Goal: Task Accomplishment & Management: Use online tool/utility

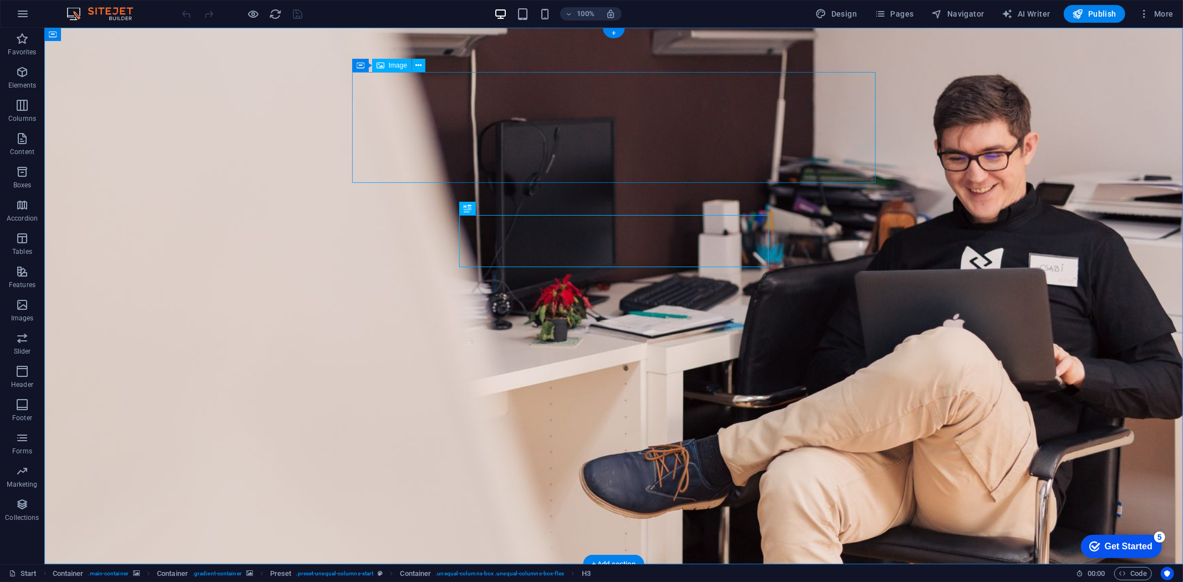
select select "px"
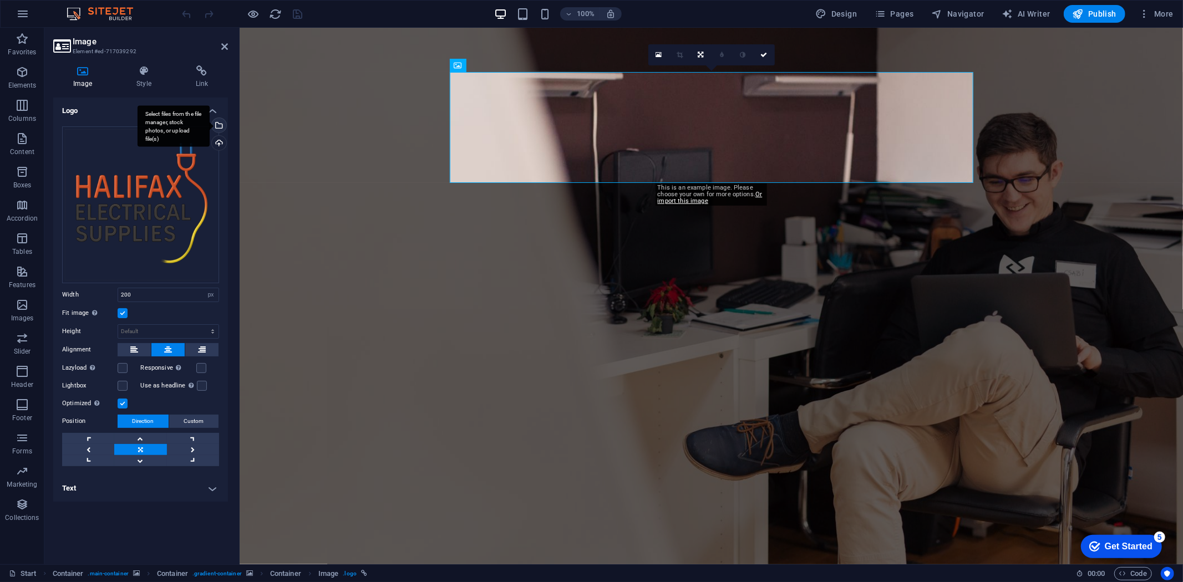
click at [224, 126] on div "Select files from the file manager, stock photos, or upload file(s)" at bounding box center [218, 126] width 17 height 17
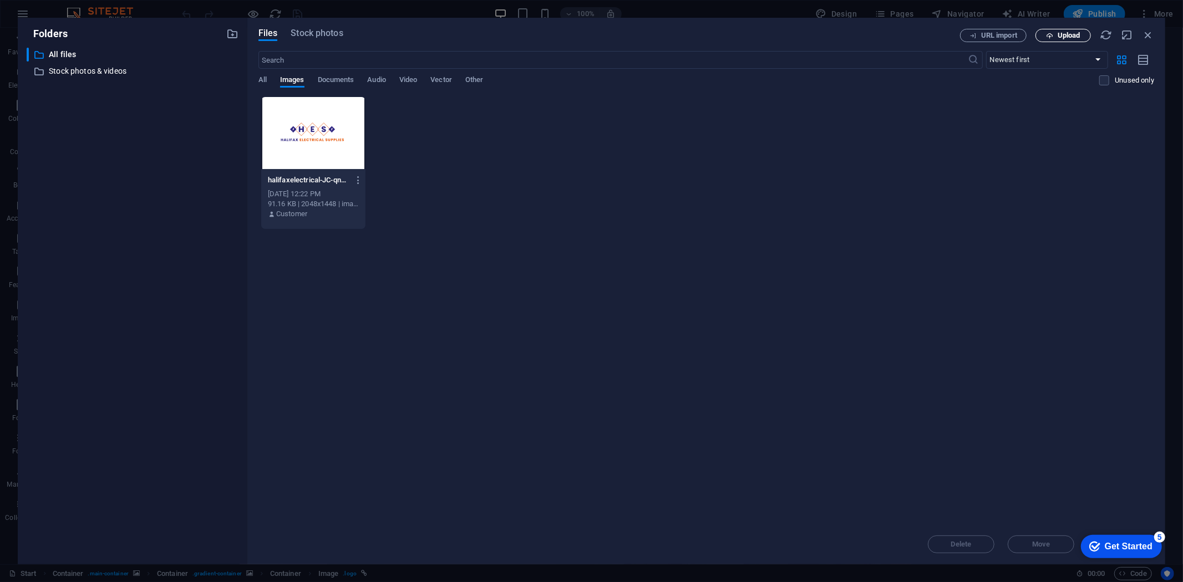
click at [1068, 34] on span "Upload" at bounding box center [1069, 35] width 23 height 7
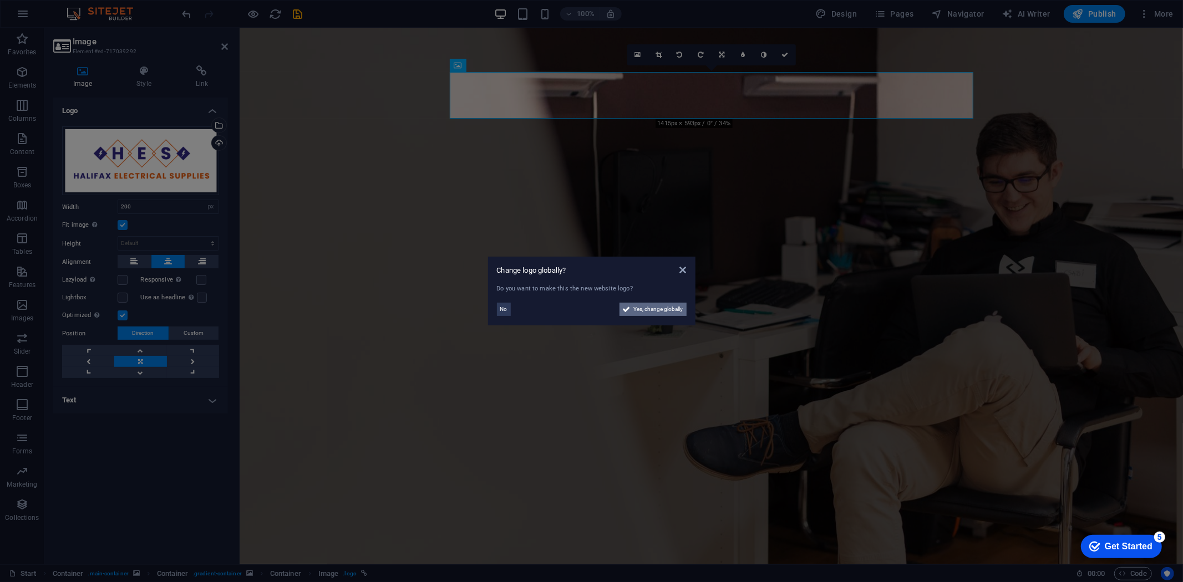
drag, startPoint x: 667, startPoint y: 308, endPoint x: 430, endPoint y: 281, distance: 237.9
click at [667, 308] on span "Yes, change globally" at bounding box center [658, 309] width 49 height 13
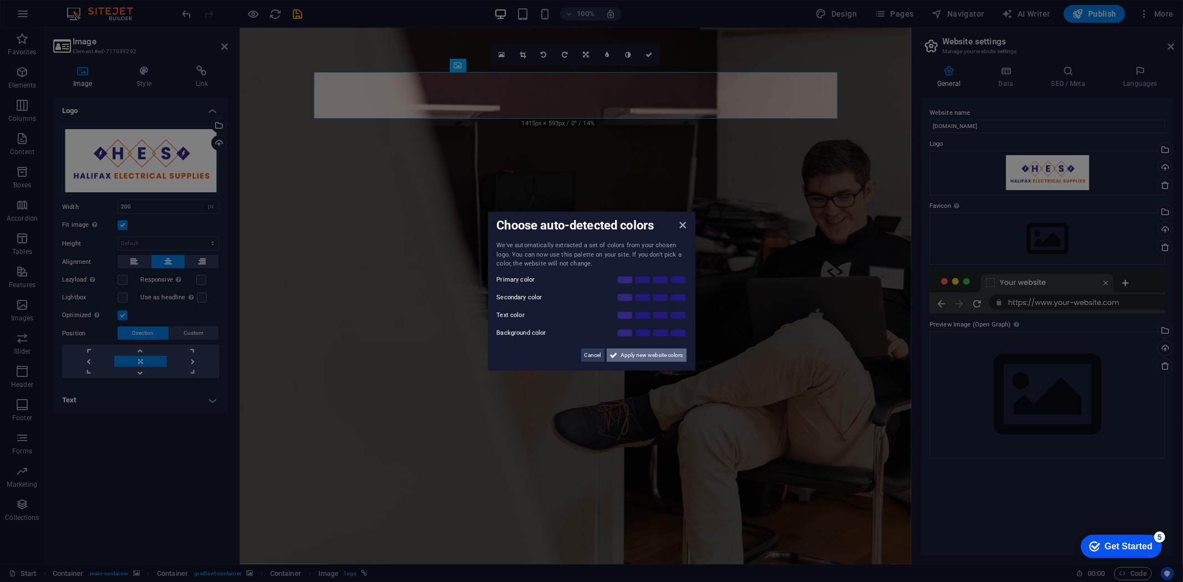
click at [685, 353] on button "Apply new website colors" at bounding box center [647, 354] width 80 height 13
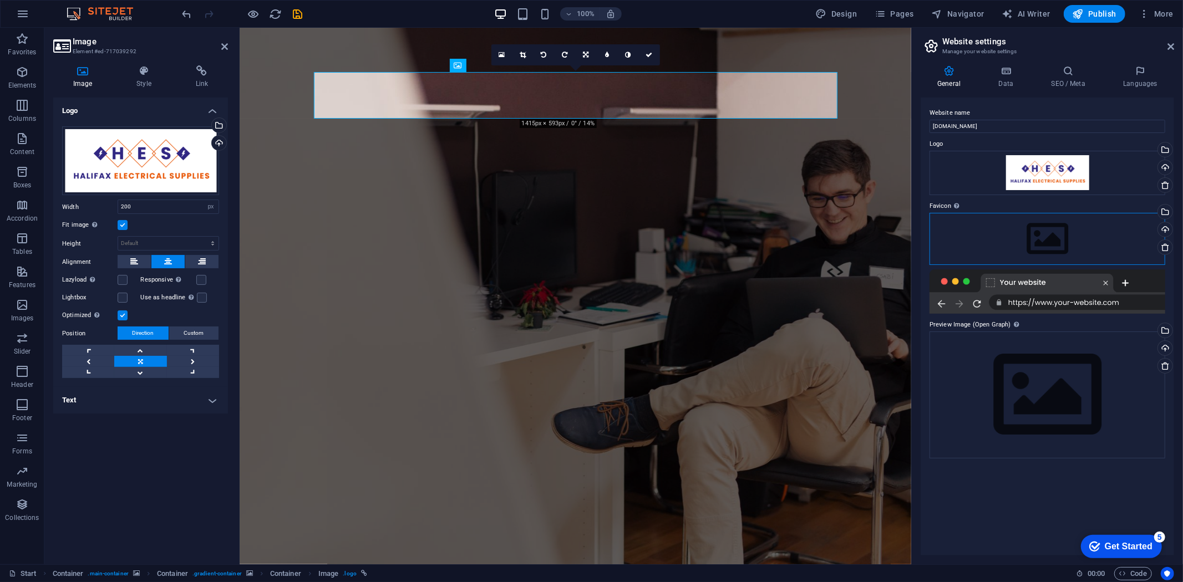
click at [1006, 246] on div "Drag files here, click to choose files or select files from Files or our free s…" at bounding box center [1048, 239] width 236 height 52
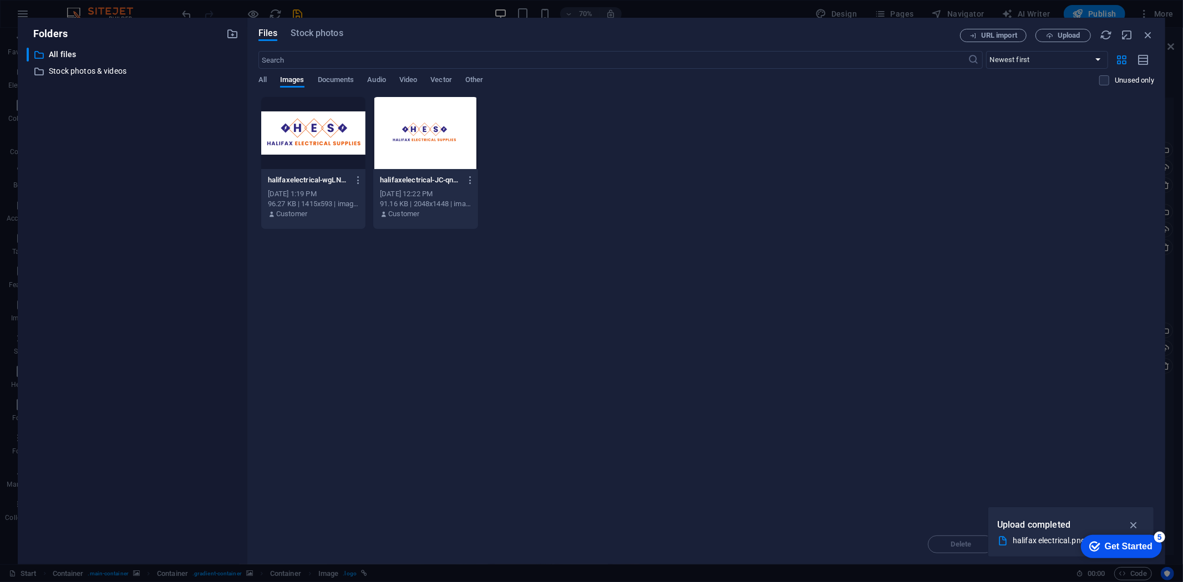
click at [311, 128] on div at bounding box center [313, 133] width 104 height 72
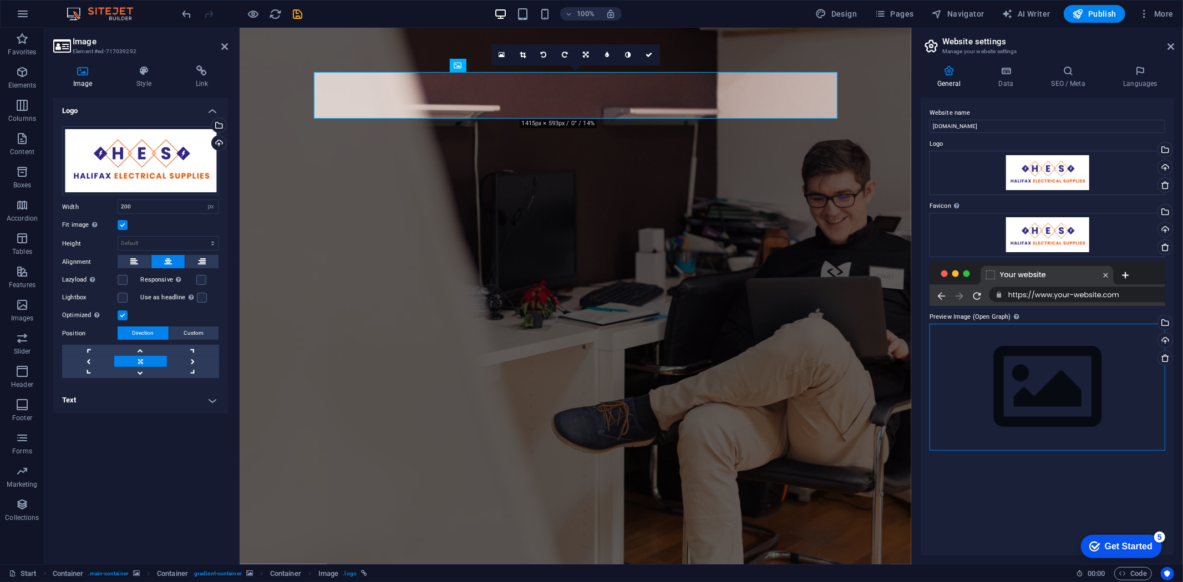
click at [1082, 396] on div "Drag files here, click to choose files or select files from Files or our free s…" at bounding box center [1048, 387] width 236 height 127
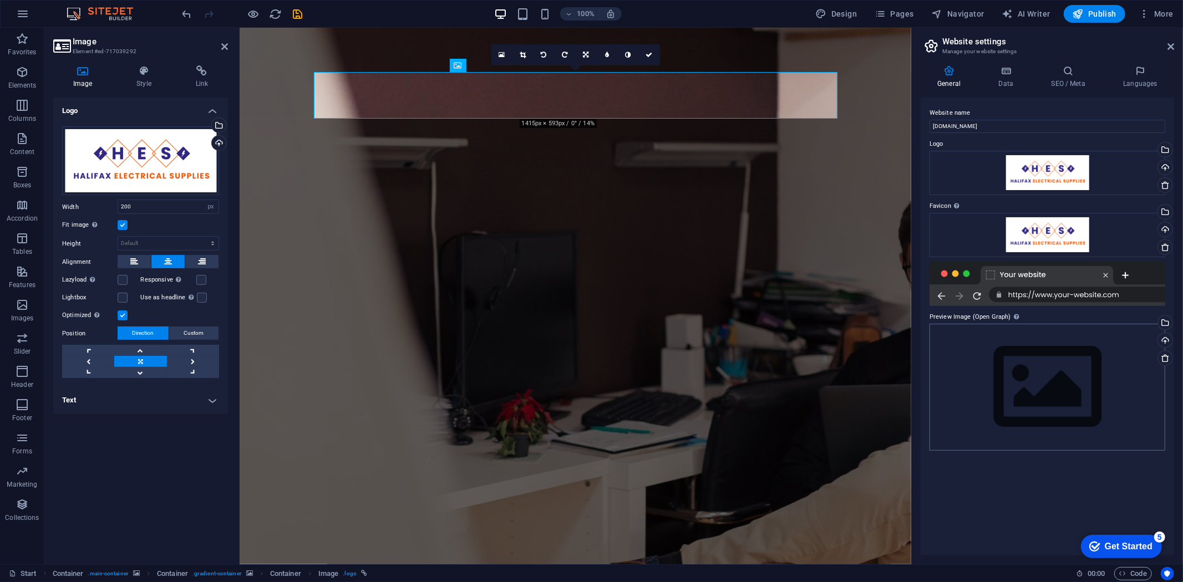
click at [1082, 396] on body "halifaxelectrical.uk Start Favorites Elements Columns Content Boxes Accordion T…" at bounding box center [591, 291] width 1183 height 582
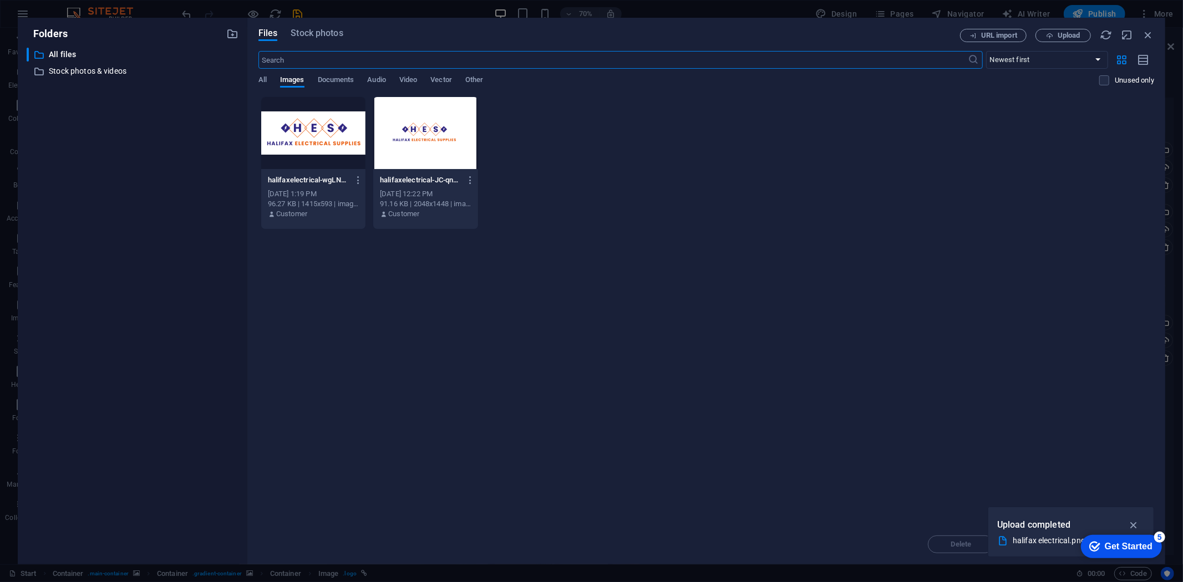
click at [334, 135] on div at bounding box center [313, 133] width 104 height 72
click at [334, 135] on div "1" at bounding box center [313, 133] width 104 height 72
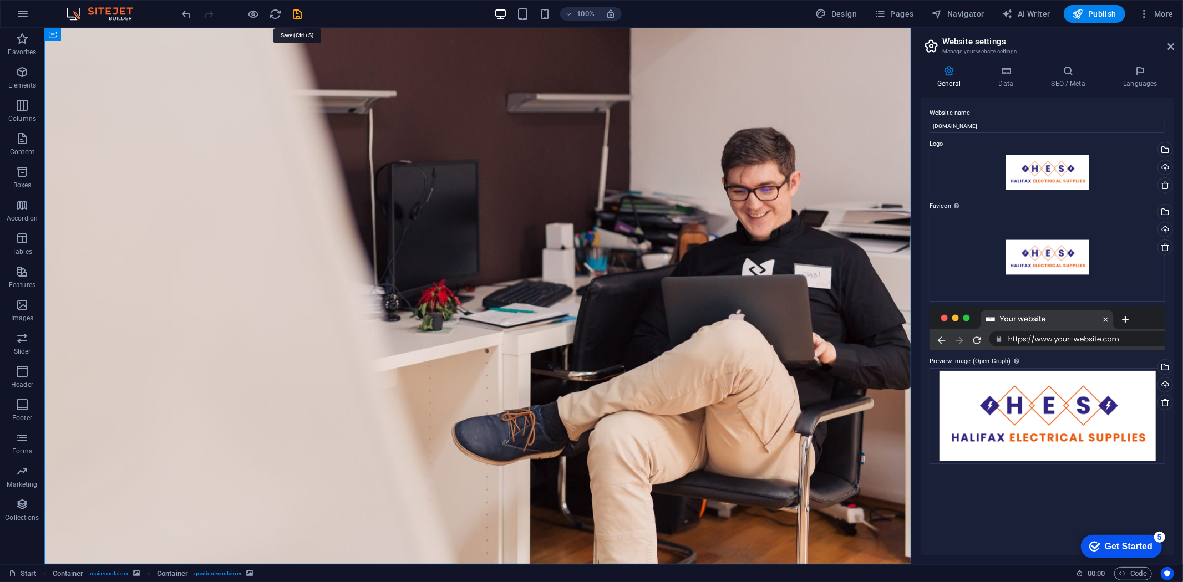
click at [296, 15] on icon "save" at bounding box center [298, 14] width 13 height 13
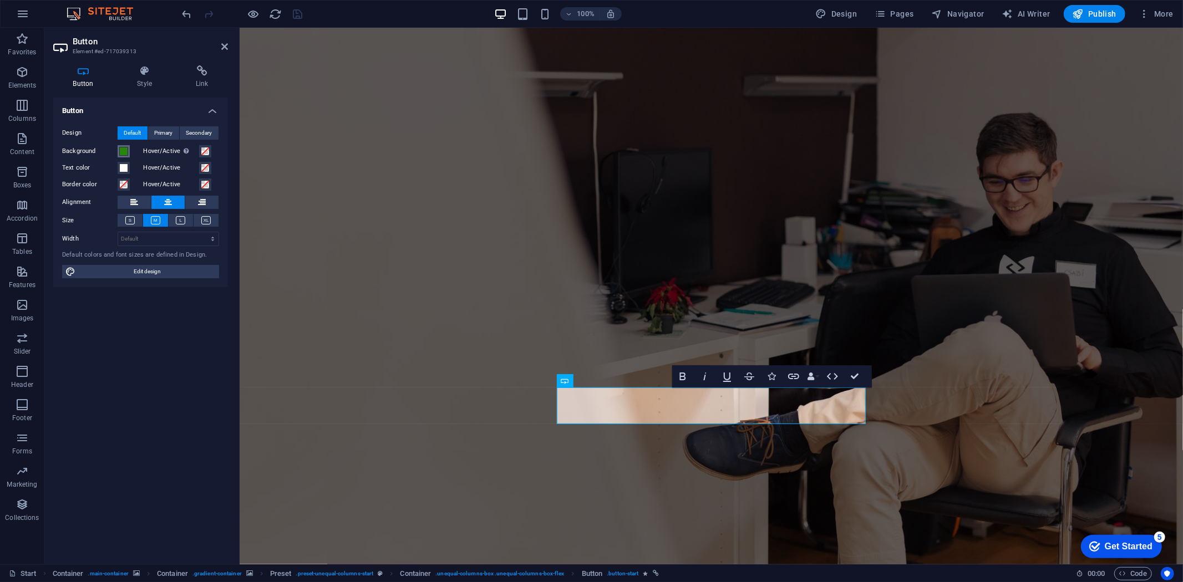
click at [126, 150] on span at bounding box center [123, 151] width 9 height 9
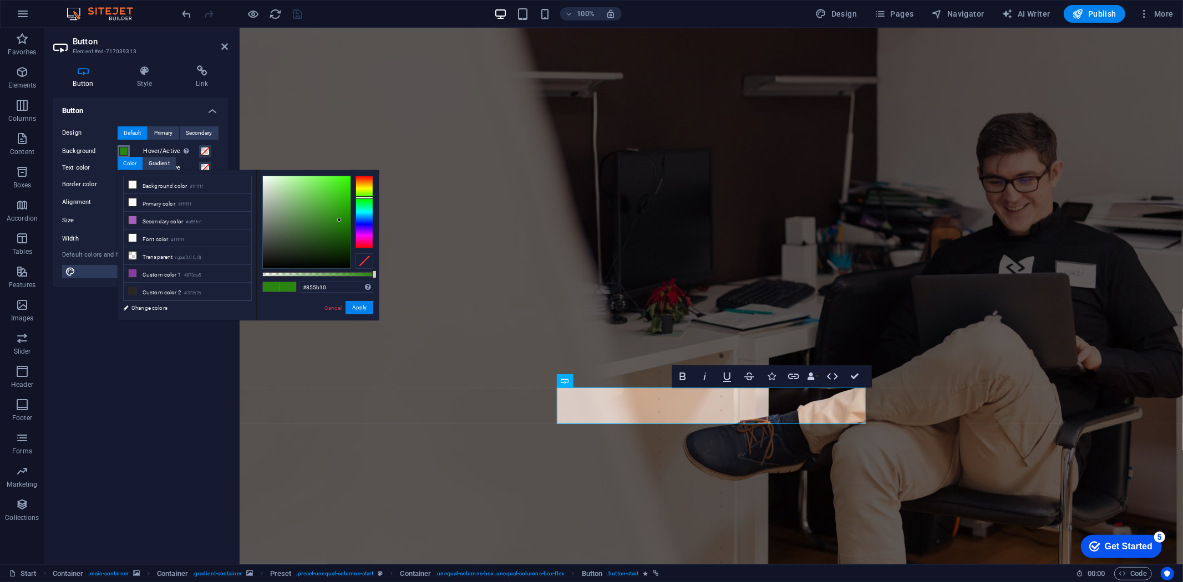
click at [362, 184] on div at bounding box center [365, 212] width 18 height 72
click at [365, 180] on div at bounding box center [365, 180] width 18 height 3
type input "#f06011"
click at [344, 181] on div at bounding box center [307, 222] width 88 height 92
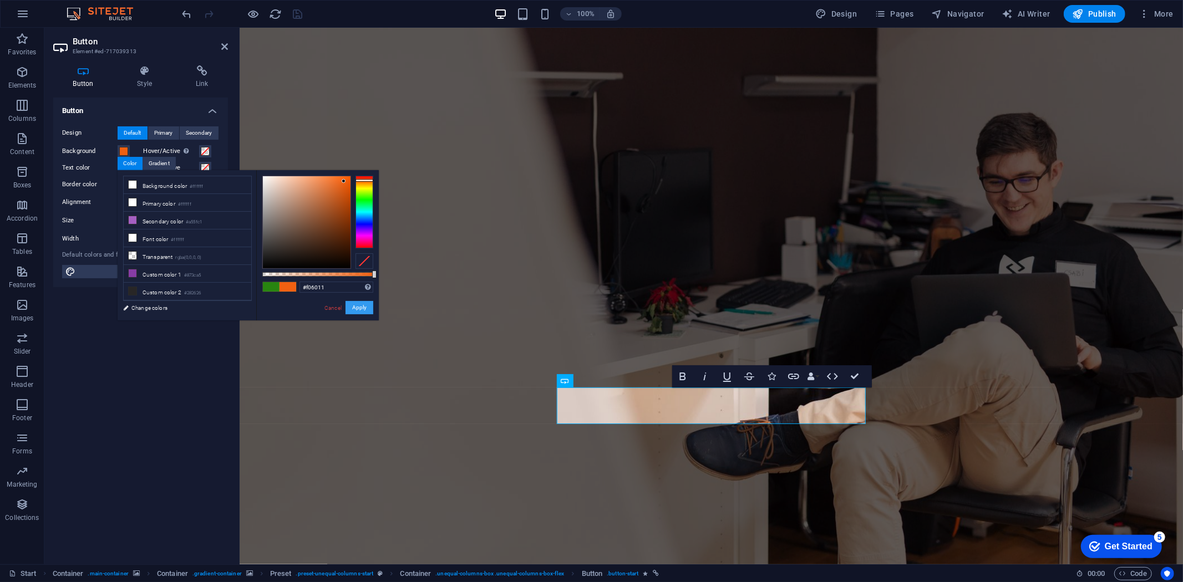
drag, startPoint x: 361, startPoint y: 303, endPoint x: 175, endPoint y: 281, distance: 187.2
click at [361, 303] on button "Apply" at bounding box center [360, 307] width 28 height 13
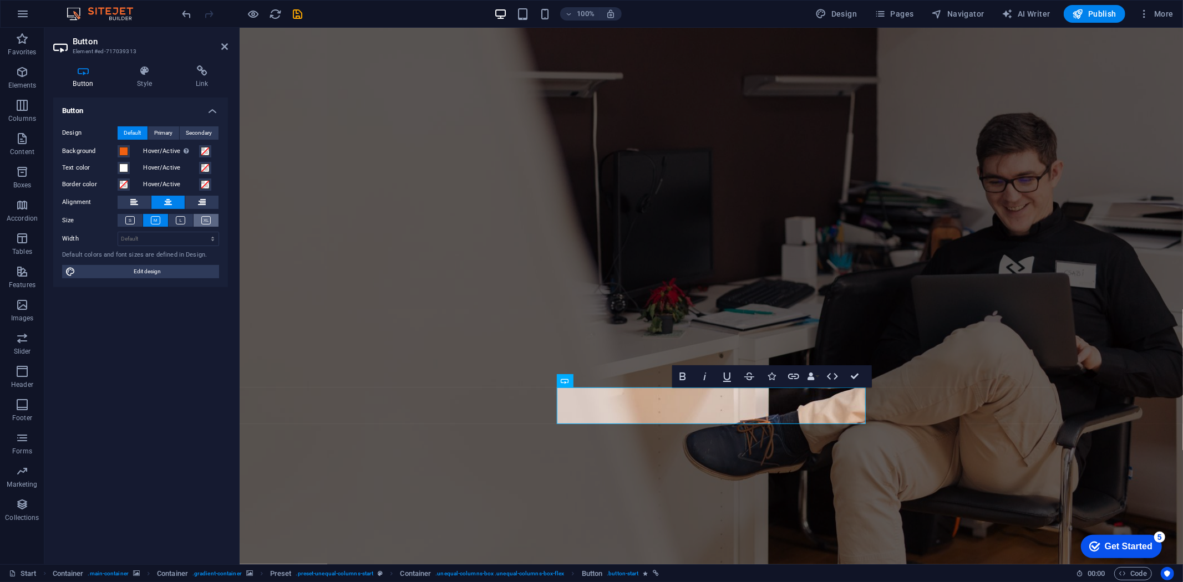
click at [204, 219] on icon at bounding box center [205, 220] width 9 height 8
click at [181, 220] on icon at bounding box center [180, 220] width 9 height 8
click at [153, 215] on button at bounding box center [155, 220] width 25 height 13
click at [125, 219] on icon at bounding box center [129, 220] width 9 height 8
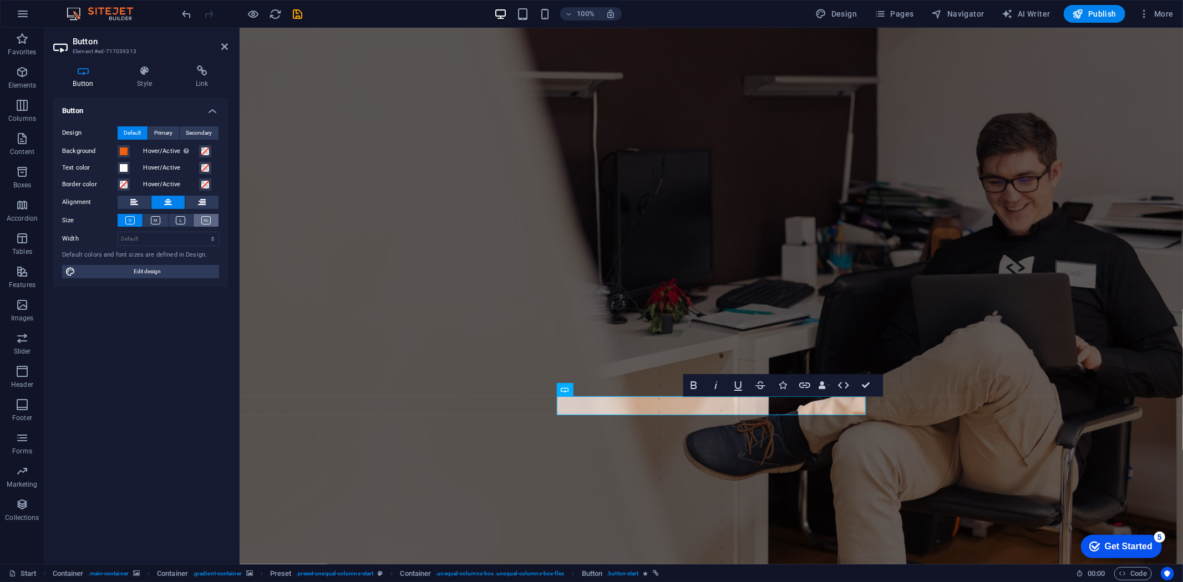
click at [206, 216] on icon at bounding box center [205, 220] width 9 height 8
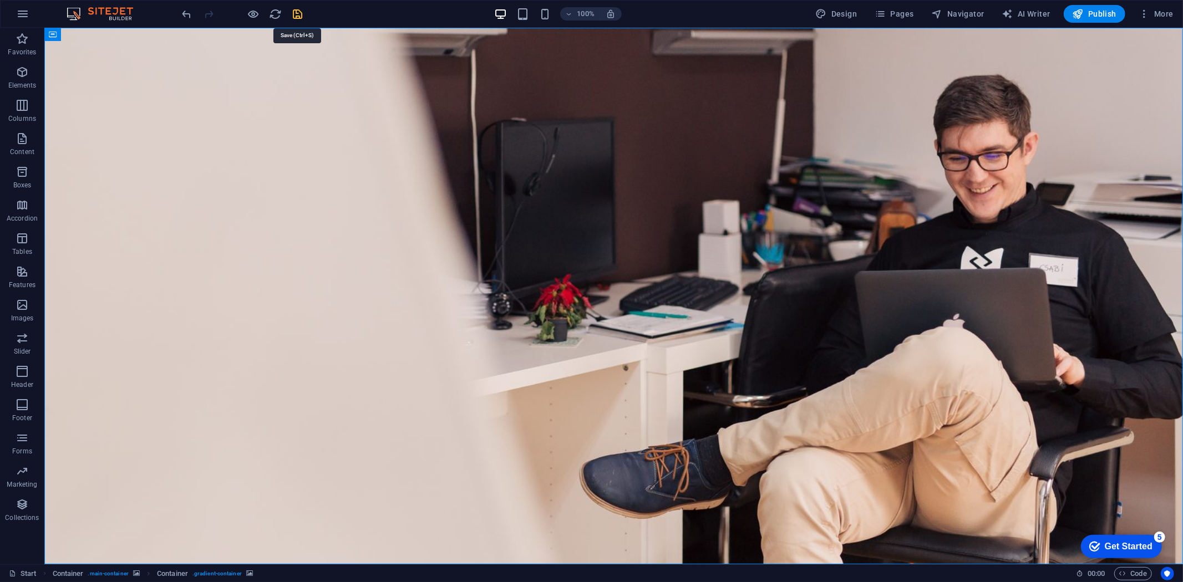
click at [302, 14] on icon "save" at bounding box center [298, 14] width 13 height 13
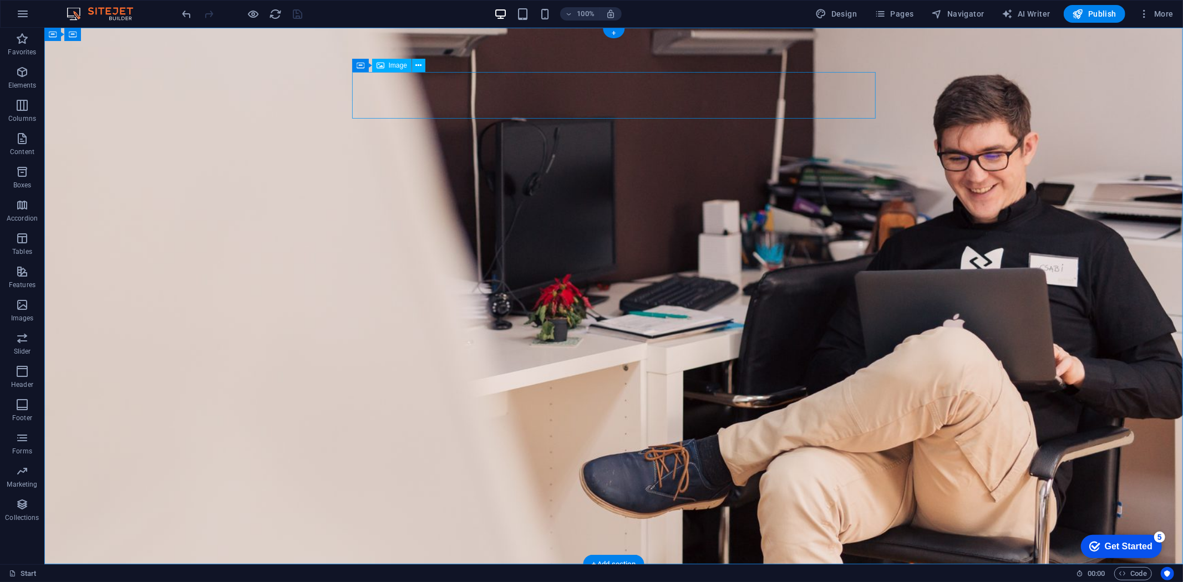
select select "px"
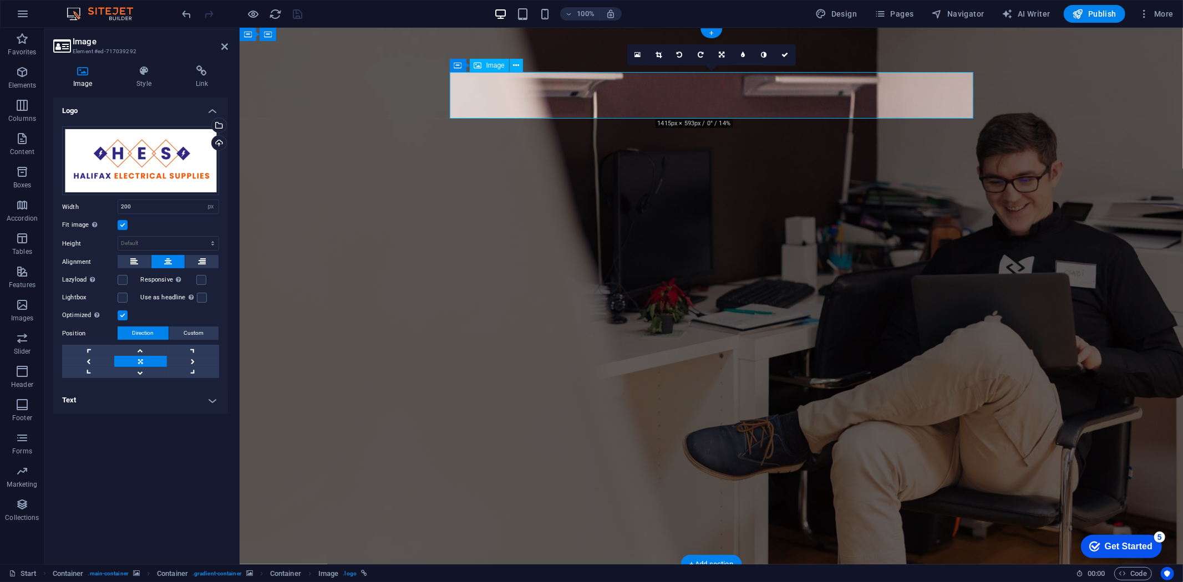
drag, startPoint x: 147, startPoint y: 203, endPoint x: 87, endPoint y: 202, distance: 59.9
click at [87, 202] on div "Width 200 Default auto px rem % em vh vw" at bounding box center [140, 207] width 157 height 14
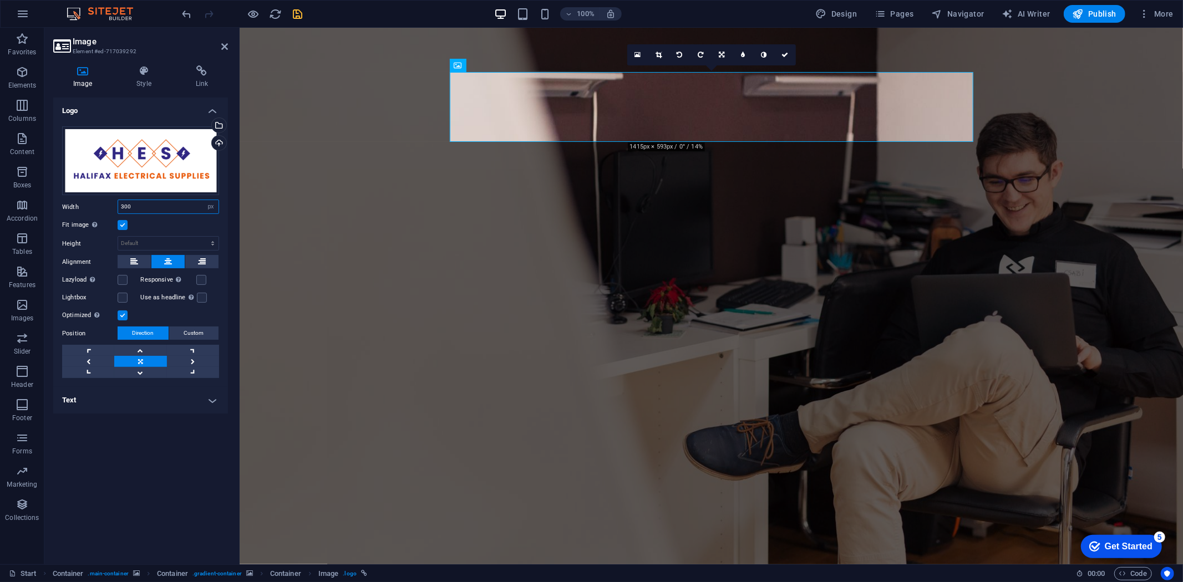
type input "300"
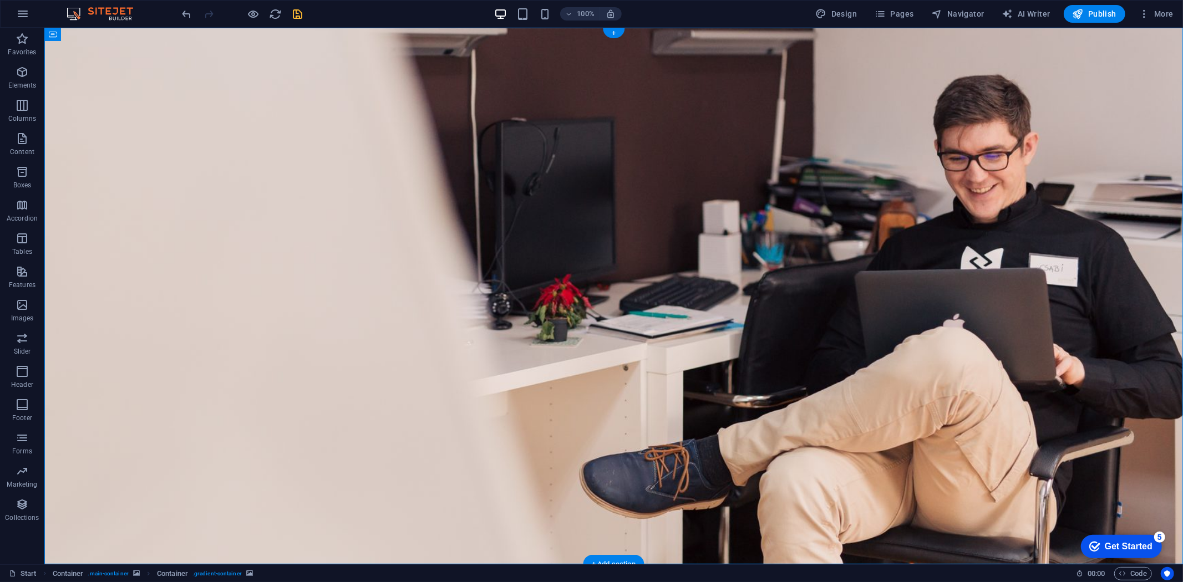
click at [295, 9] on icon "save" at bounding box center [298, 14] width 13 height 13
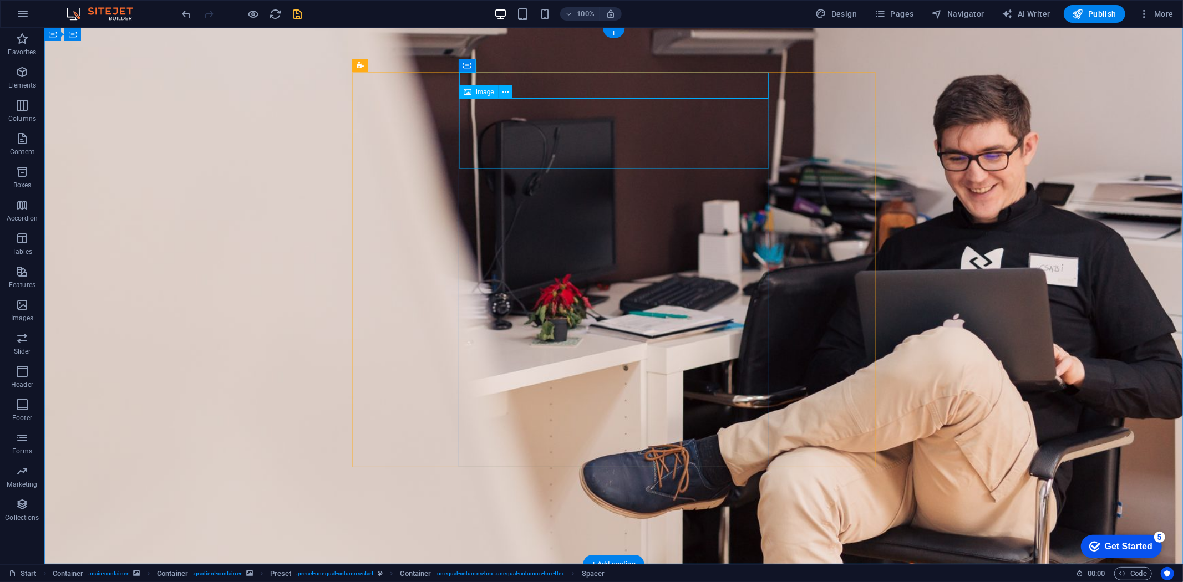
select select "px"
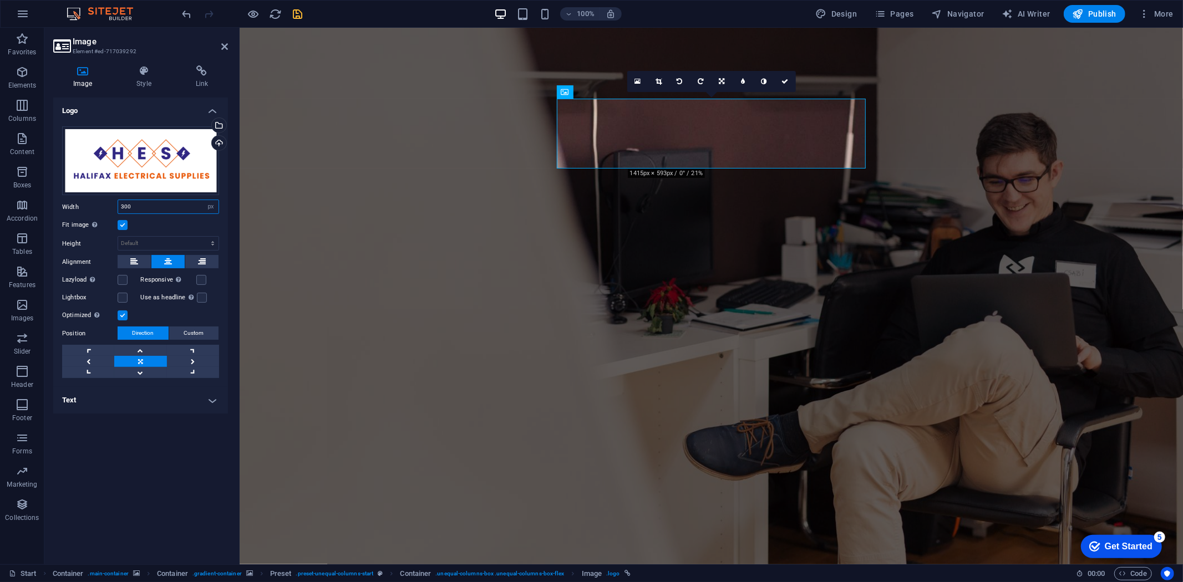
drag, startPoint x: 161, startPoint y: 204, endPoint x: 96, endPoint y: 204, distance: 64.9
click at [96, 204] on div "Width 300 Default auto px rem % em vh vw" at bounding box center [140, 207] width 157 height 14
type input "400"
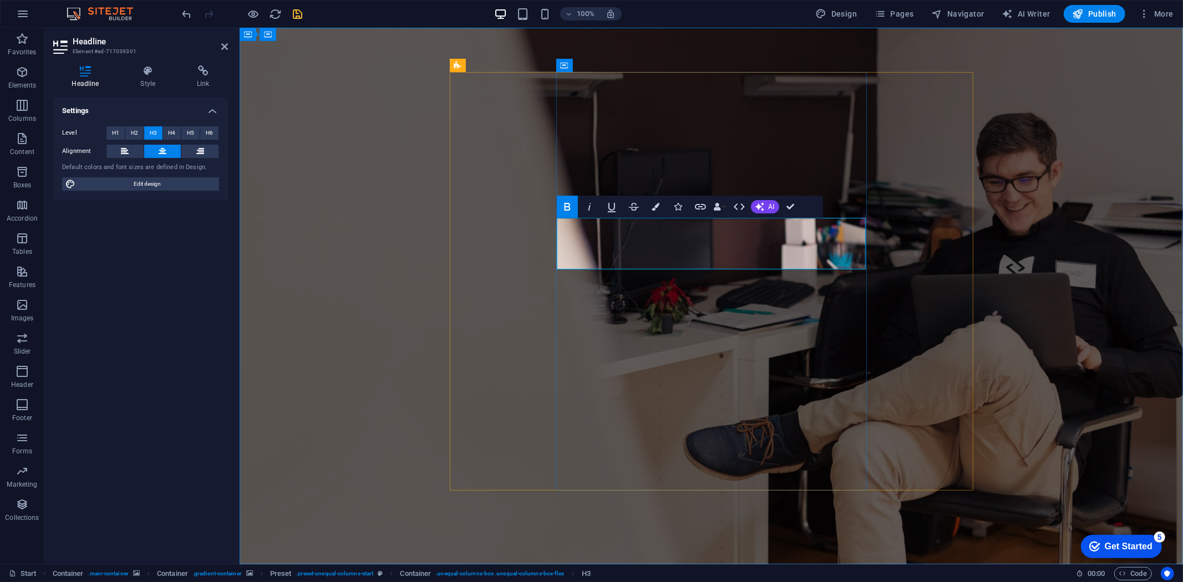
drag, startPoint x: 752, startPoint y: 224, endPoint x: 575, endPoint y: 222, distance: 177.0
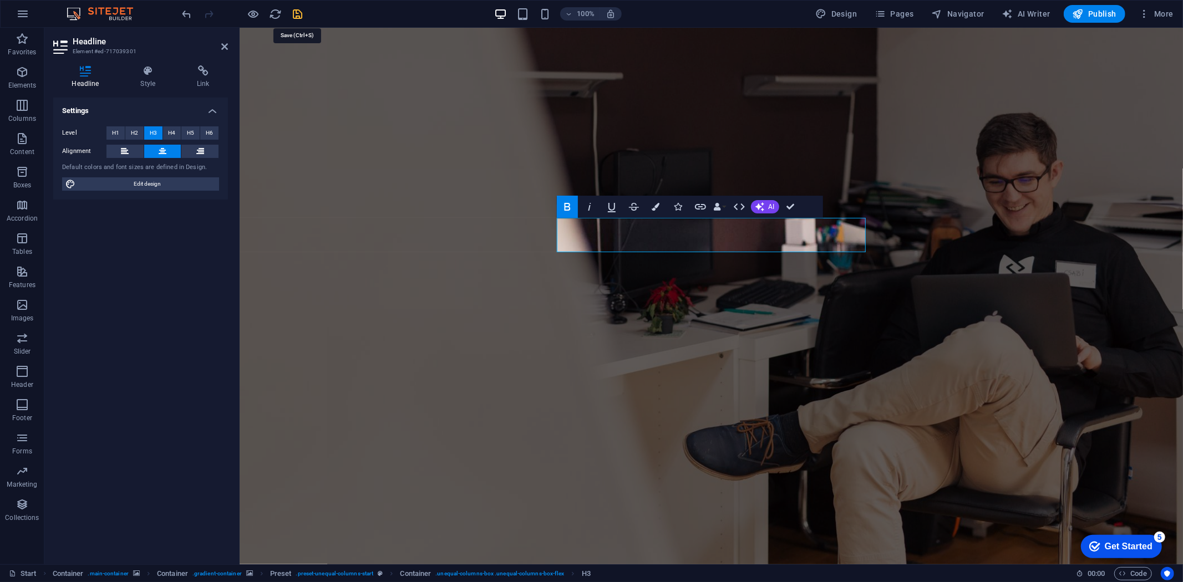
drag, startPoint x: 297, startPoint y: 8, endPoint x: 323, endPoint y: 8, distance: 26.1
click at [297, 8] on icon "save" at bounding box center [298, 14] width 13 height 13
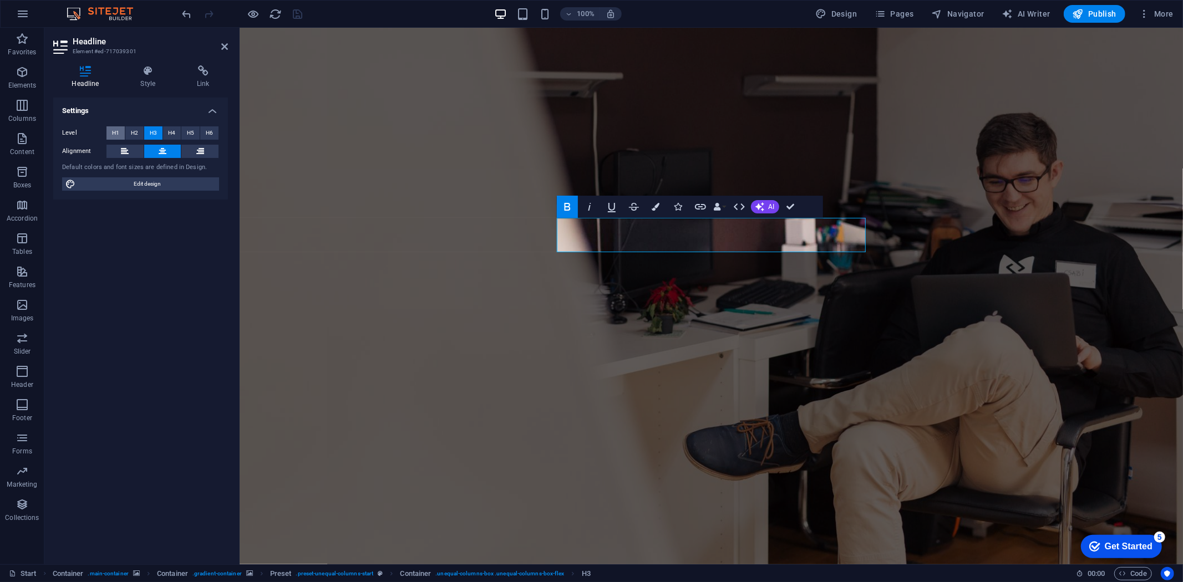
click at [113, 135] on span "H1" at bounding box center [115, 132] width 7 height 13
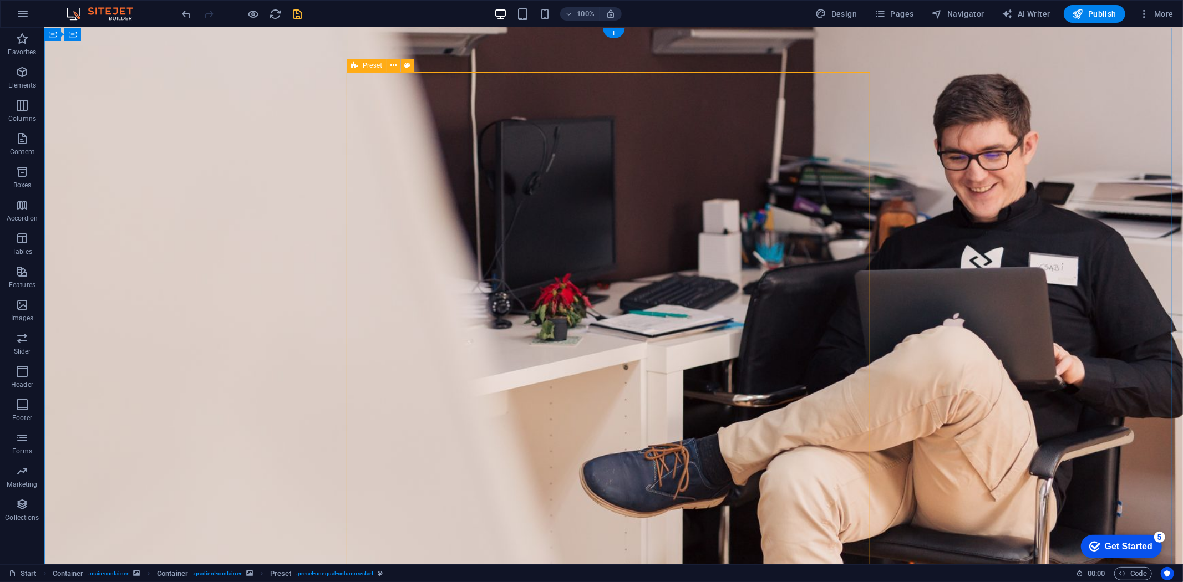
scroll to position [62, 0]
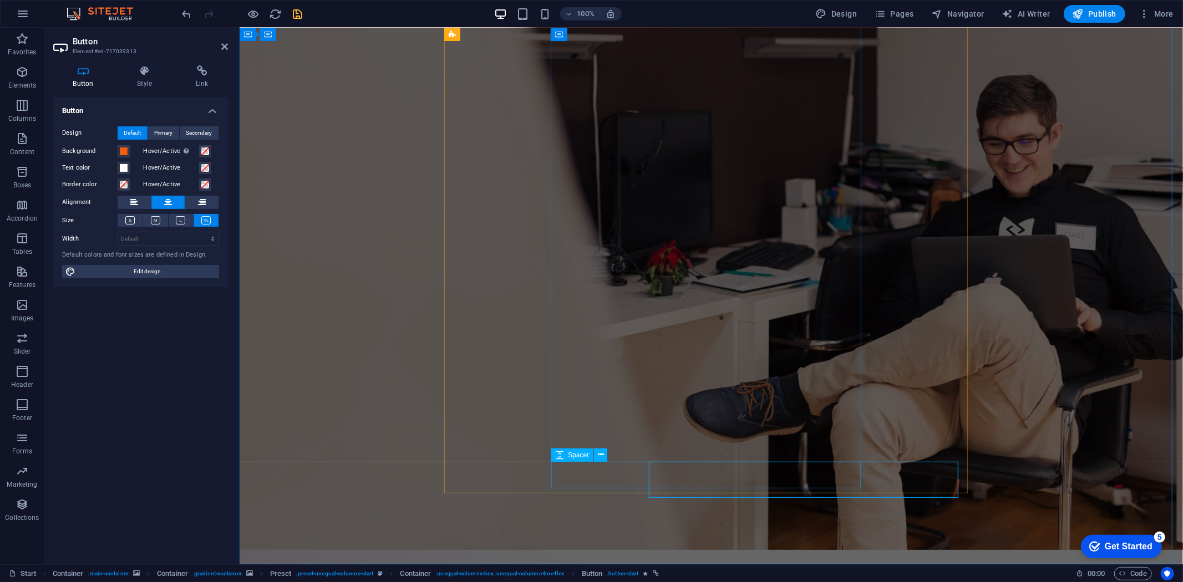
scroll to position [47, 0]
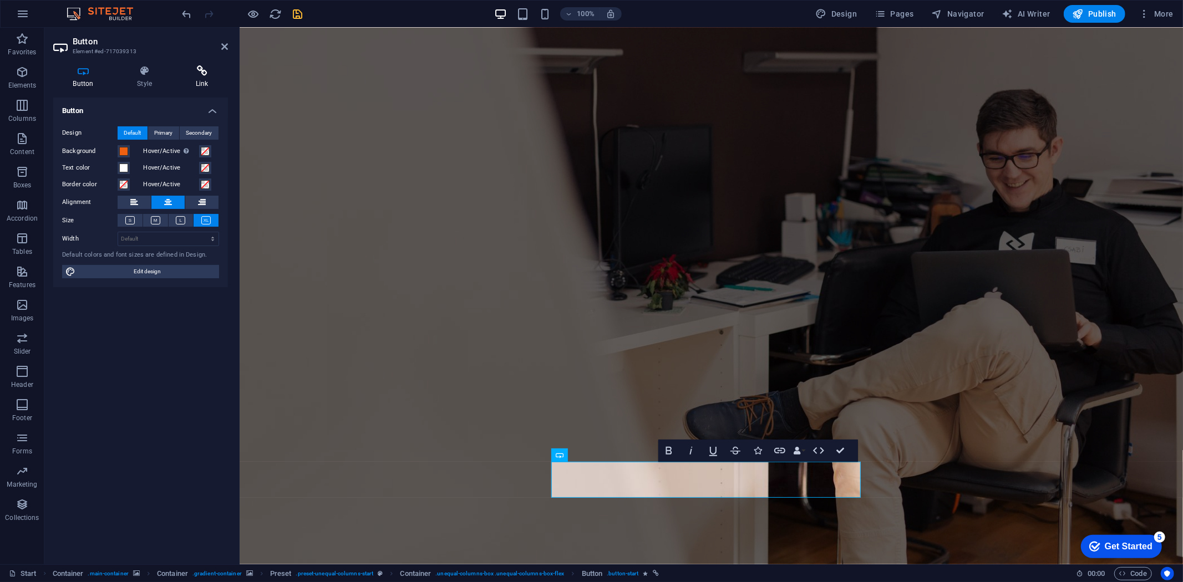
click at [199, 68] on icon at bounding box center [202, 70] width 52 height 11
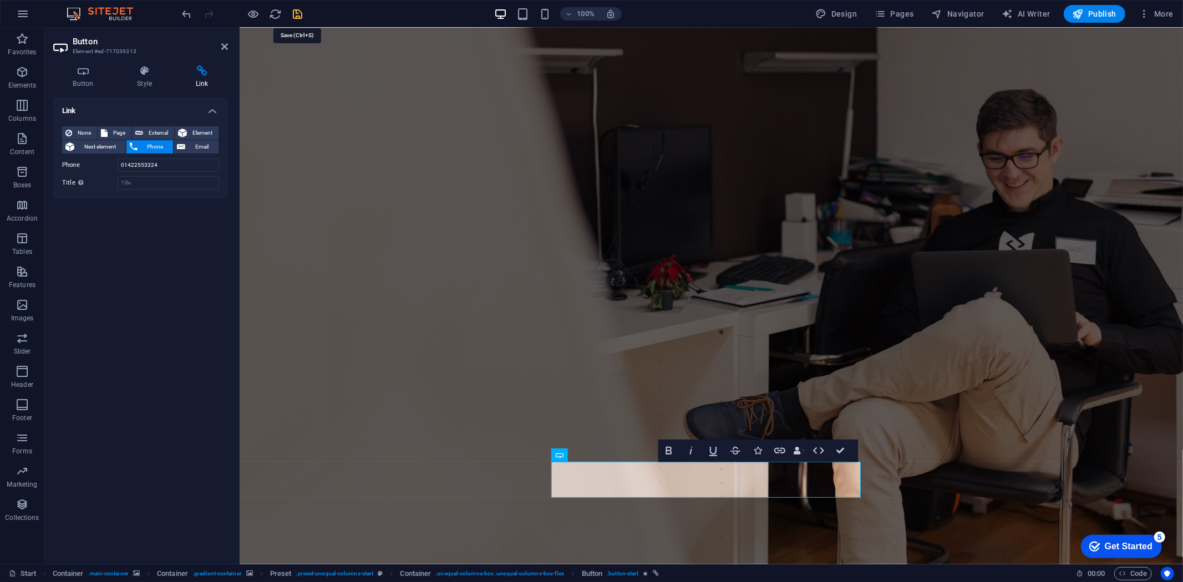
drag, startPoint x: 297, startPoint y: 15, endPoint x: 255, endPoint y: 19, distance: 41.8
click at [297, 15] on icon "save" at bounding box center [298, 14] width 13 height 13
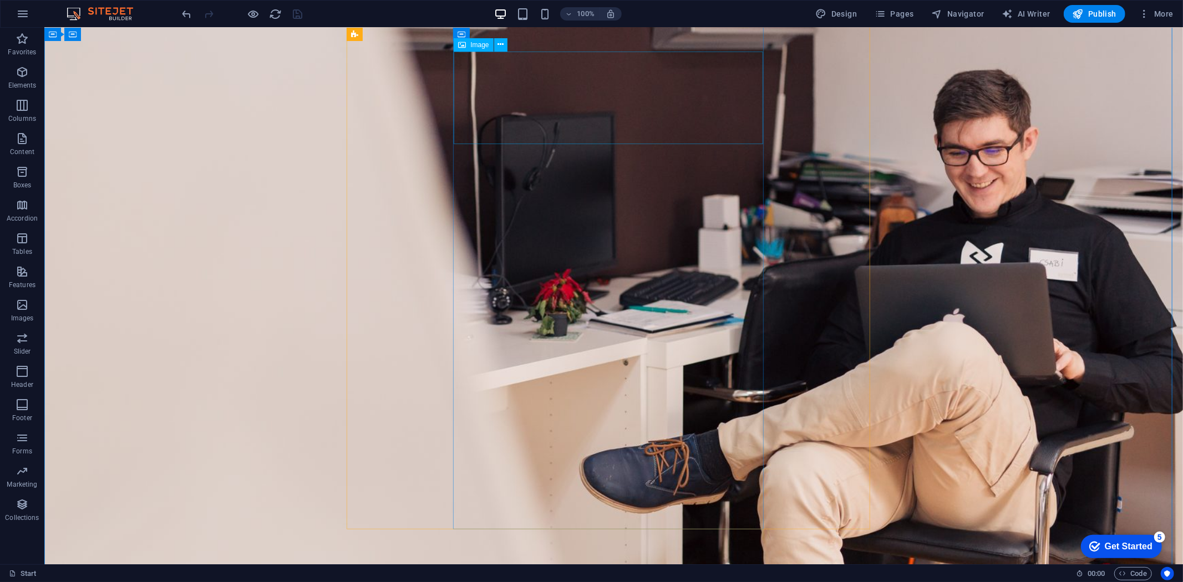
select select "px"
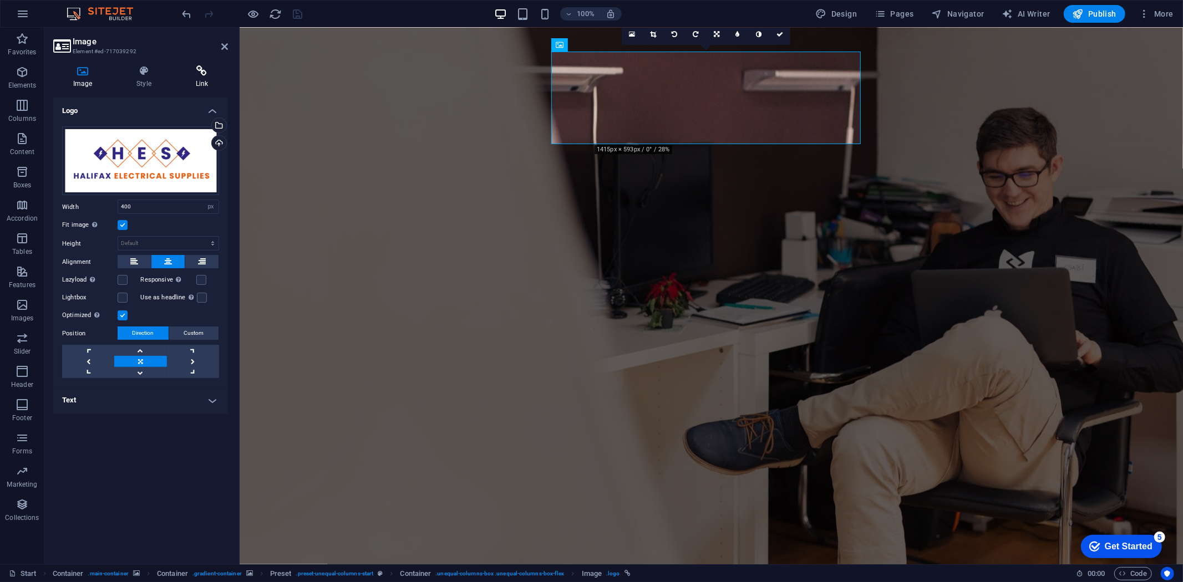
click at [202, 76] on icon at bounding box center [202, 70] width 52 height 11
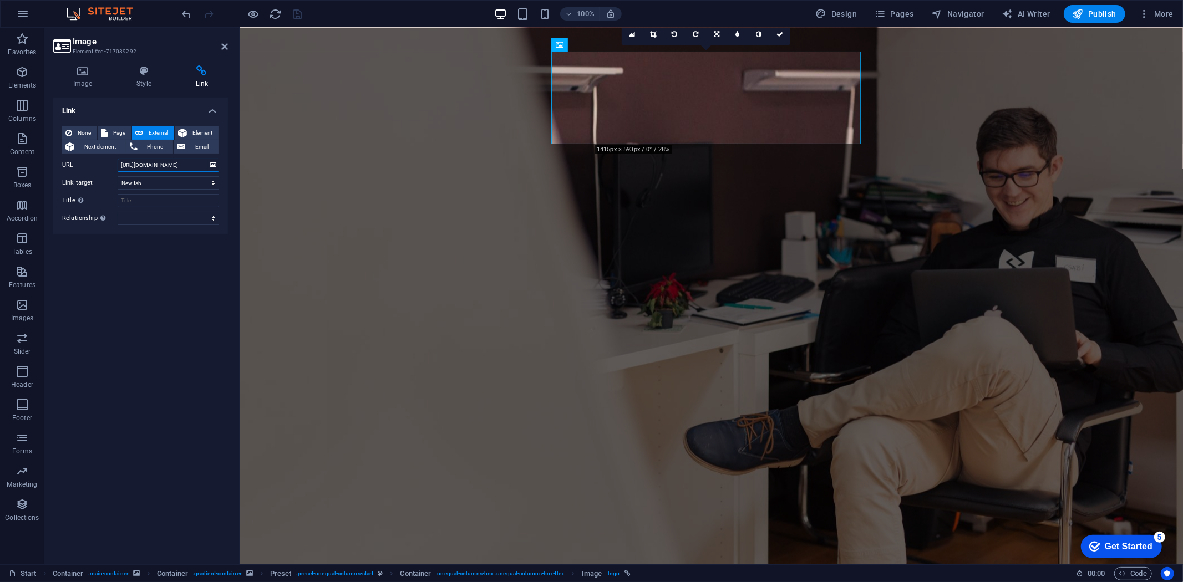
click at [139, 165] on input "https://www.halifaxelectricalsupplies.com/" at bounding box center [169, 165] width 102 height 13
drag, startPoint x: 357, startPoint y: 191, endPoint x: 250, endPoint y: 168, distance: 110.1
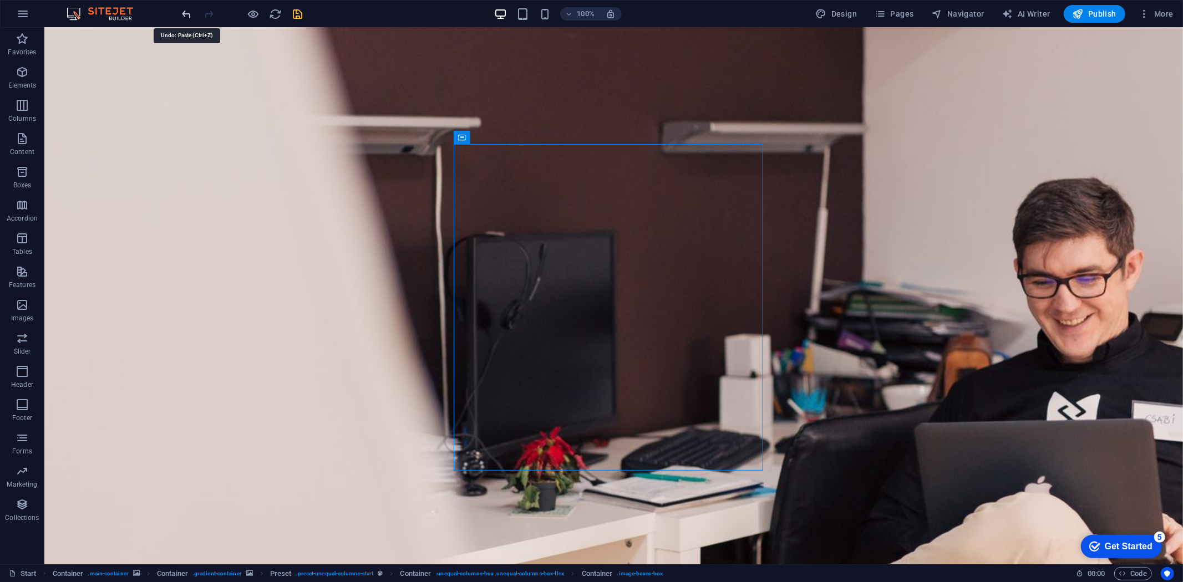
click at [185, 12] on icon "undo" at bounding box center [187, 14] width 13 height 13
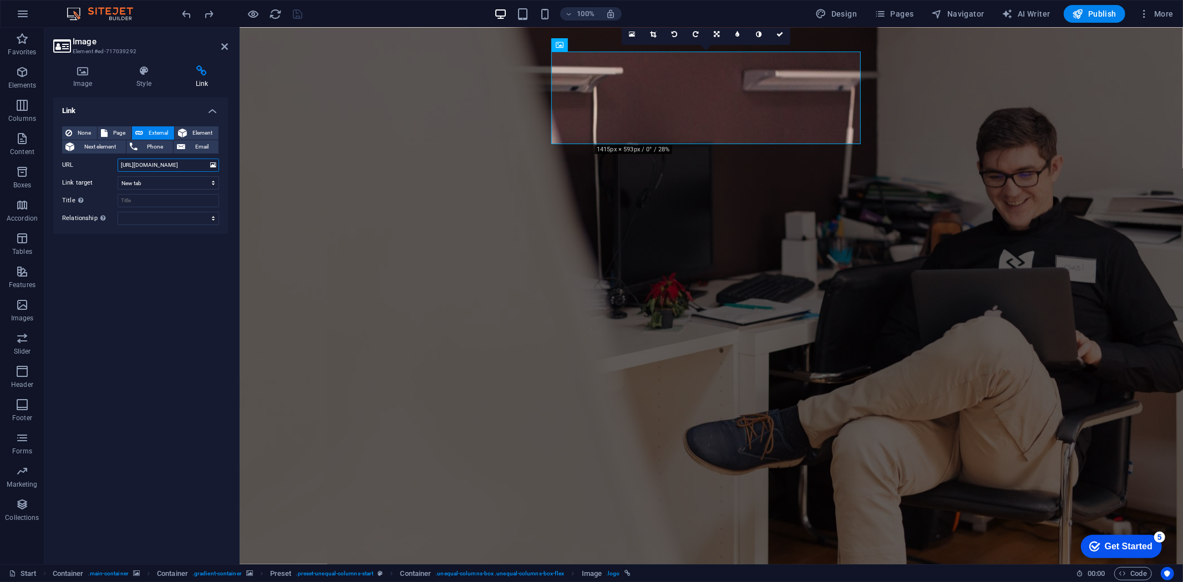
click at [170, 169] on input "https://www.halifaxelectricalsupplies.com/" at bounding box center [169, 165] width 102 height 13
drag, startPoint x: 120, startPoint y: 164, endPoint x: 203, endPoint y: 164, distance: 82.7
click at [203, 164] on input "https://www.halifaxelectricalsupplies.com/" at bounding box center [169, 165] width 102 height 13
paste input "facebook.com/profile.php?id=61580512372339"
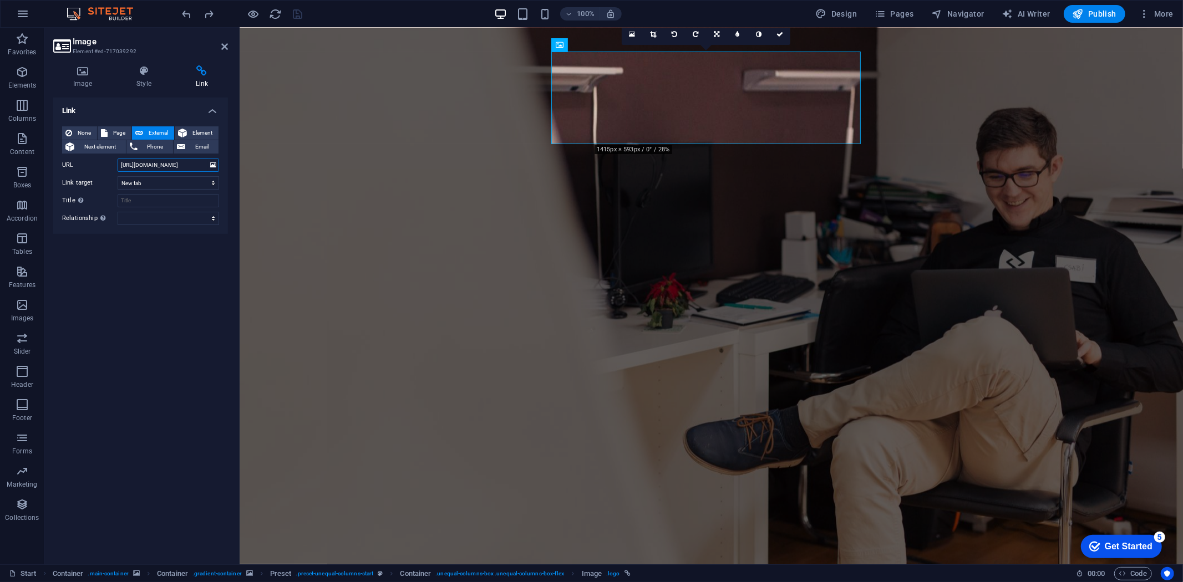
scroll to position [0, 67]
type input "https://www.facebook.com/profile.php?id=61580512372339"
drag, startPoint x: 330, startPoint y: 6, endPoint x: 296, endPoint y: 11, distance: 34.2
click at [296, 11] on icon "save" at bounding box center [298, 14] width 13 height 13
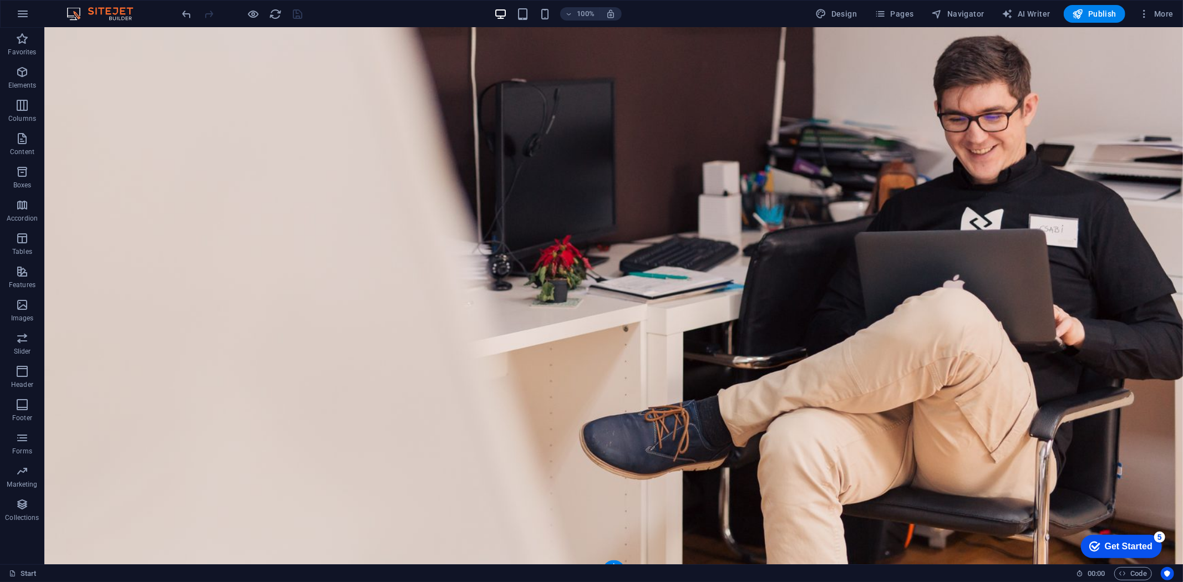
scroll to position [84, 0]
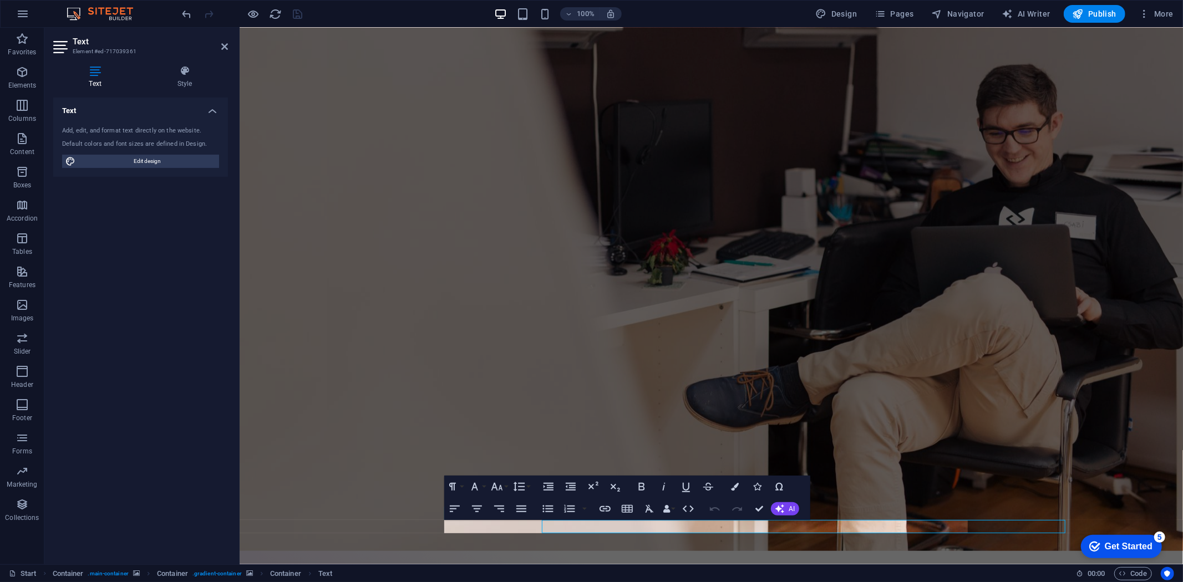
scroll to position [70, 0]
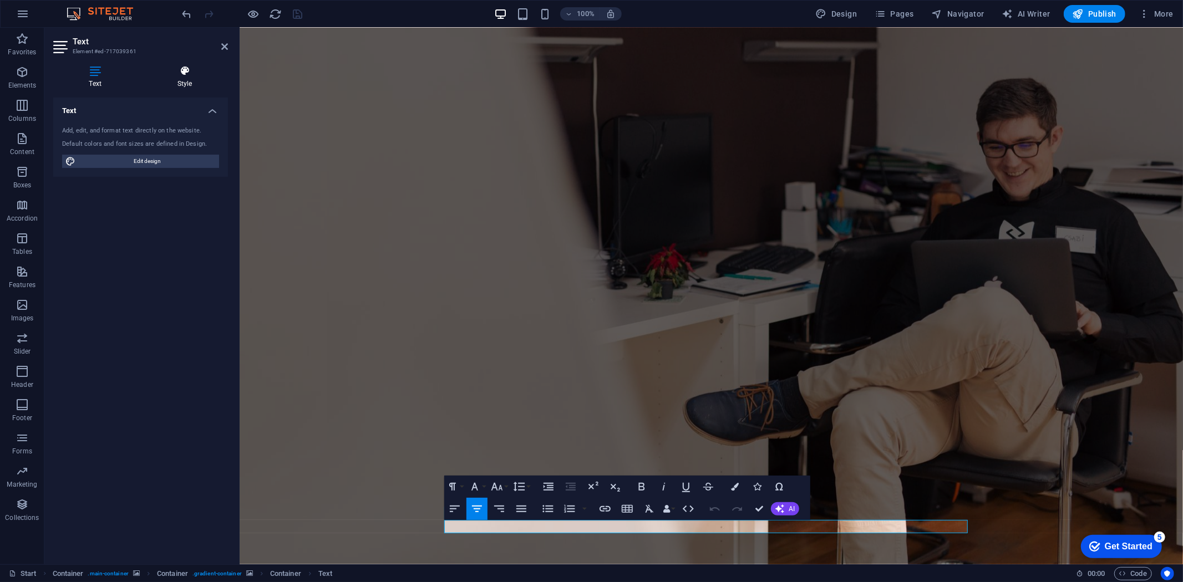
click at [176, 75] on icon at bounding box center [184, 70] width 87 height 11
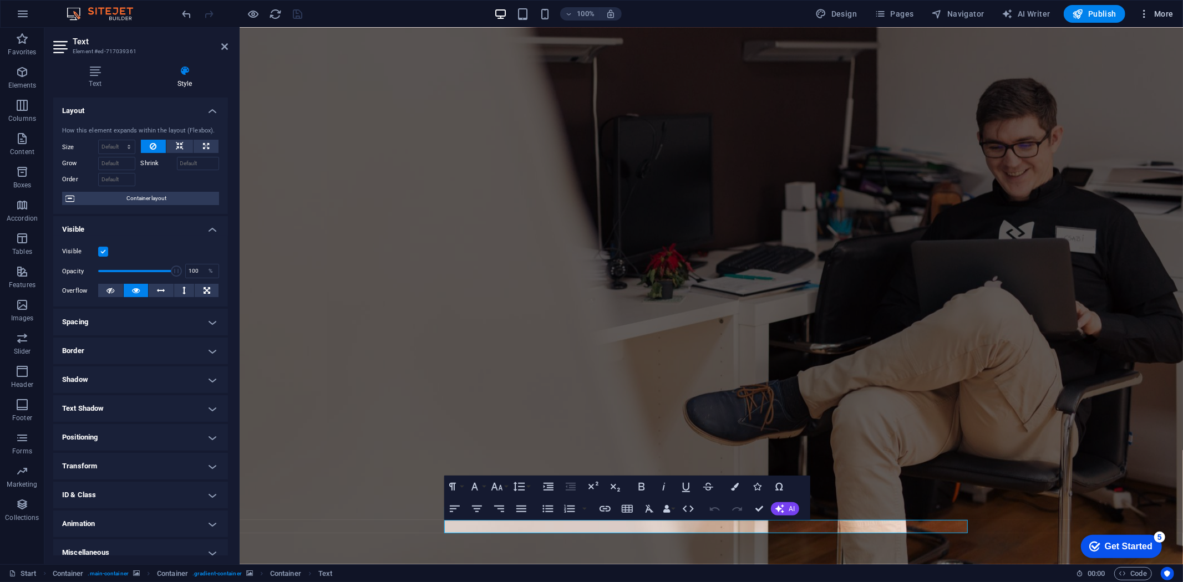
click at [1145, 12] on icon "button" at bounding box center [1144, 13] width 11 height 11
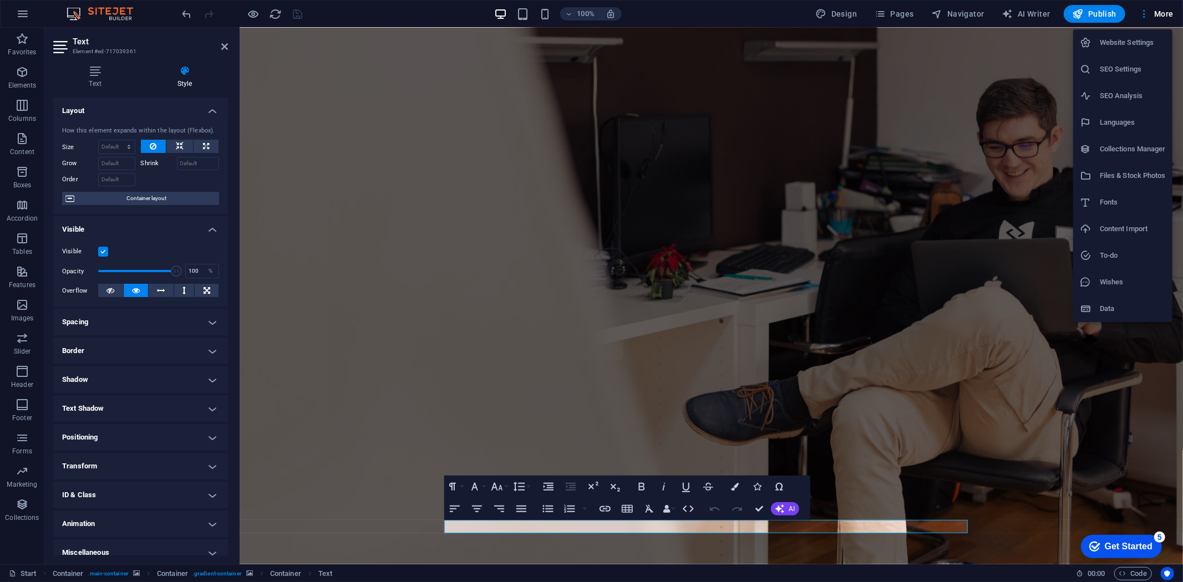
click at [1122, 68] on h6 "SEO Settings" at bounding box center [1133, 69] width 66 height 13
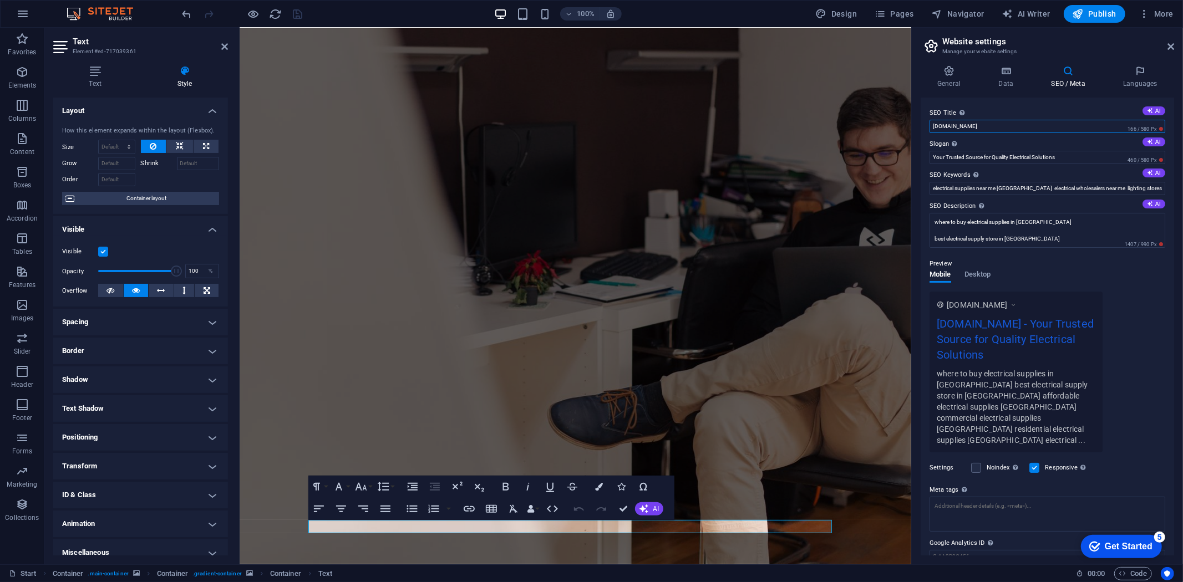
click at [995, 129] on input "halifaxelectrical.uk" at bounding box center [1048, 126] width 236 height 13
drag, startPoint x: 1234, startPoint y: 156, endPoint x: 895, endPoint y: 129, distance: 340.0
click at [1074, 156] on input "Your Trusted Source for Quality Electrical Solutions" at bounding box center [1048, 157] width 236 height 13
drag, startPoint x: 931, startPoint y: 186, endPoint x: 1180, endPoint y: 192, distance: 249.7
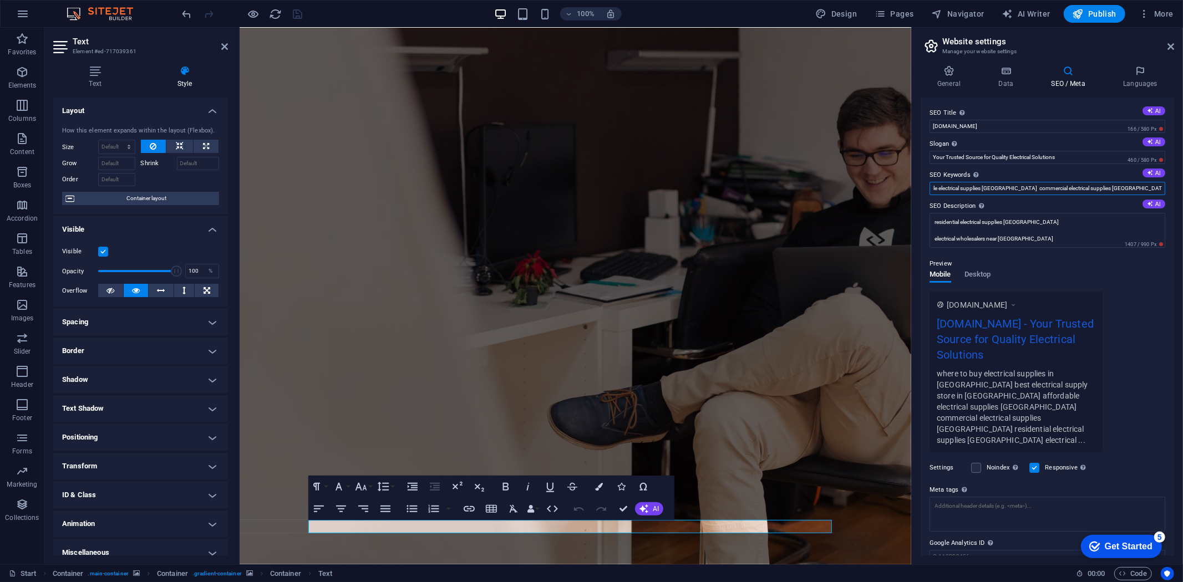
click at [1180, 192] on div "General Data SEO / Meta Languages Website name halifaxelectrical.uk Logo Drag f…" at bounding box center [1047, 311] width 271 height 508
drag, startPoint x: 972, startPoint y: 179, endPoint x: 975, endPoint y: 189, distance: 10.5
click at [972, 179] on div "Comma-separated list of keywords representing your website." at bounding box center [976, 174] width 11 height 13
click at [972, 182] on input "SEO Keywords Comma-separated list of keywords representing your website. AI" at bounding box center [1048, 188] width 236 height 13
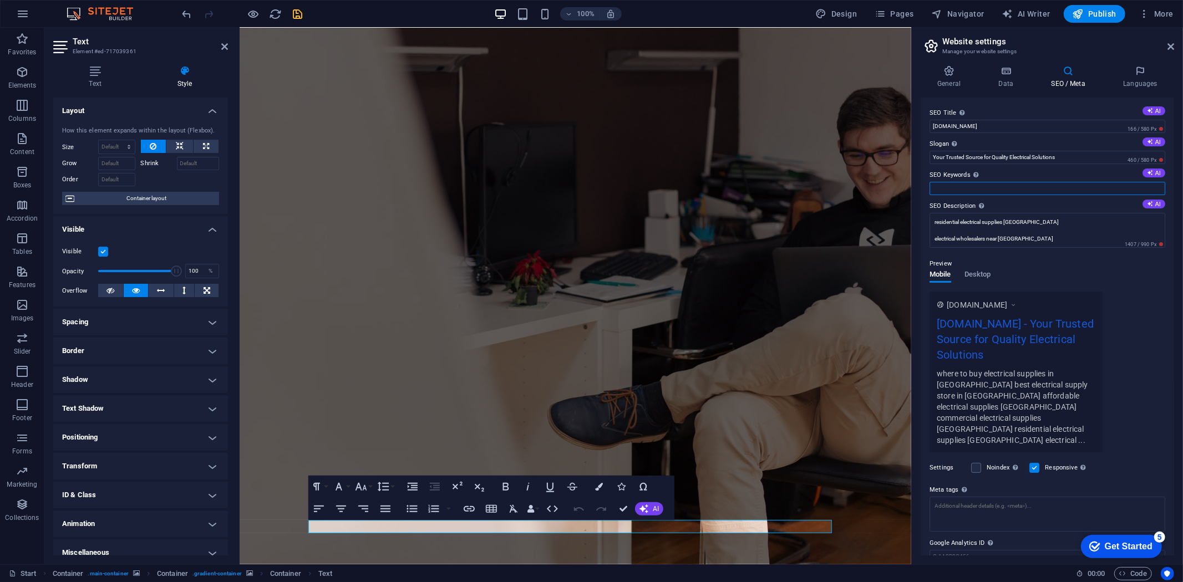
click at [975, 189] on input "SEO Keywords Comma-separated list of keywords representing your website. AI" at bounding box center [1048, 188] width 236 height 13
paste input "Electrical supplies Halifax Electrical wholesalers Halifax Halifax electrical s…"
click at [1021, 185] on input "Electrical supplies Halifax Electrical wholesalers Halifax Halifax electrical s…" at bounding box center [1048, 188] width 236 height 13
click at [932, 189] on input "Electrical supplies Halifax Electrical wholesalers Halifax Halifax electrical s…" at bounding box center [1048, 188] width 236 height 13
paste input "Lighting supplies Halifax Cables and wiring Halifax Electrical fittings Halifax…"
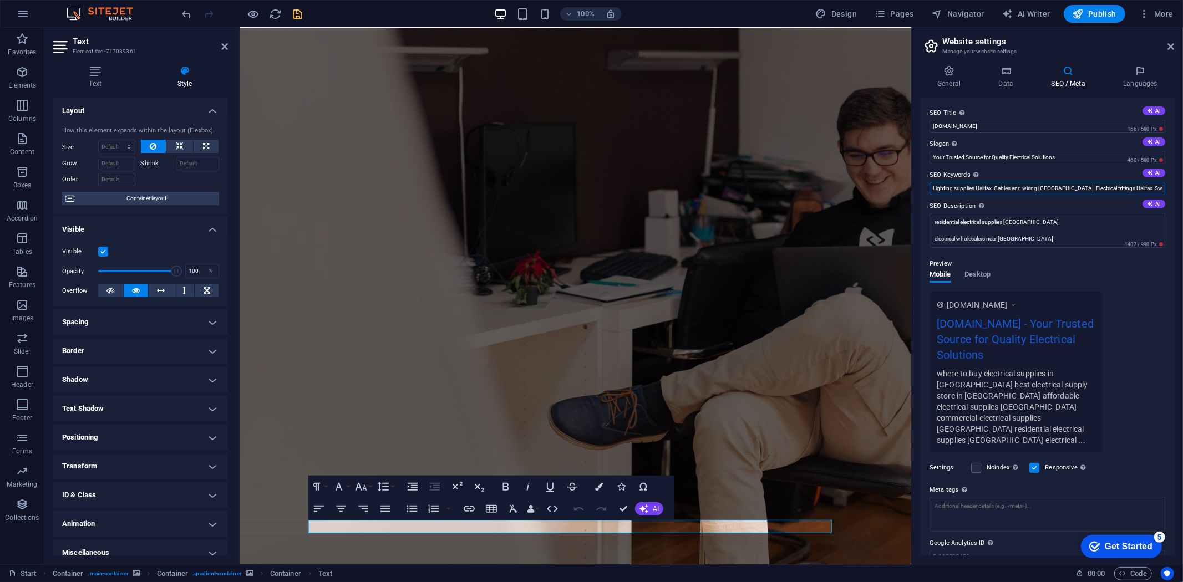
scroll to position [0, 206]
type input "Lighting supplies Halifax Cables and wiring Halifax Electrical fittings Halifax…"
drag, startPoint x: 246, startPoint y: 19, endPoint x: 295, endPoint y: 10, distance: 49.2
click at [295, 10] on icon "save" at bounding box center [298, 14] width 13 height 13
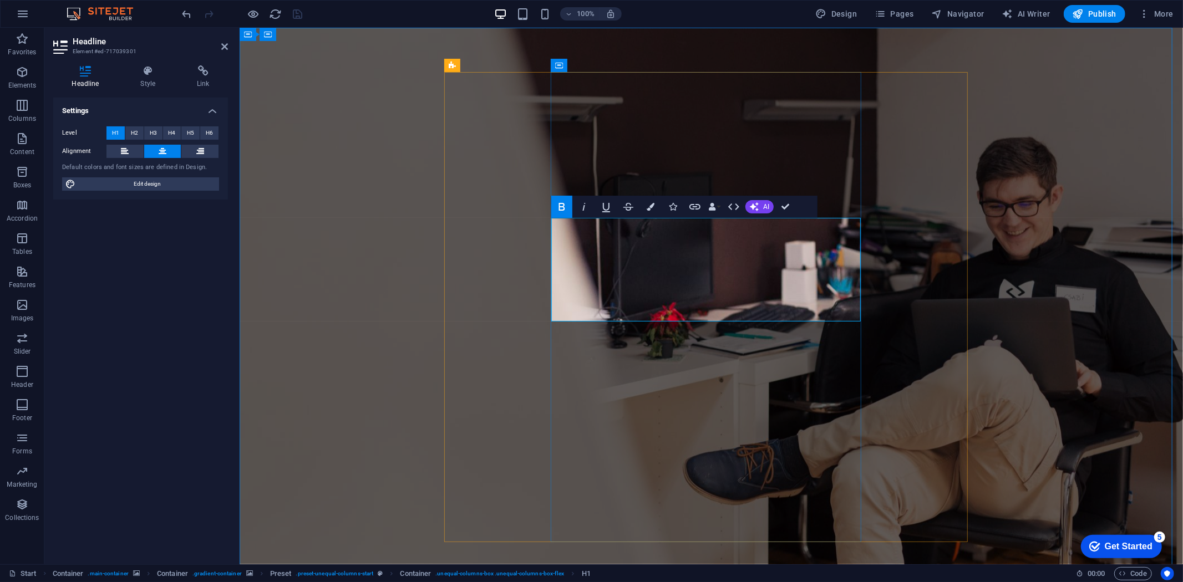
drag, startPoint x: 805, startPoint y: 305, endPoint x: 563, endPoint y: 232, distance: 252.5
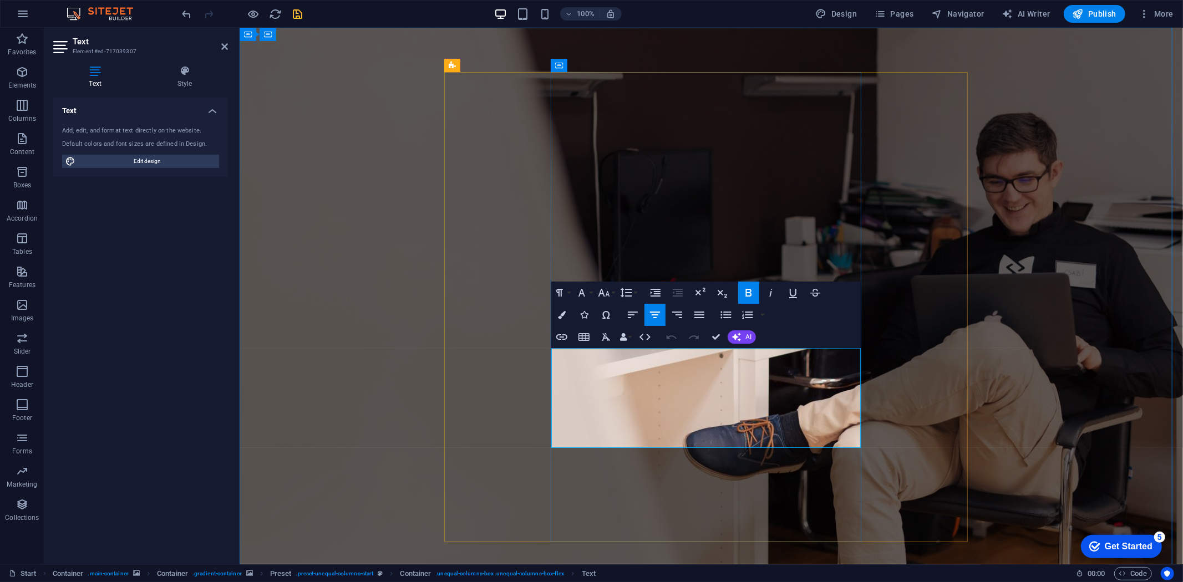
drag, startPoint x: 752, startPoint y: 435, endPoint x: 540, endPoint y: 363, distance: 224.5
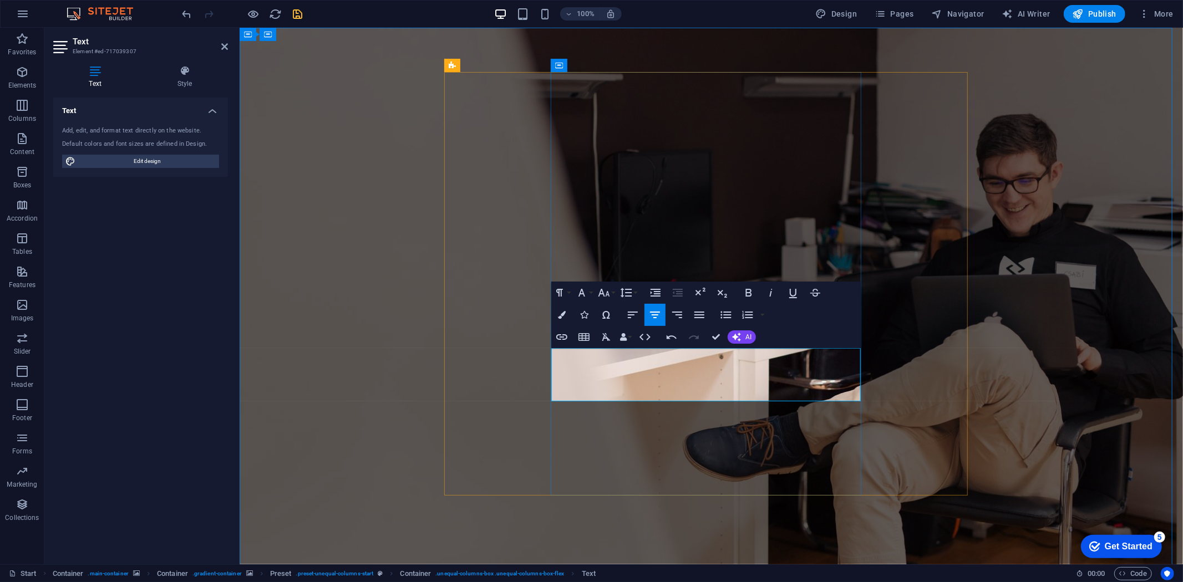
drag, startPoint x: 555, startPoint y: 353, endPoint x: 856, endPoint y: 400, distance: 305.3
click at [585, 296] on icon "button" at bounding box center [582, 293] width 7 height 8
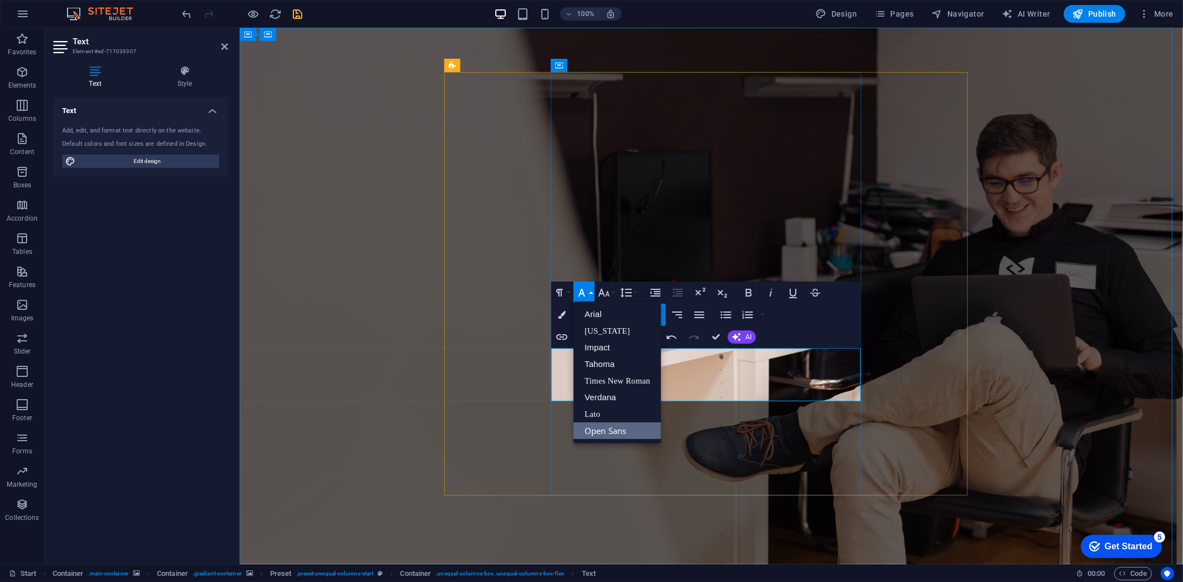
drag, startPoint x: 841, startPoint y: 397, endPoint x: 540, endPoint y: 360, distance: 302.9
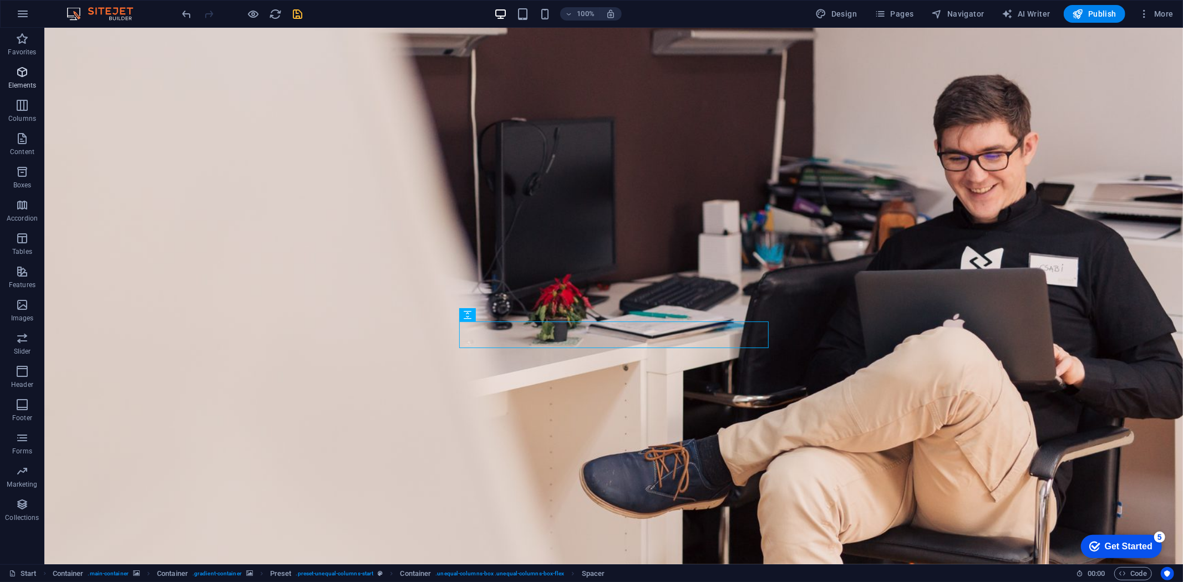
click at [24, 84] on p "Elements" at bounding box center [22, 85] width 28 height 9
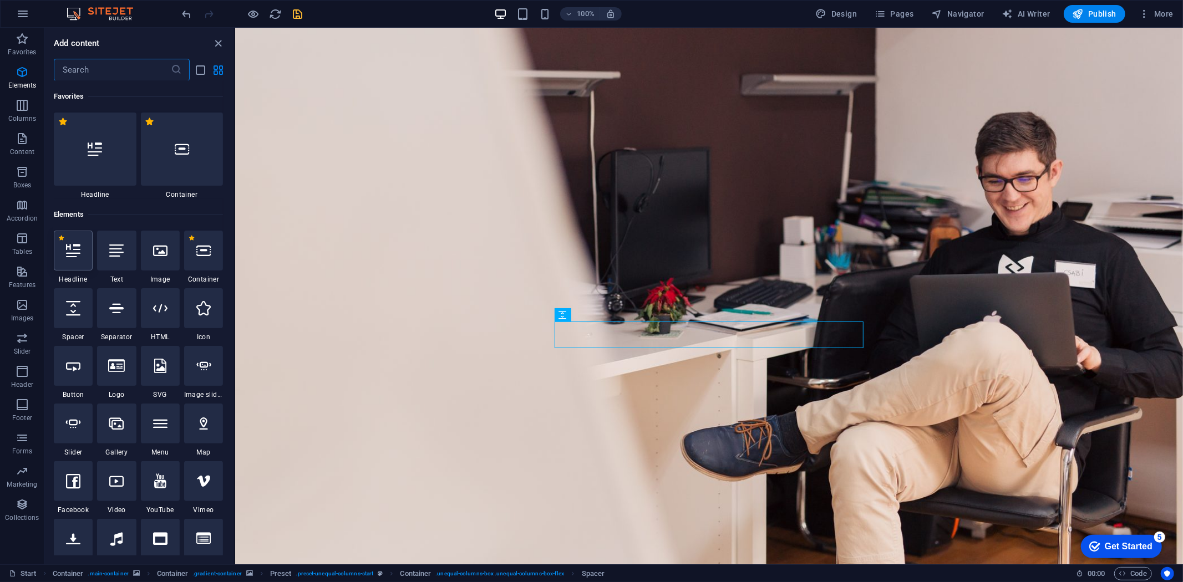
scroll to position [118, 0]
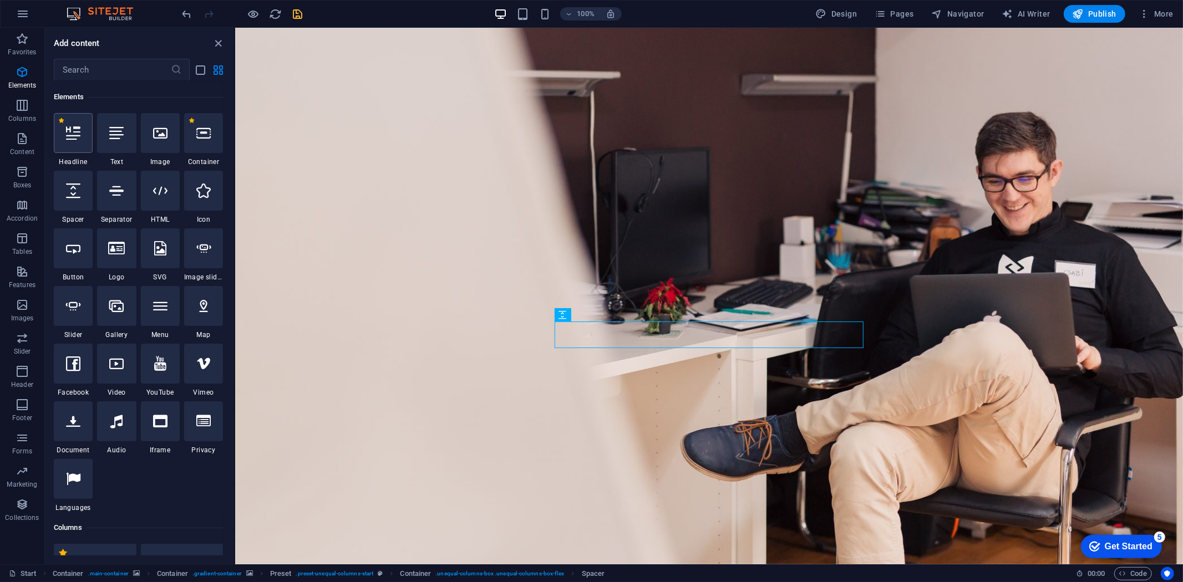
click at [62, 134] on div at bounding box center [73, 133] width 39 height 40
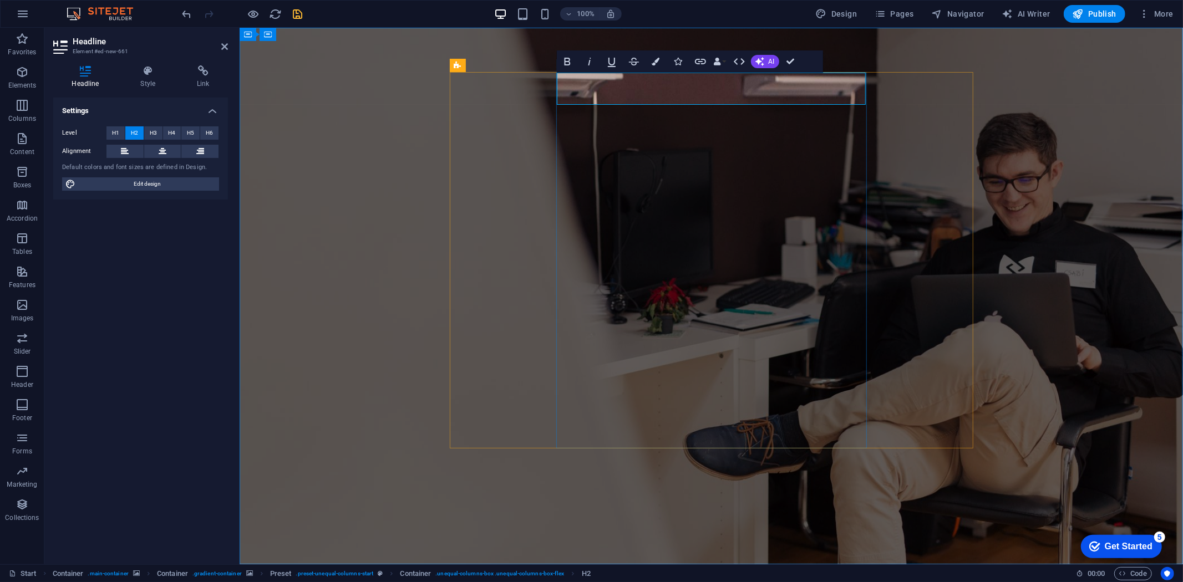
drag, startPoint x: 756, startPoint y: 90, endPoint x: 542, endPoint y: 88, distance: 213.6
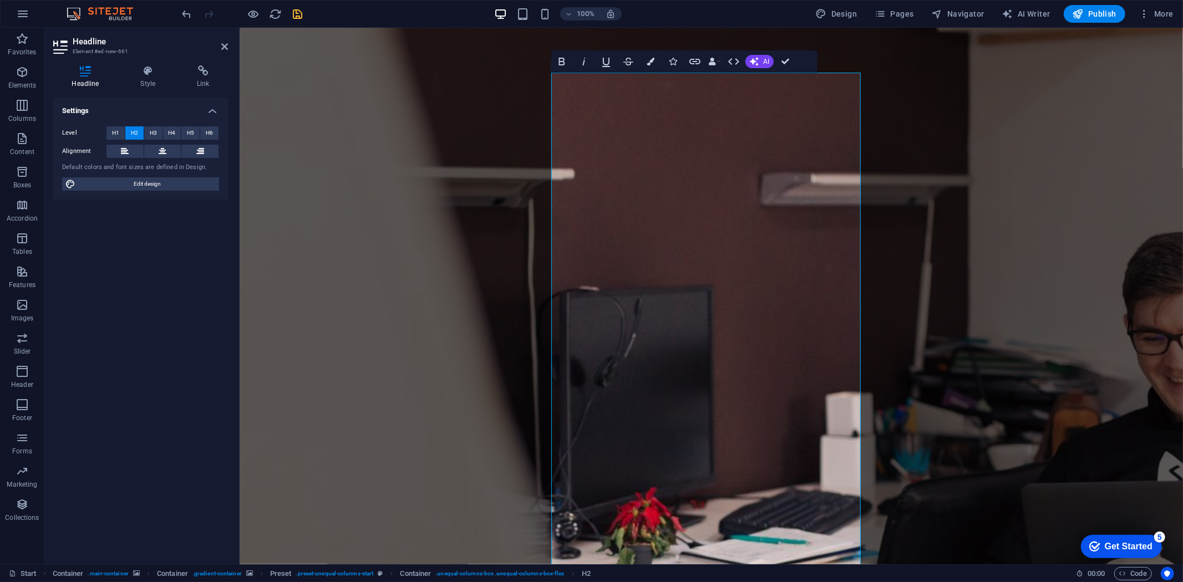
click at [128, 134] on button "H2" at bounding box center [134, 132] width 18 height 13
click at [154, 132] on span "H3" at bounding box center [153, 132] width 7 height 13
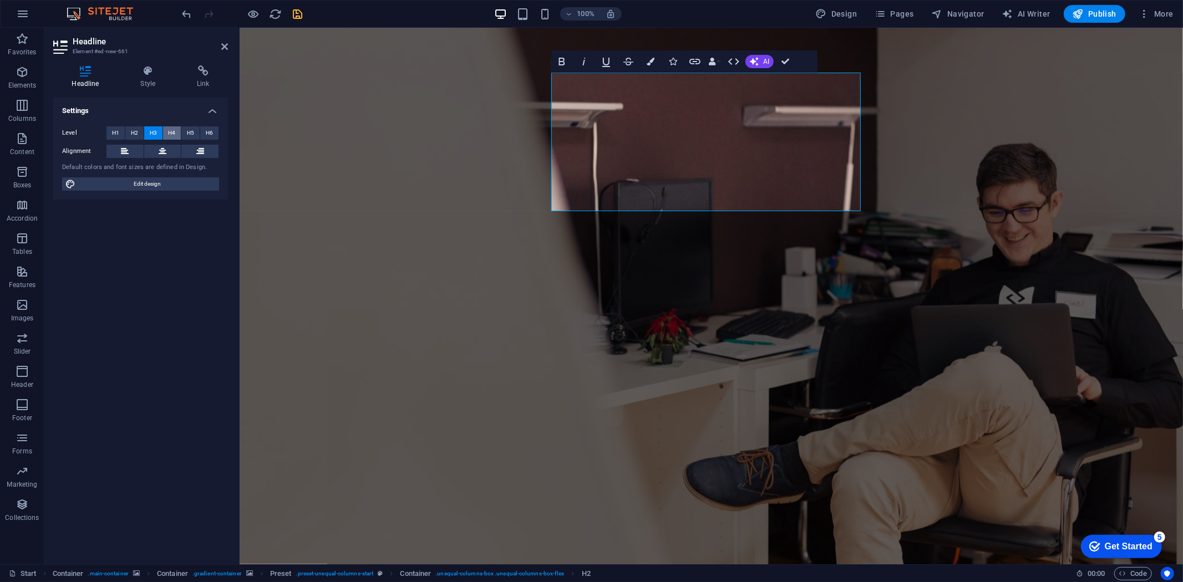
click at [169, 133] on button "H4" at bounding box center [172, 132] width 18 height 13
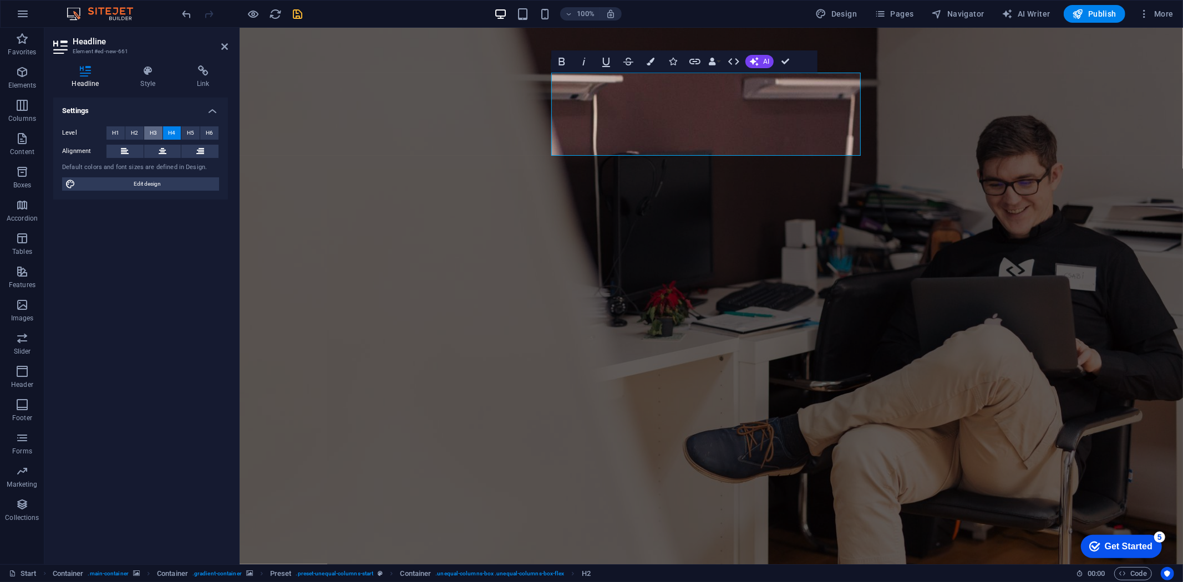
click at [148, 135] on button "H3" at bounding box center [153, 132] width 18 height 13
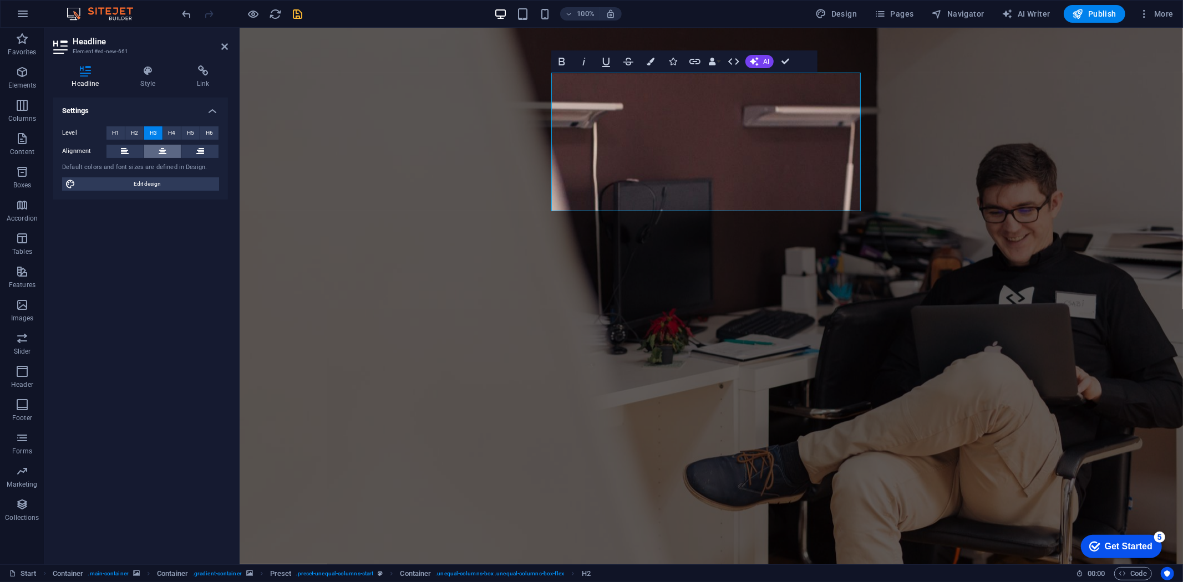
click at [174, 153] on button at bounding box center [162, 151] width 37 height 13
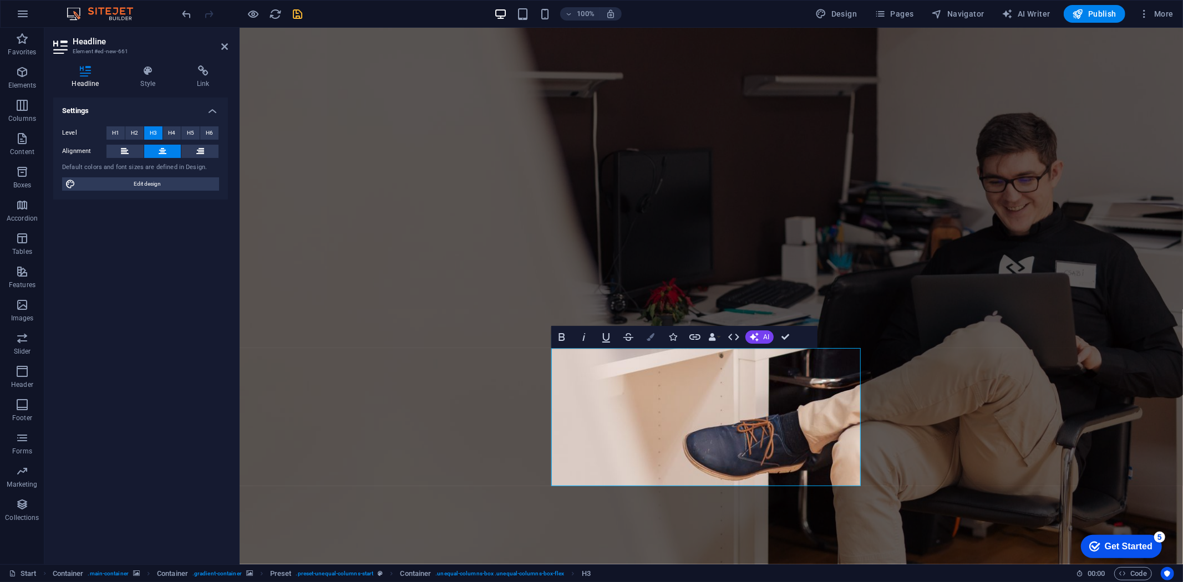
click at [656, 337] on button "Colors" at bounding box center [650, 337] width 21 height 22
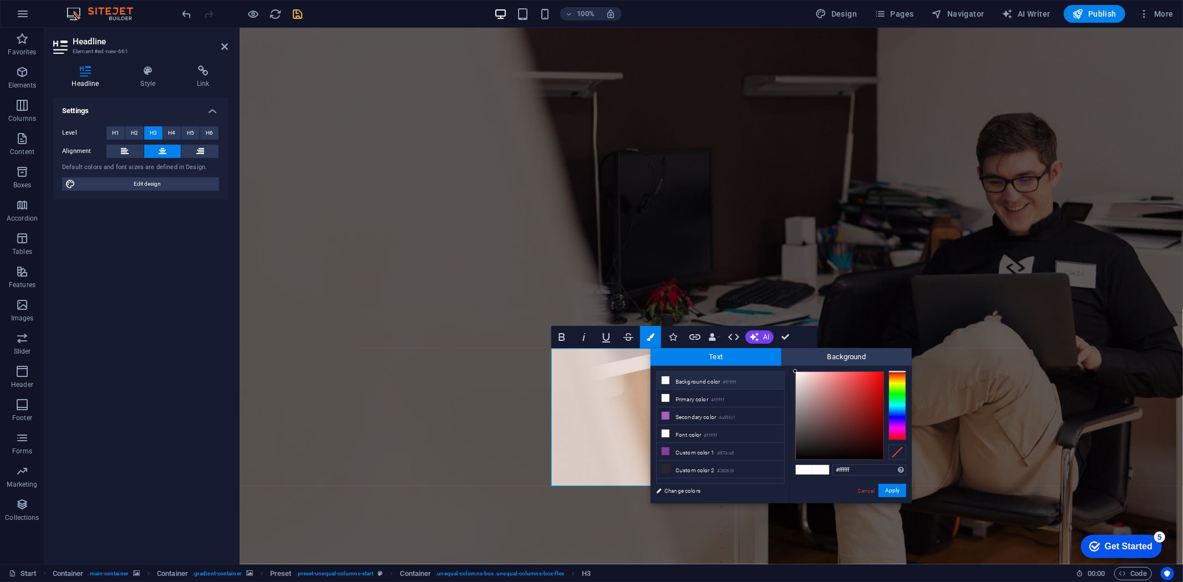
type input "#030303"
click at [797, 458] on div at bounding box center [840, 416] width 88 height 88
click at [903, 492] on button "Apply" at bounding box center [893, 490] width 28 height 13
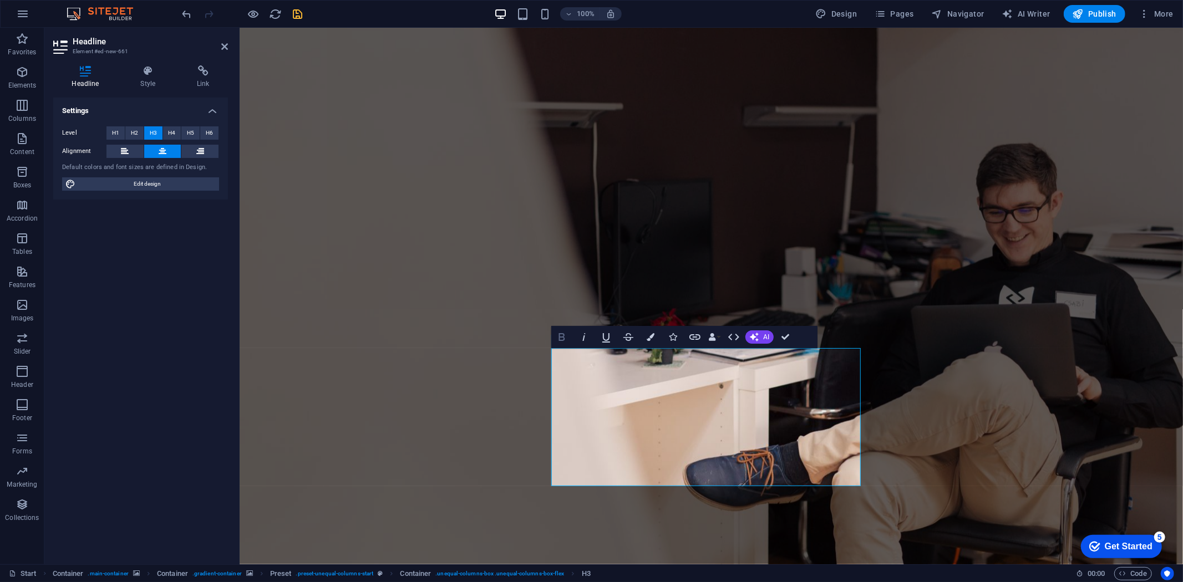
click at [561, 341] on icon "button" at bounding box center [561, 337] width 13 height 13
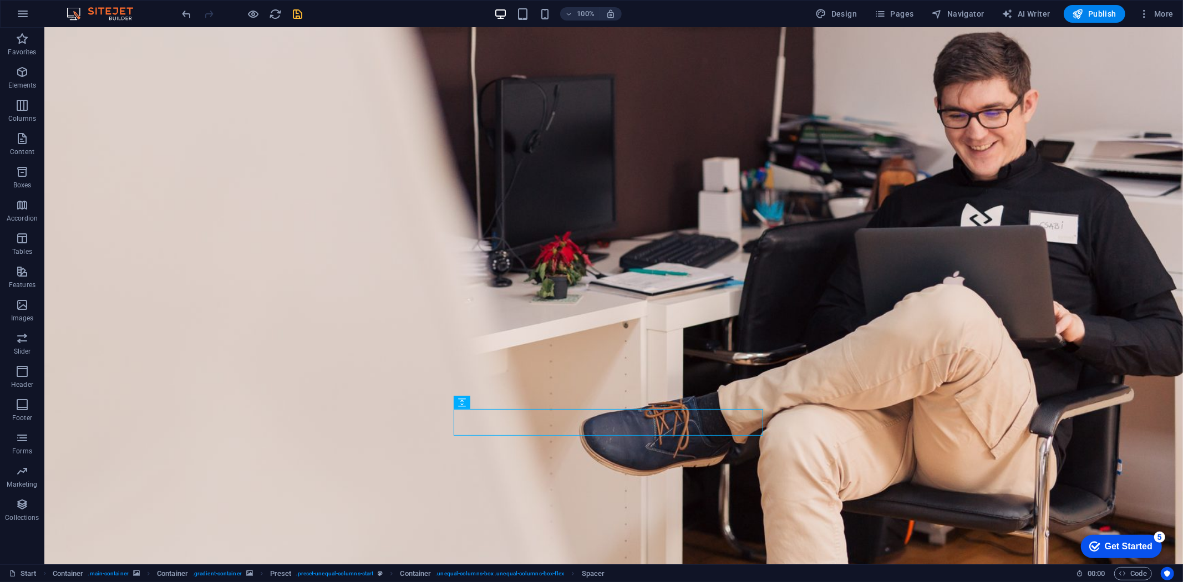
scroll to position [87, 0]
click at [616, 559] on div "+" at bounding box center [614, 559] width 22 height 10
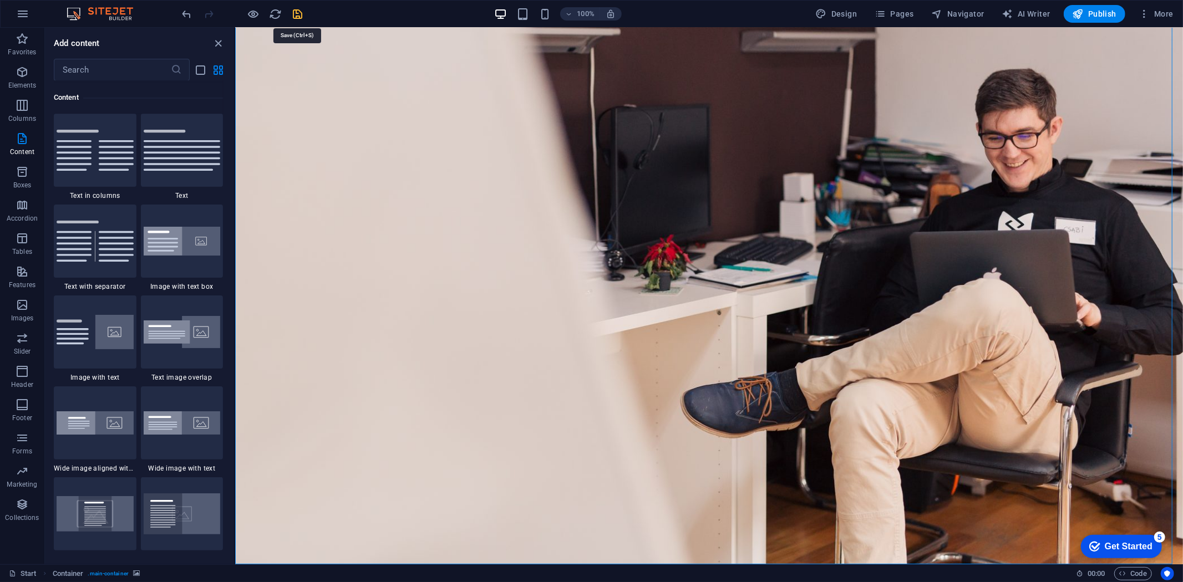
click at [303, 13] on icon "save" at bounding box center [298, 14] width 13 height 13
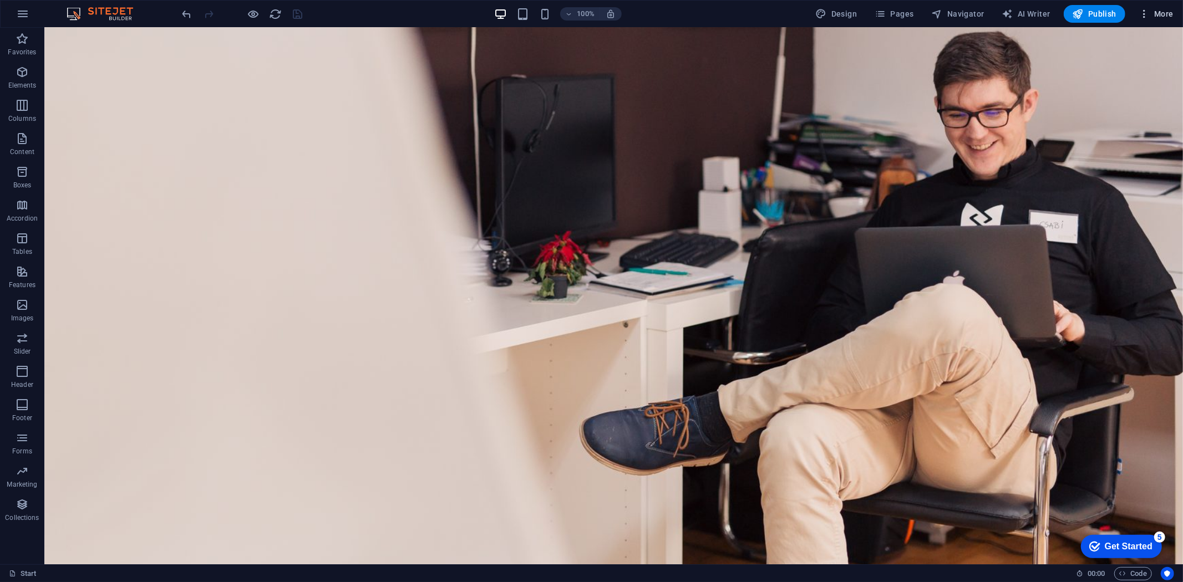
click at [1168, 13] on span "More" at bounding box center [1156, 13] width 35 height 11
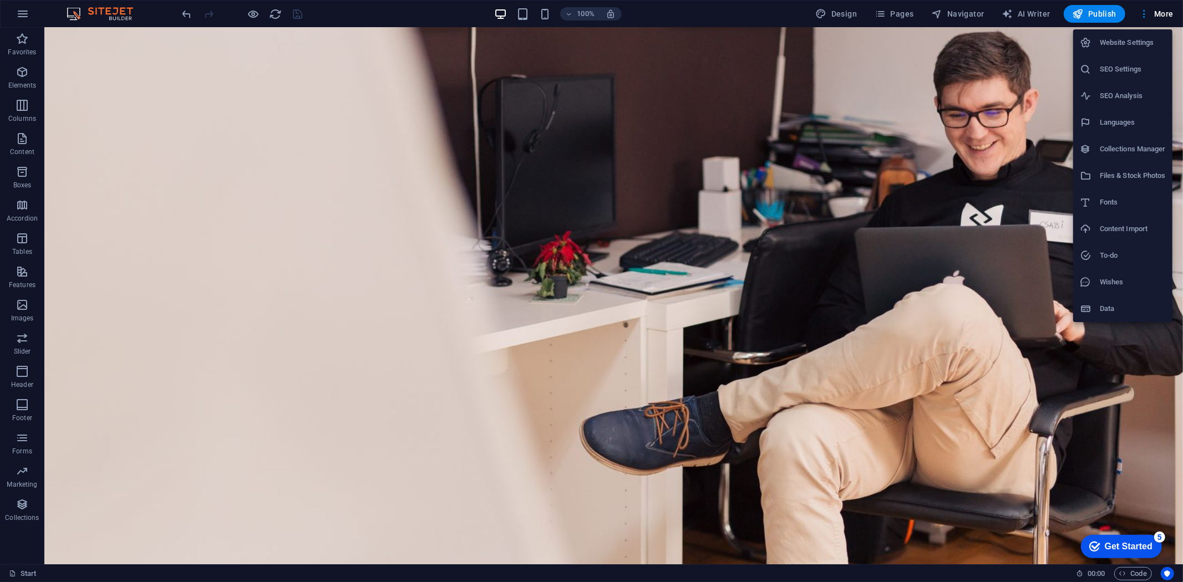
click at [1121, 67] on h6 "SEO Settings" at bounding box center [1133, 69] width 66 height 13
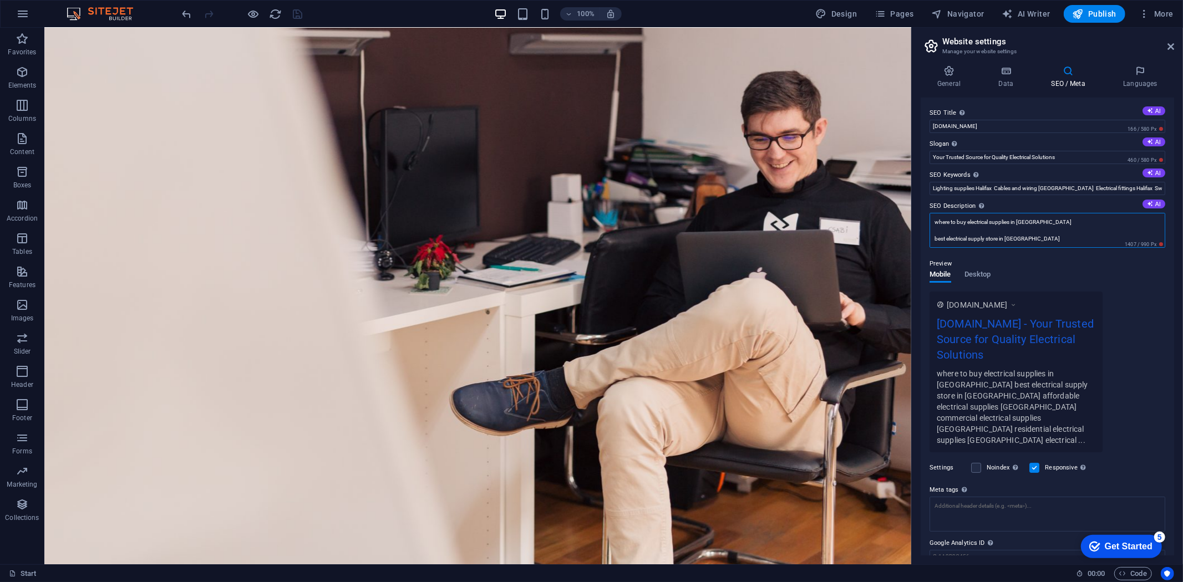
drag, startPoint x: 1033, startPoint y: 232, endPoint x: 1043, endPoint y: 243, distance: 14.6
click at [1033, 232] on textarea "where to buy electrical supplies in Halifax best electrical supply store in Hal…" at bounding box center [1048, 230] width 236 height 35
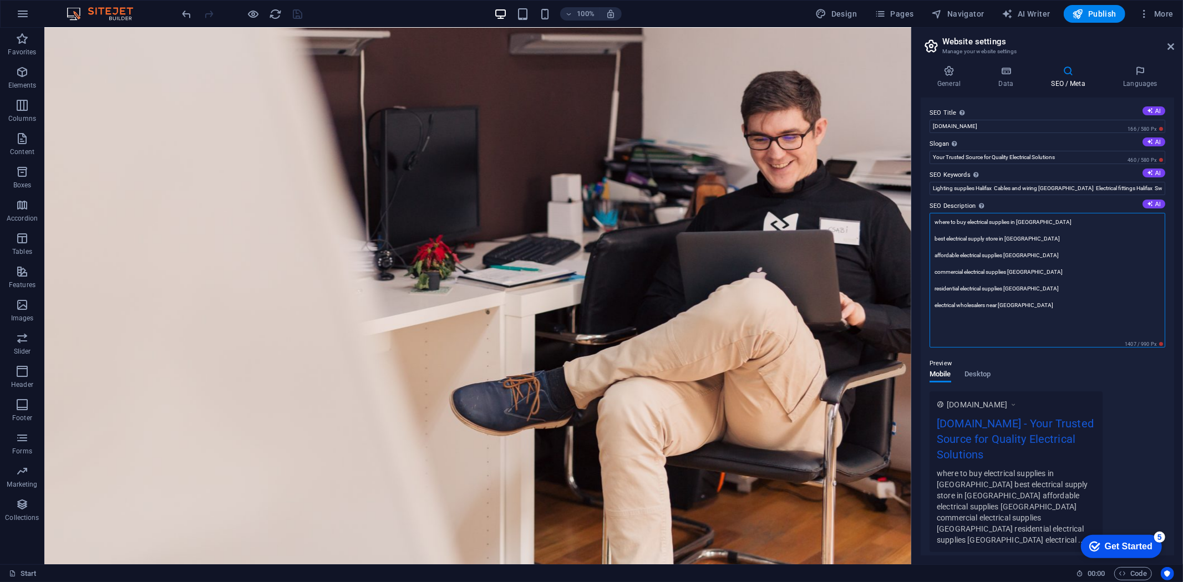
drag, startPoint x: 936, startPoint y: 222, endPoint x: 1107, endPoint y: 315, distance: 194.8
click at [1107, 315] on textarea "where to buy electrical supplies in Halifax best electrical supply store in Hal…" at bounding box center [1048, 280] width 236 height 135
paste textarea "Find electrical supplies in Halifax. Cables, lighting, switches & more. Trade a…"
type textarea "Find electrical supplies in Halifax. Cables, lighting, switches & more. Trade a…"
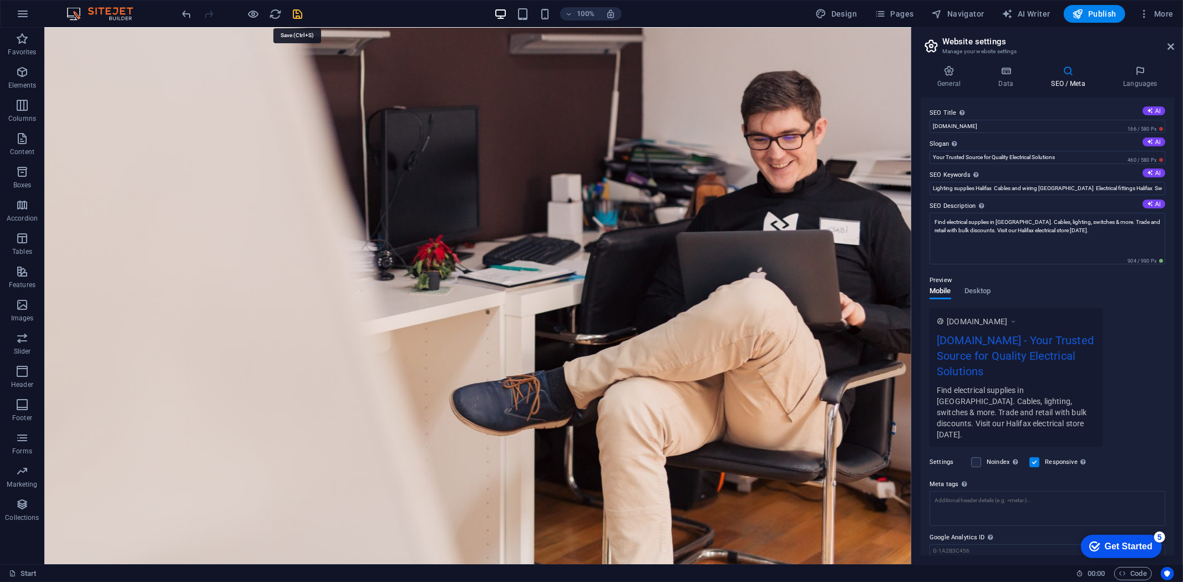
click at [294, 12] on icon "save" at bounding box center [298, 14] width 13 height 13
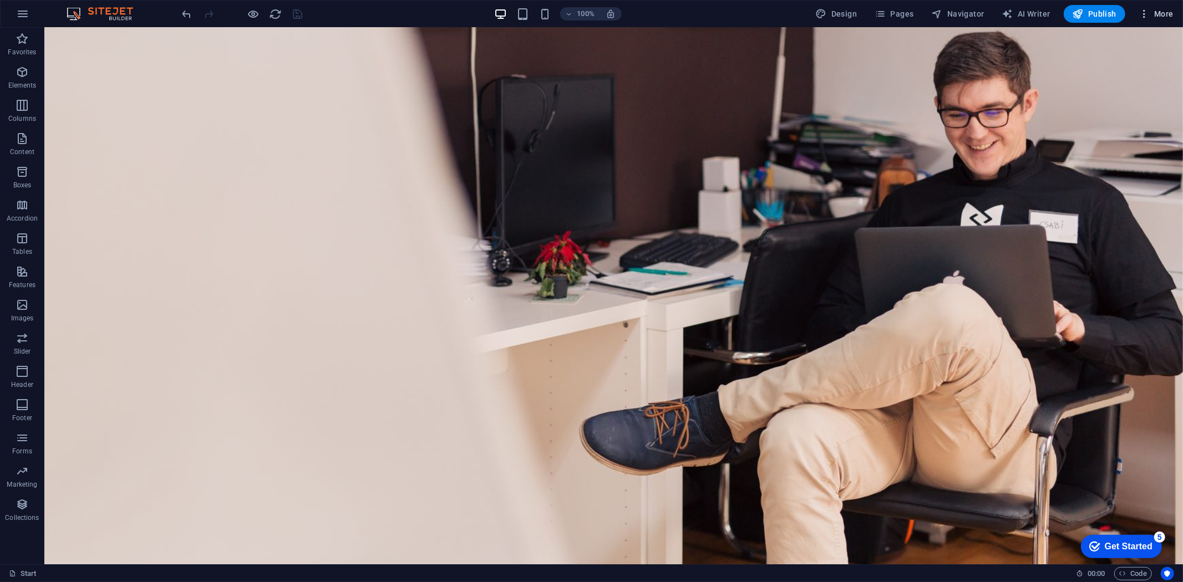
click at [1151, 14] on span "More" at bounding box center [1156, 13] width 35 height 11
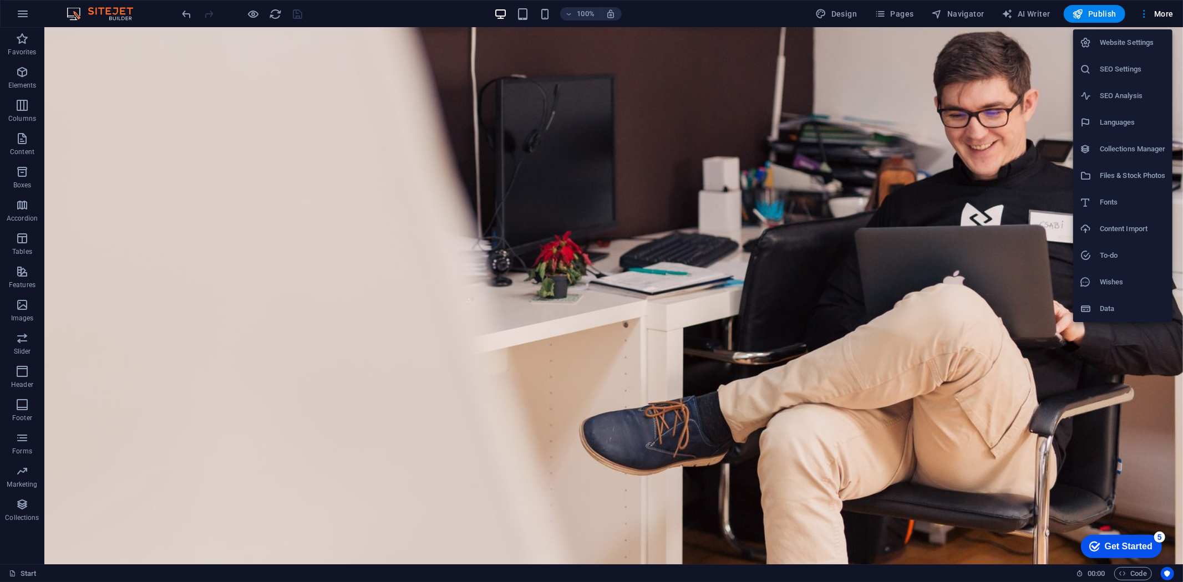
click at [1118, 75] on h6 "SEO Settings" at bounding box center [1133, 69] width 66 height 13
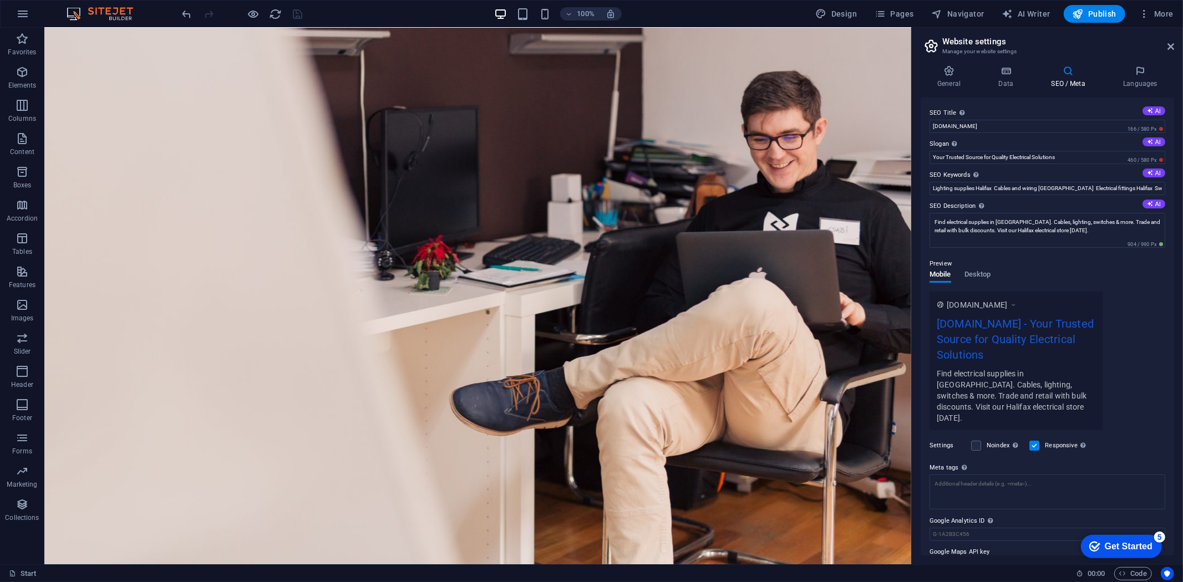
scroll to position [14, 0]
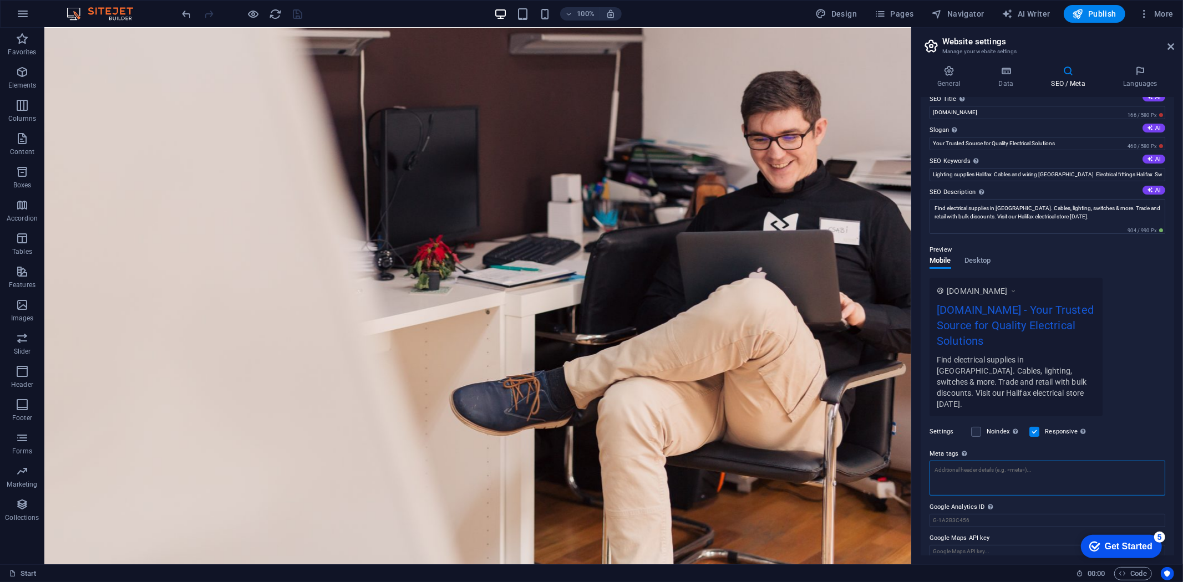
click at [955, 461] on textarea "Meta tags Enter HTML code here that will be placed inside the tags of your webs…" at bounding box center [1048, 478] width 236 height 35
paste textarea "<meta property="og:title" content="Electrical Supplies Halifax | Wholesale & Re…"
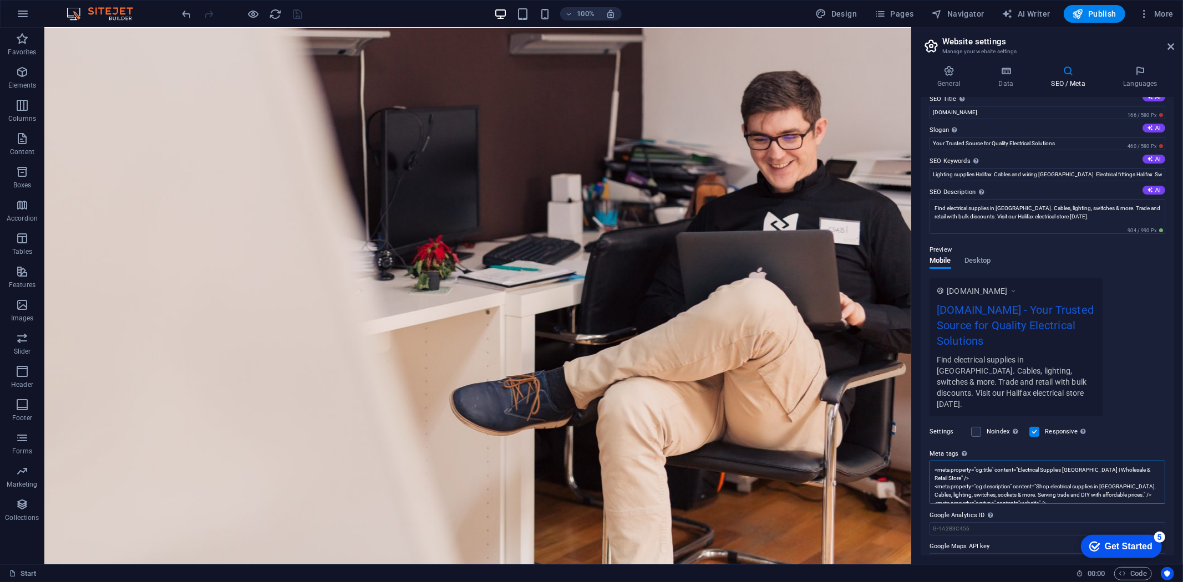
scroll to position [0, 0]
click at [295, 7] on body "halifaxelectrical.uk Start Favorites Elements Columns Content Boxes Accordion T…" at bounding box center [591, 291] width 1183 height 582
type textarea "<meta property="og:title" content="Electrical Supplies Halifax | Wholesale &amp…"
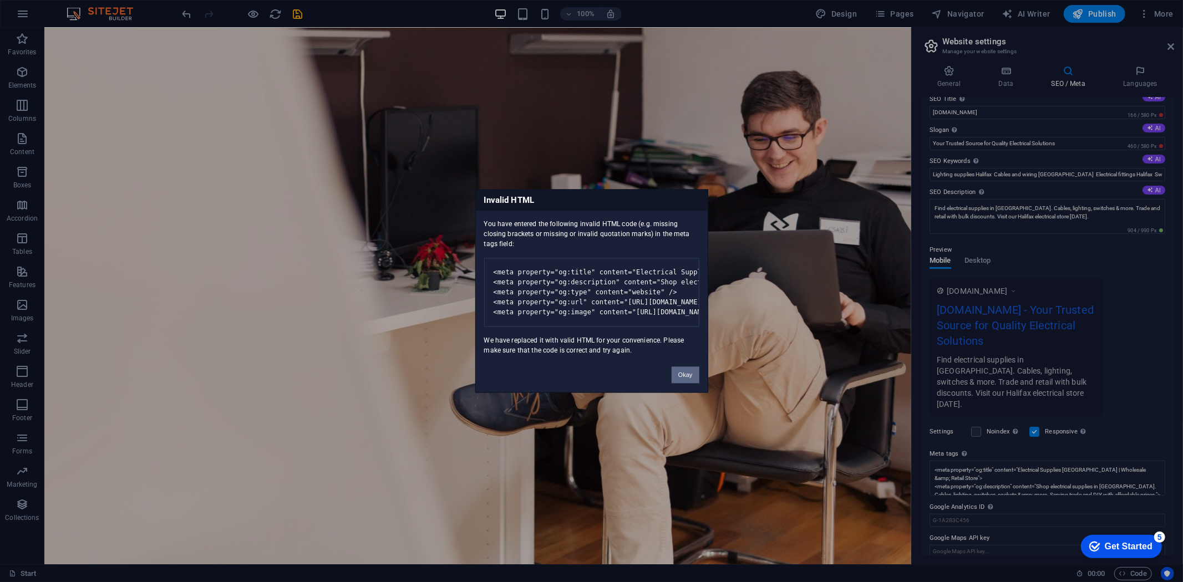
click at [685, 383] on button "Okay" at bounding box center [686, 375] width 28 height 17
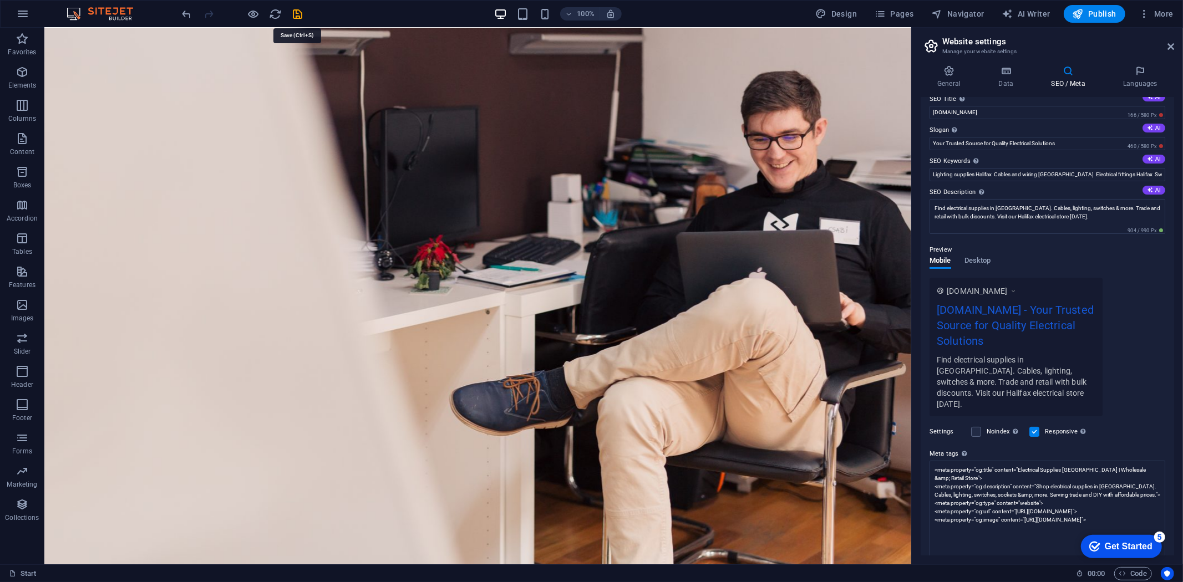
click at [298, 12] on icon "save" at bounding box center [298, 14] width 13 height 13
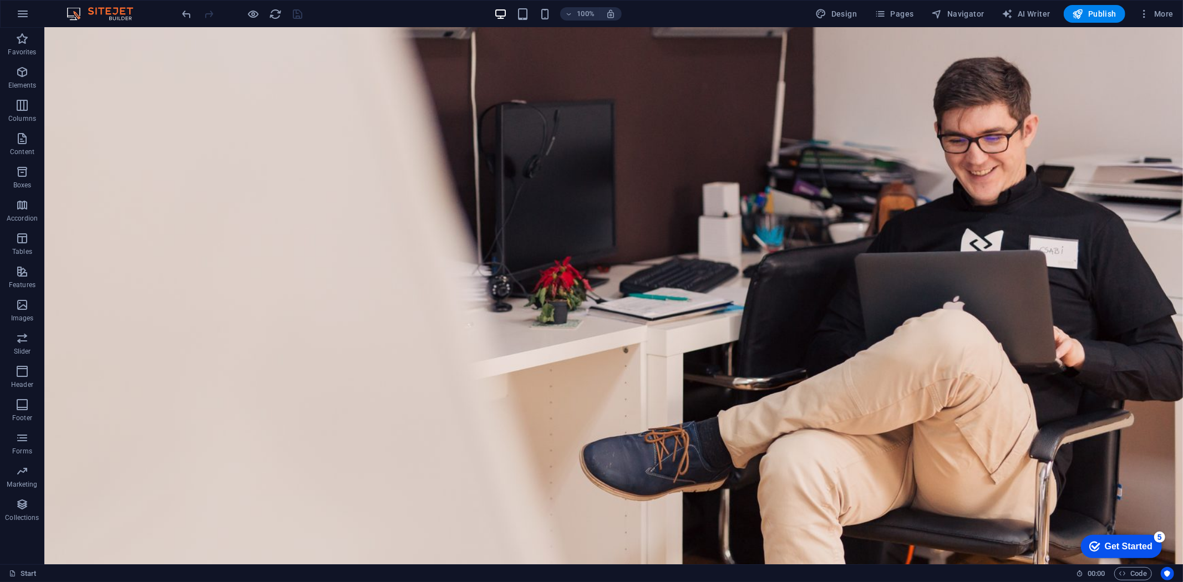
scroll to position [87, 0]
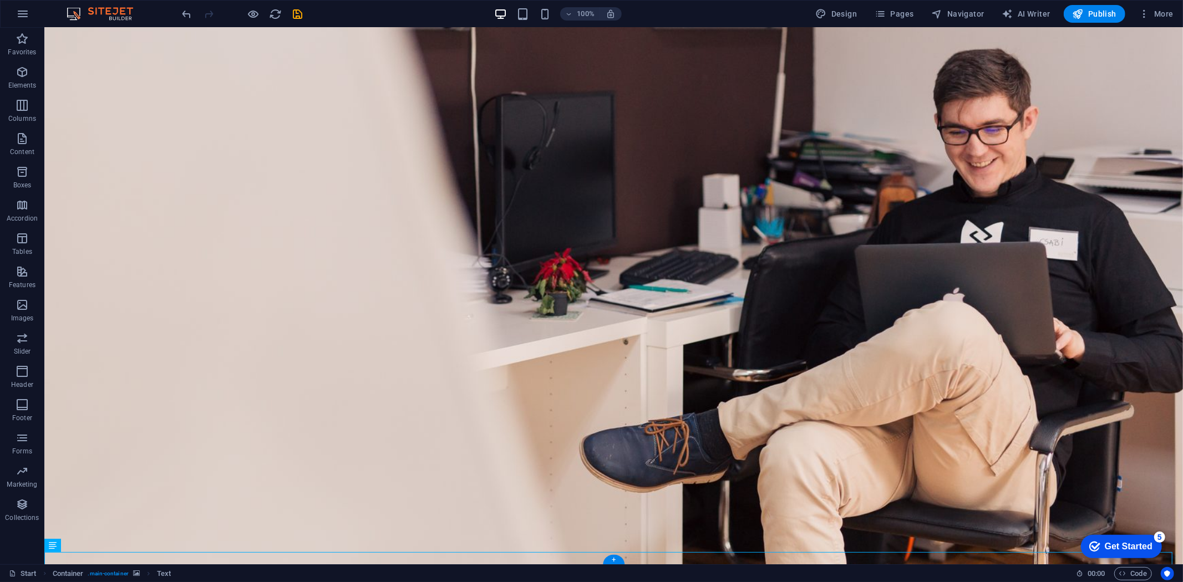
scroll to position [26, 0]
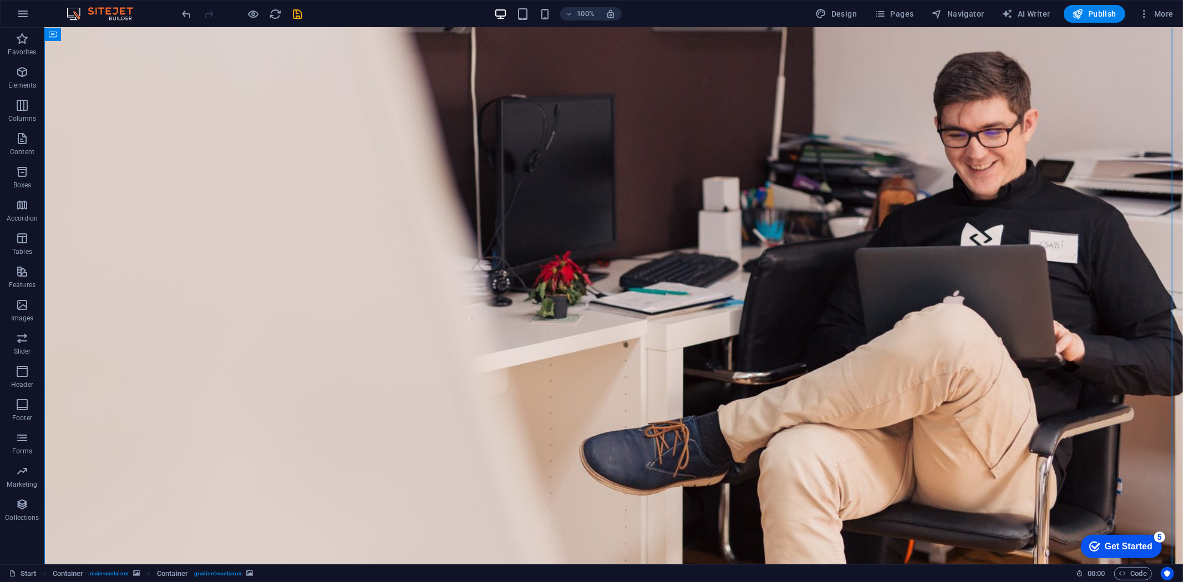
scroll to position [87, 0]
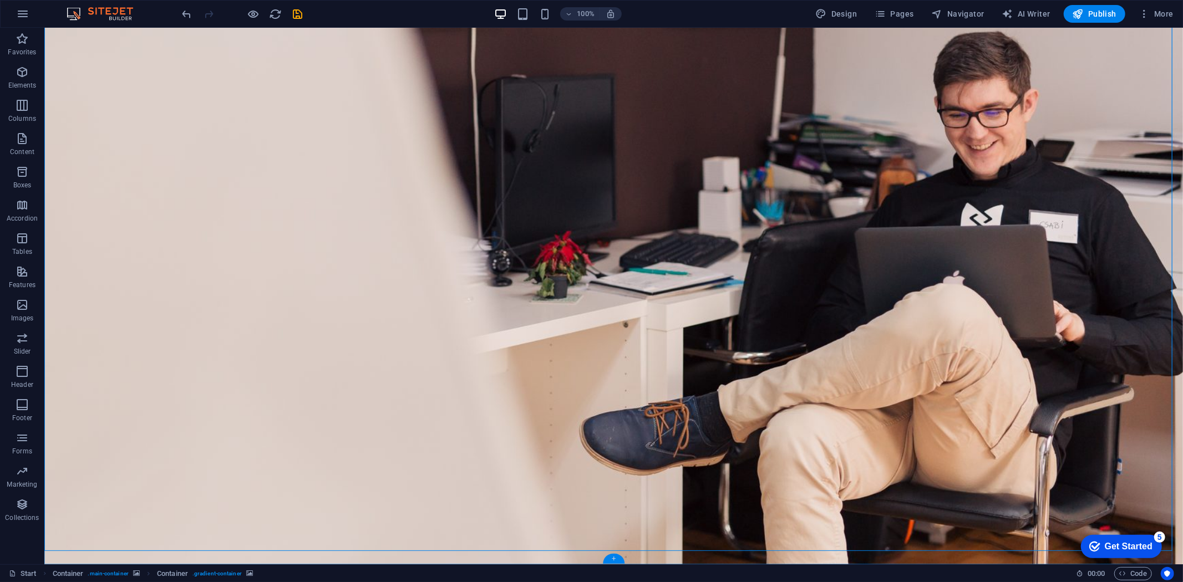
drag, startPoint x: 610, startPoint y: 555, endPoint x: 362, endPoint y: 524, distance: 250.5
click at [610, 555] on div "+" at bounding box center [614, 559] width 22 height 10
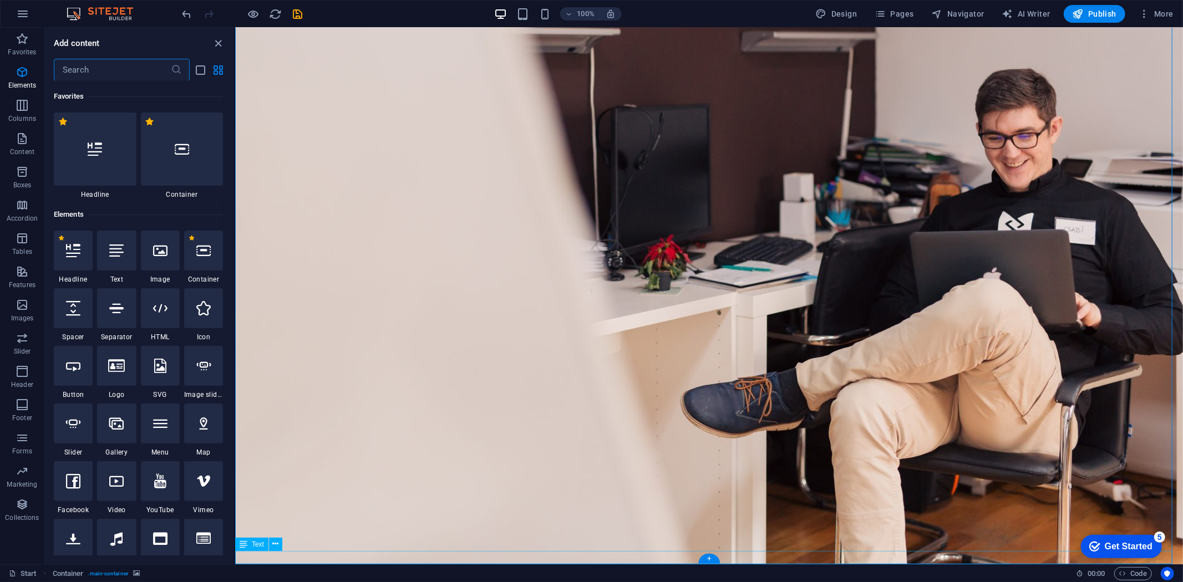
scroll to position [1940, 0]
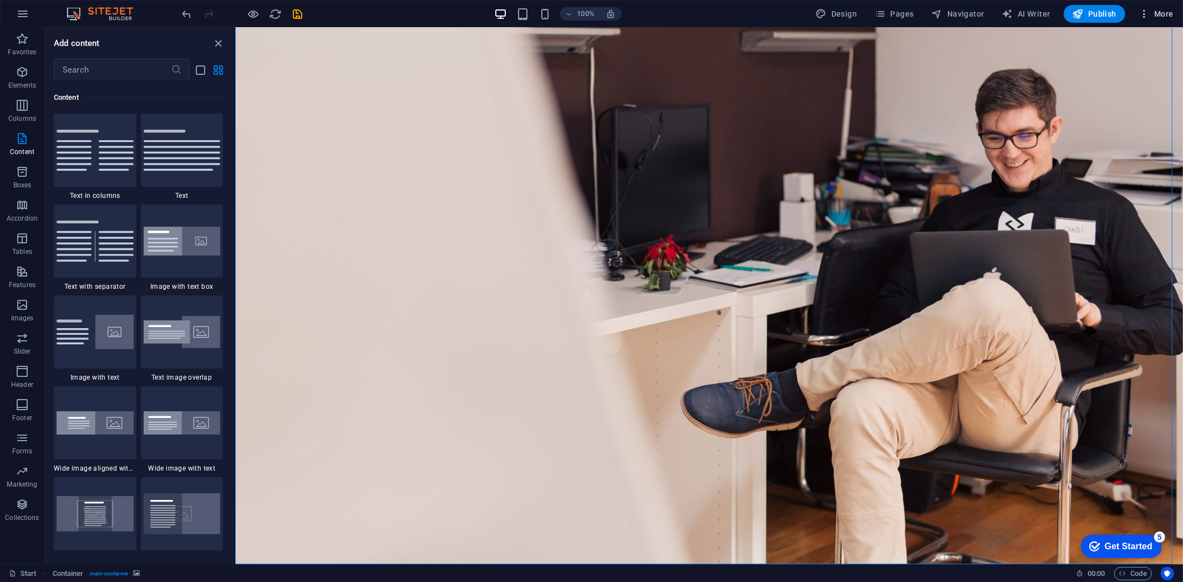
click at [1153, 13] on span "More" at bounding box center [1156, 13] width 35 height 11
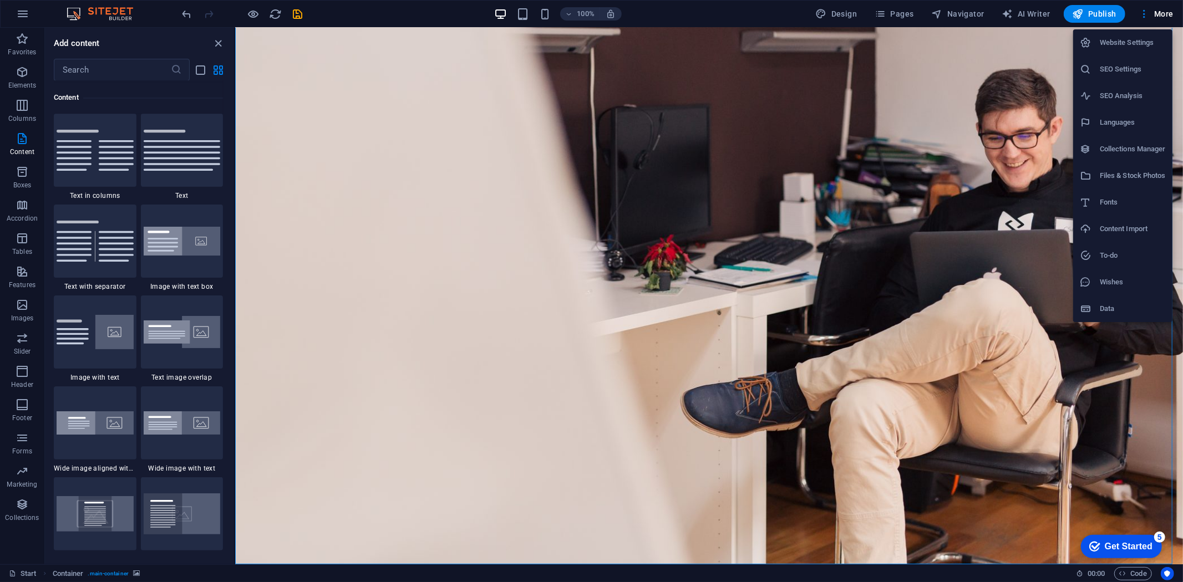
click at [1123, 69] on h6 "SEO Settings" at bounding box center [1133, 69] width 66 height 13
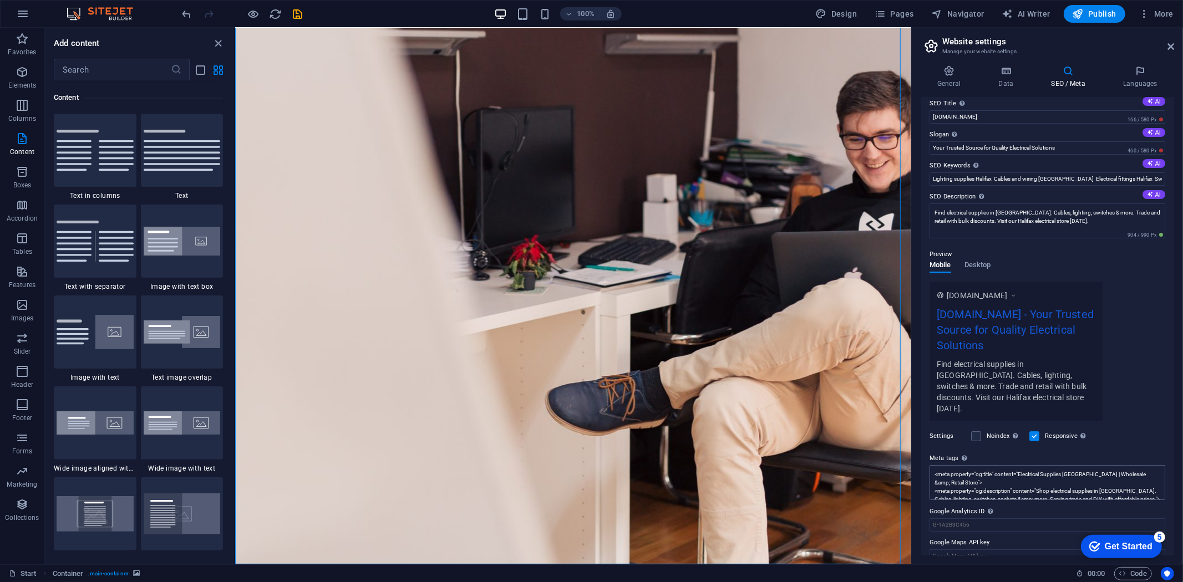
scroll to position [14, 0]
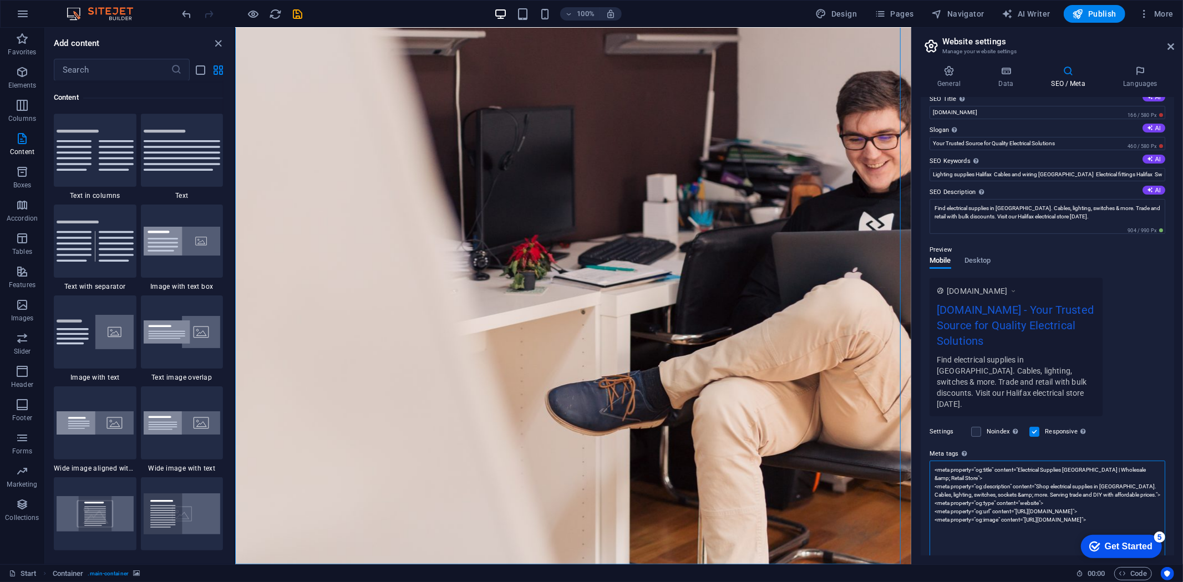
click at [1033, 468] on textarea "<meta property="og:title" content="Electrical Supplies Halifax | Wholesale &amp…" at bounding box center [1048, 516] width 236 height 110
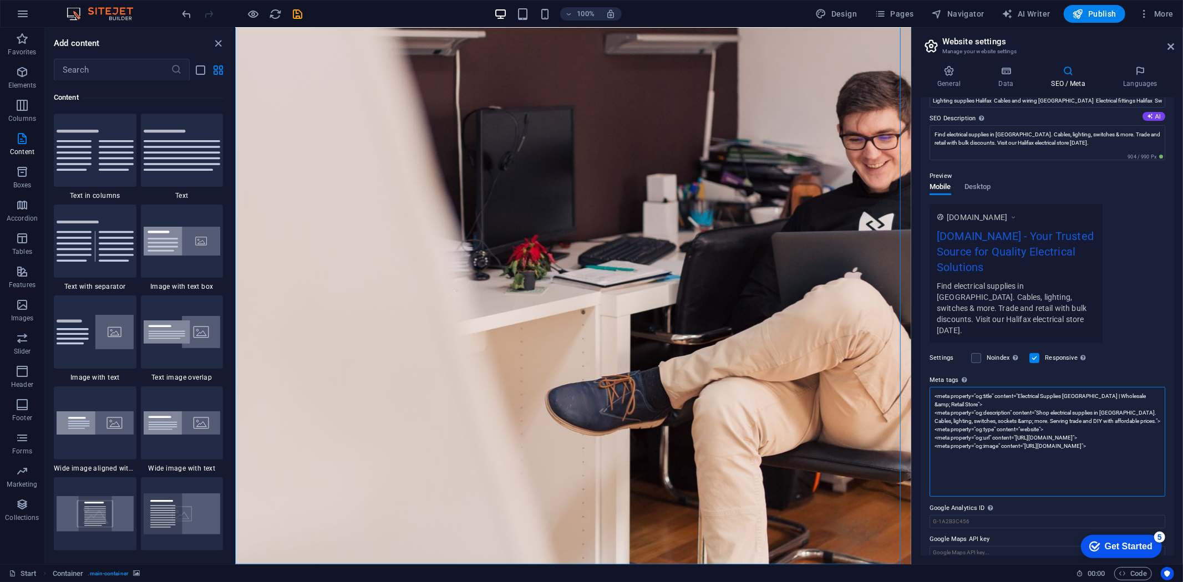
scroll to position [89, 0]
click at [951, 464] on textarea "<meta property="og:title" content="Electrical Supplies Halifax | Wholesale &amp…" at bounding box center [1048, 441] width 236 height 110
paste textarea "<script type="application/ld+json"> { "@context": "https://schema.org", "@type"…"
type textarea "<meta property="og:title" content="Electrical Supplies Halifax | Wholesale &amp…"
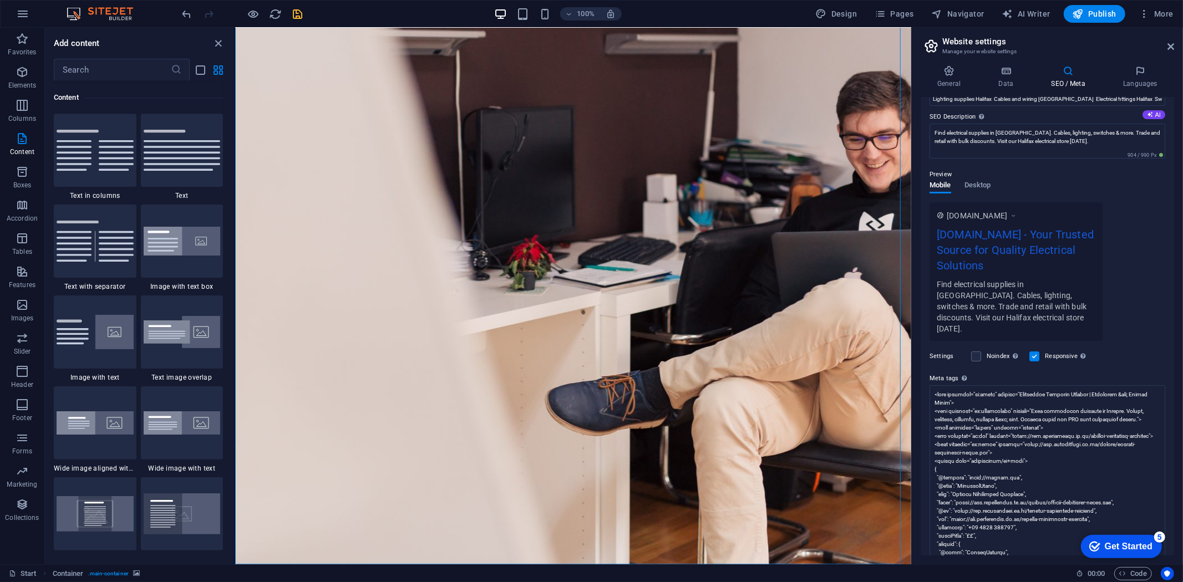
click at [301, 11] on icon "save" at bounding box center [298, 14] width 13 height 13
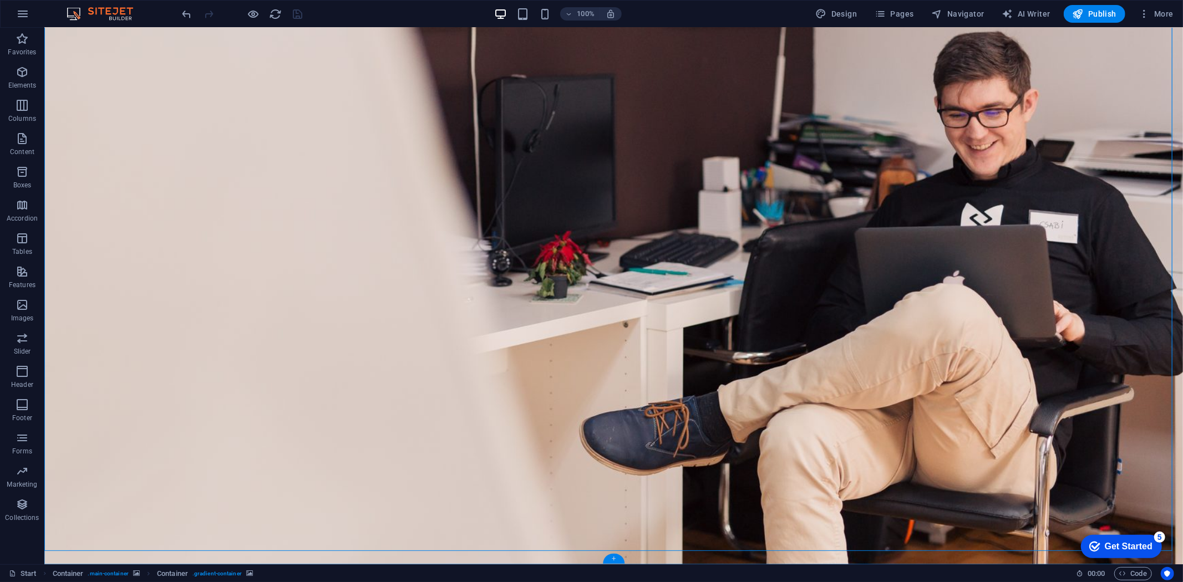
click at [612, 558] on div "+" at bounding box center [614, 559] width 22 height 10
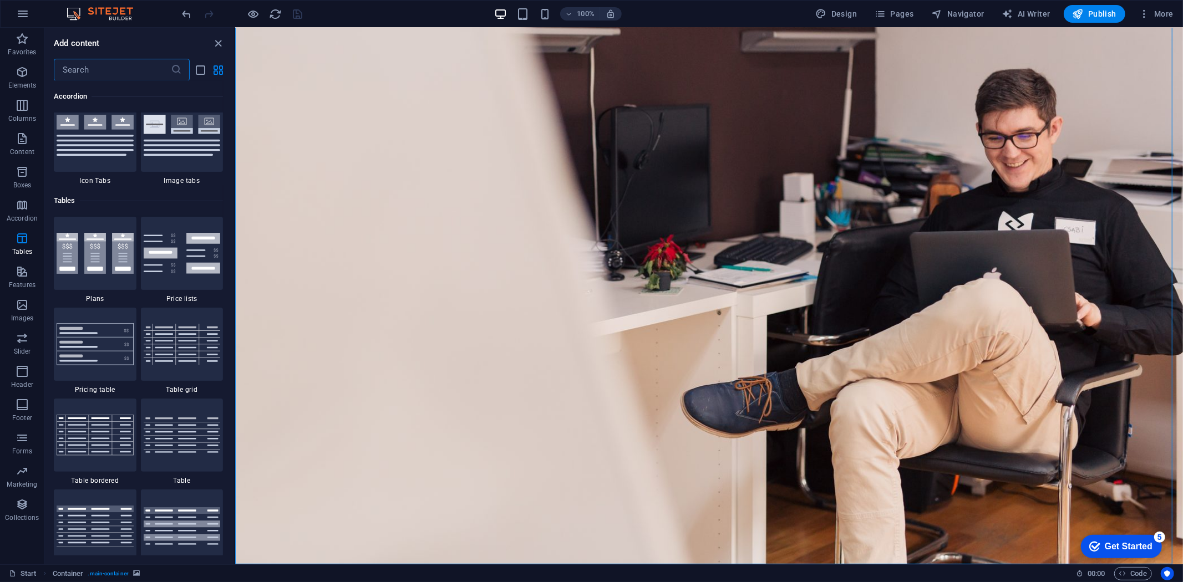
scroll to position [3851, 0]
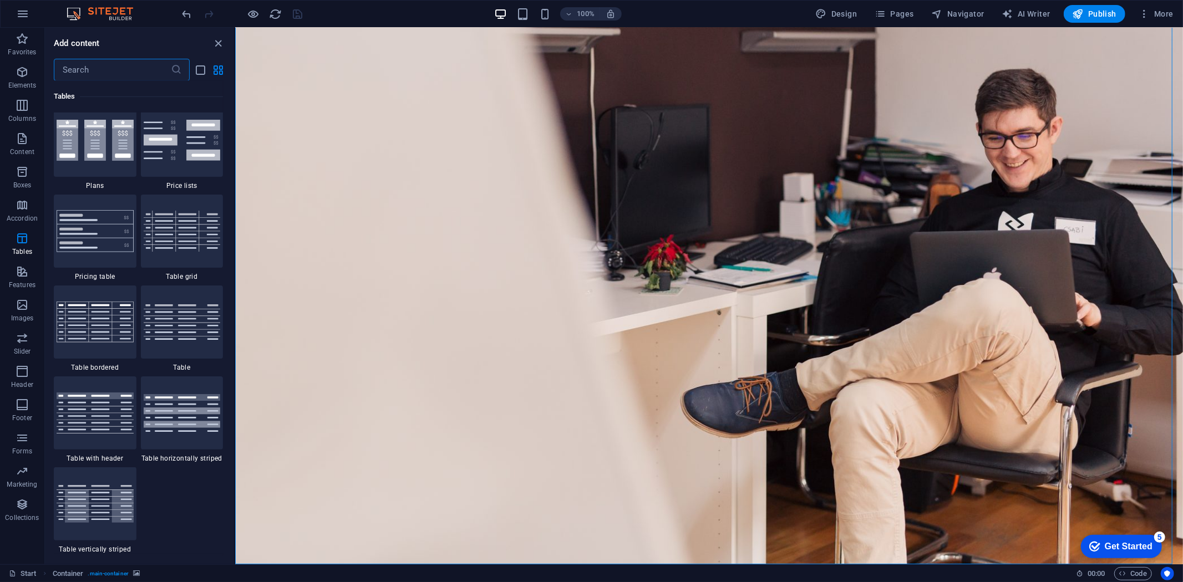
click at [84, 74] on input "text" at bounding box center [112, 70] width 117 height 22
type input "map"
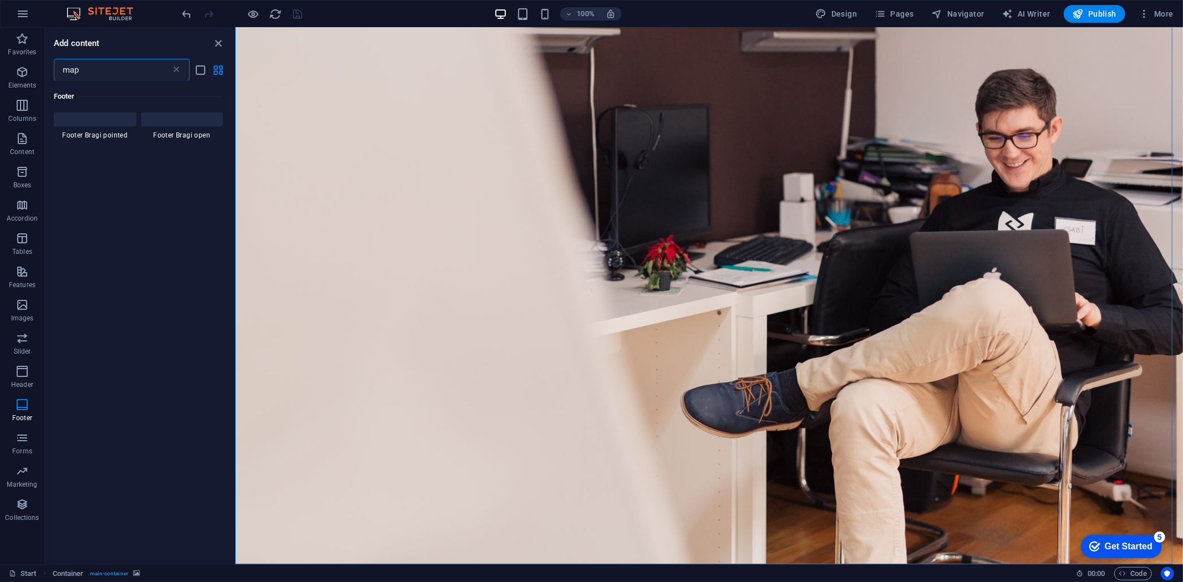
scroll to position [508, 0]
select select "1"
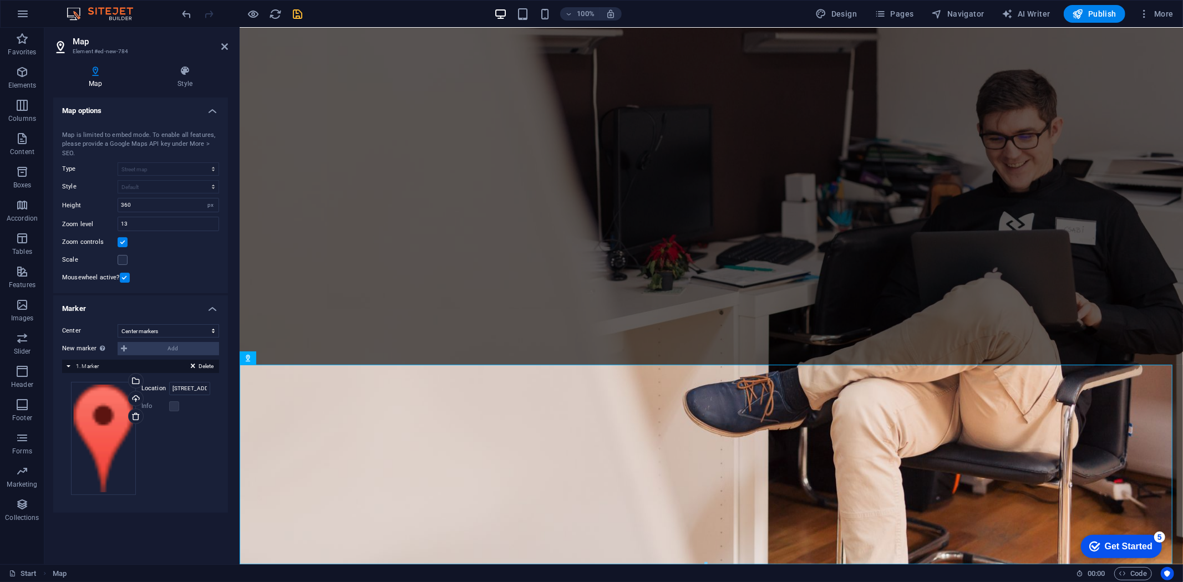
scroll to position [287, 0]
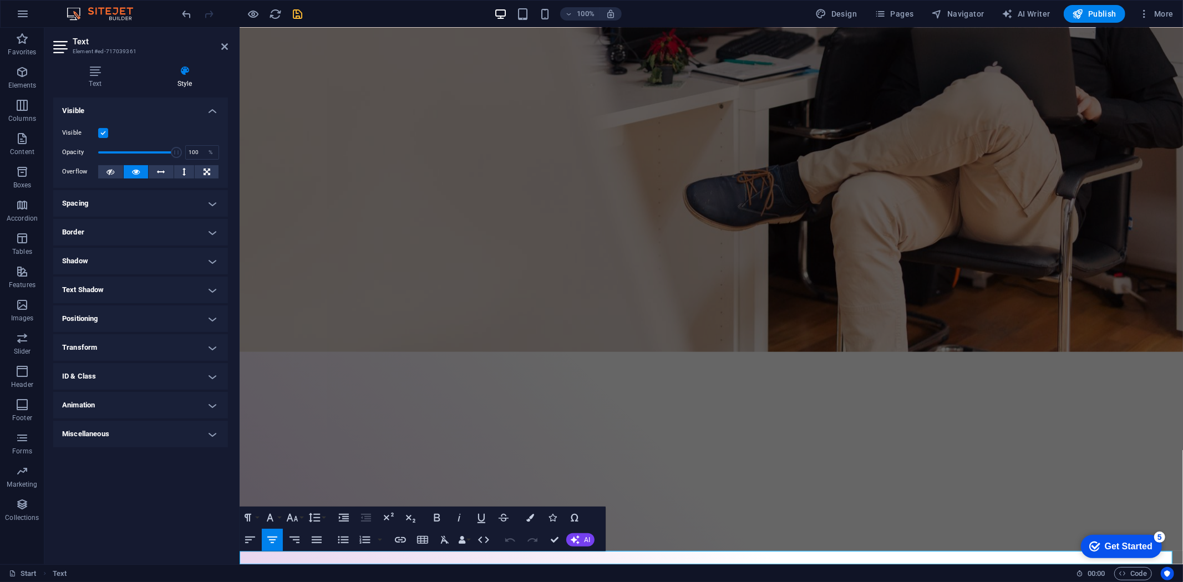
drag, startPoint x: 957, startPoint y: 559, endPoint x: 425, endPoint y: 552, distance: 532.0
click at [531, 516] on icon "button" at bounding box center [530, 518] width 8 height 8
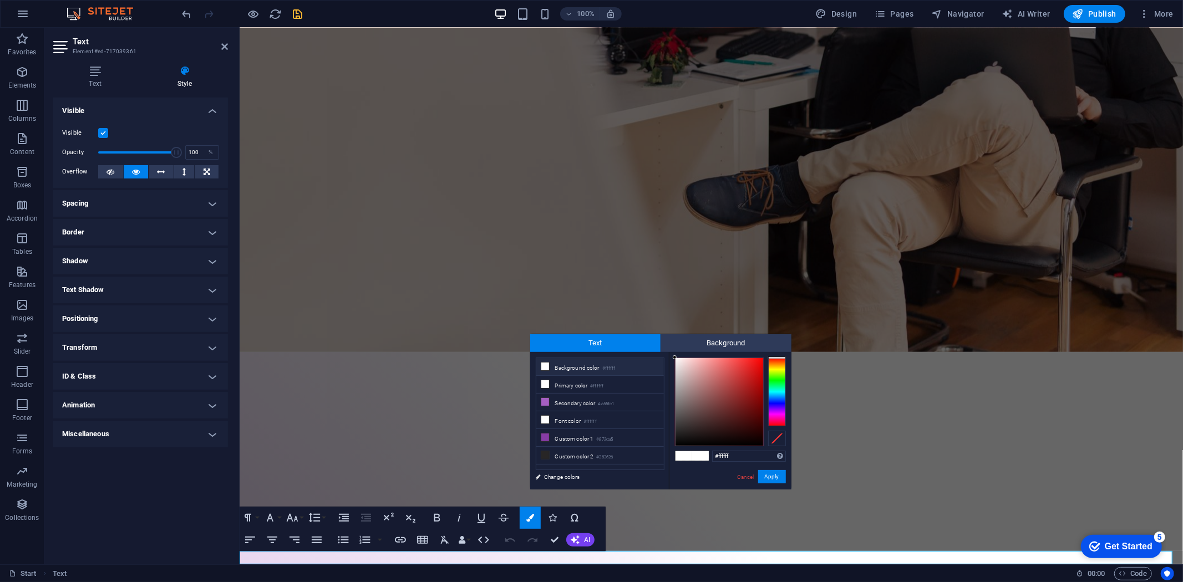
type input "#040404"
click at [677, 444] on div at bounding box center [720, 402] width 88 height 88
click at [778, 479] on button "Apply" at bounding box center [772, 476] width 28 height 13
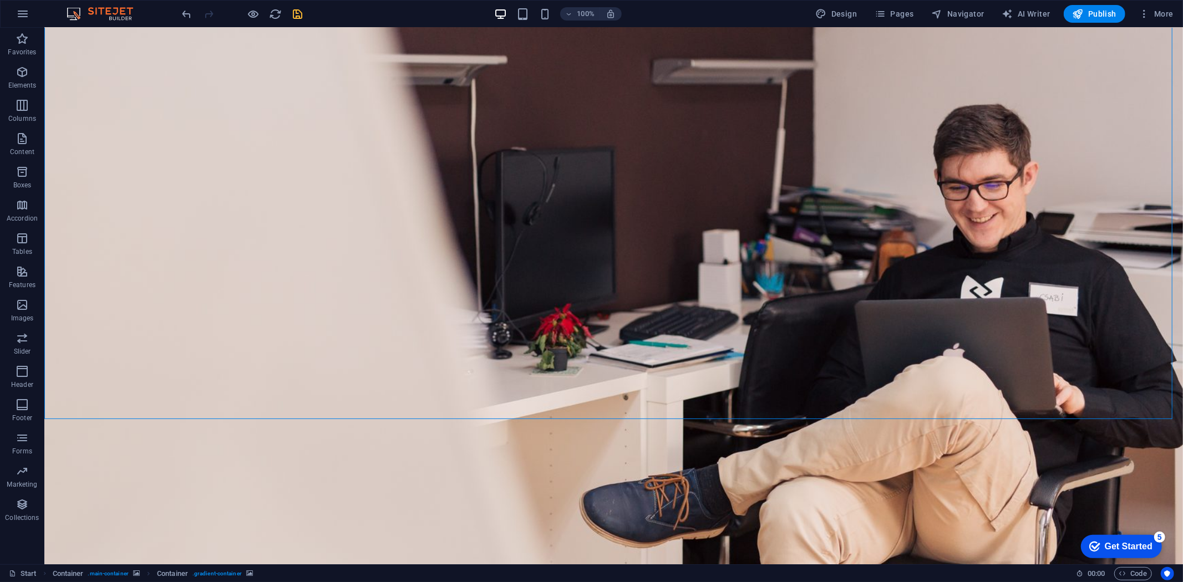
scroll to position [0, 0]
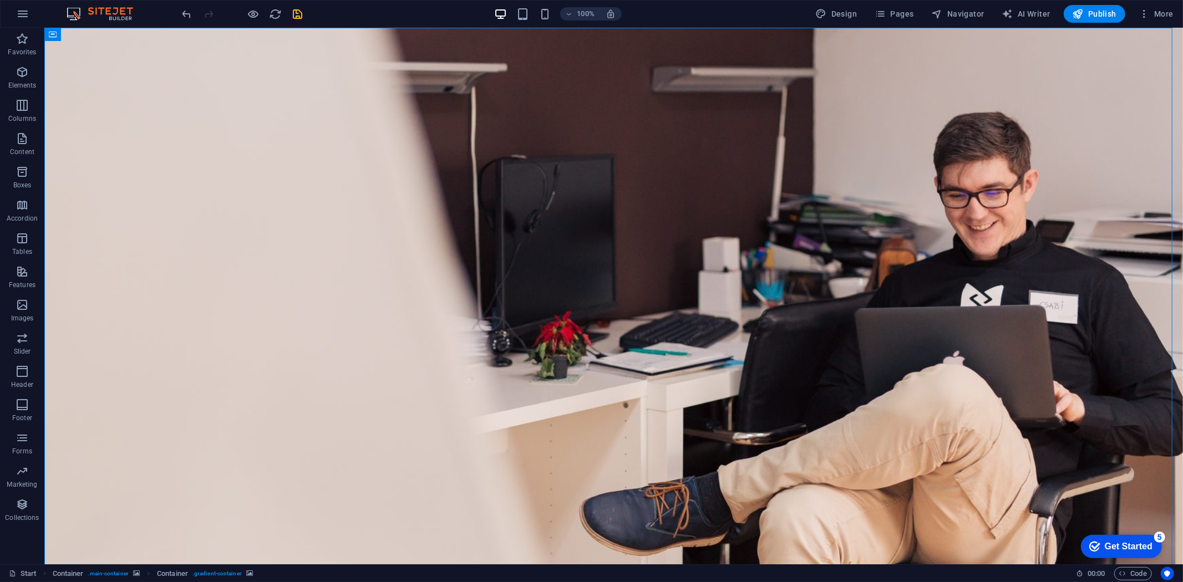
click at [300, 13] on icon "save" at bounding box center [298, 14] width 13 height 13
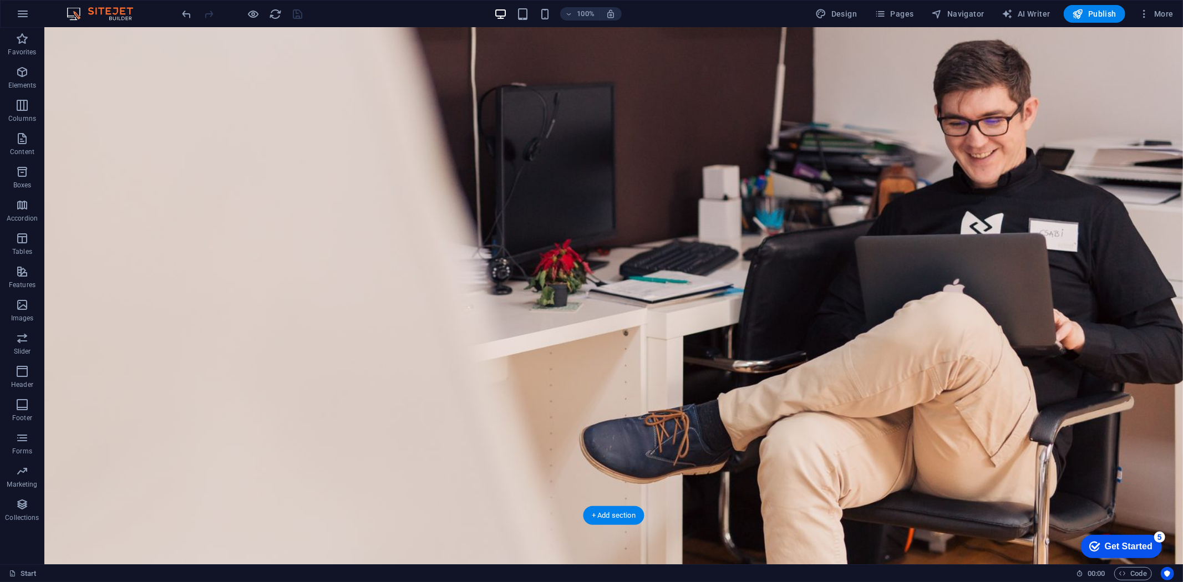
scroll to position [123, 0]
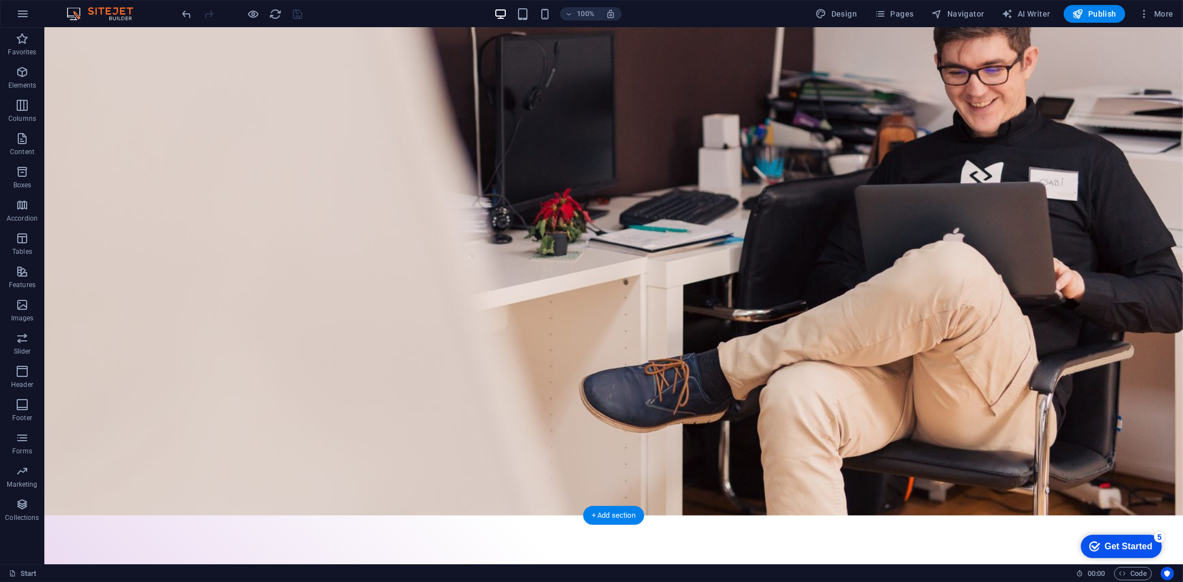
select select "%"
select select "vh"
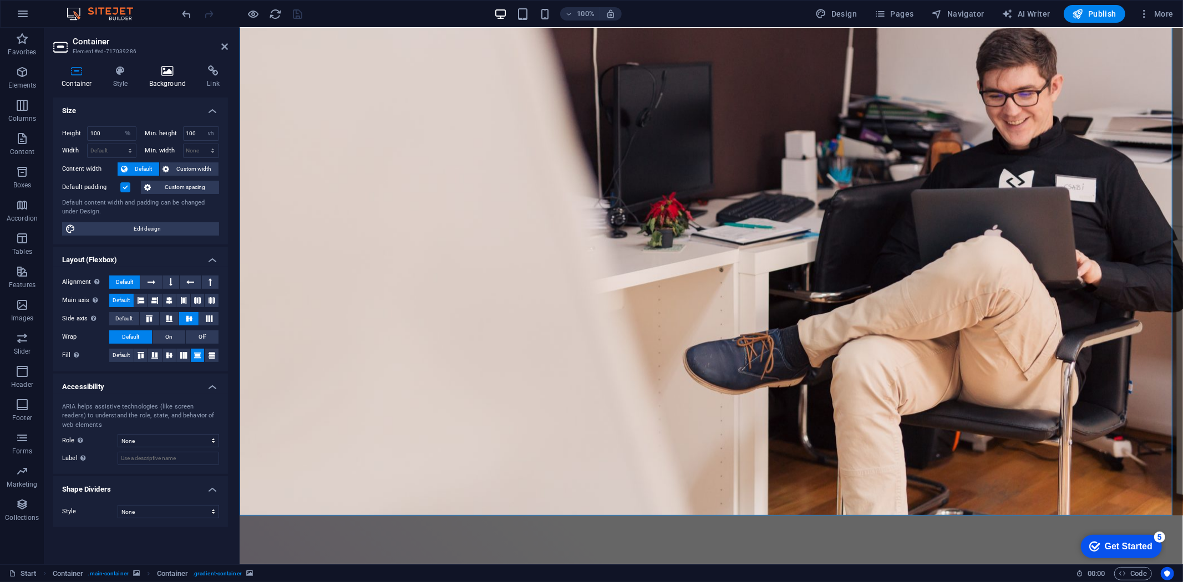
click at [163, 75] on icon at bounding box center [168, 70] width 54 height 11
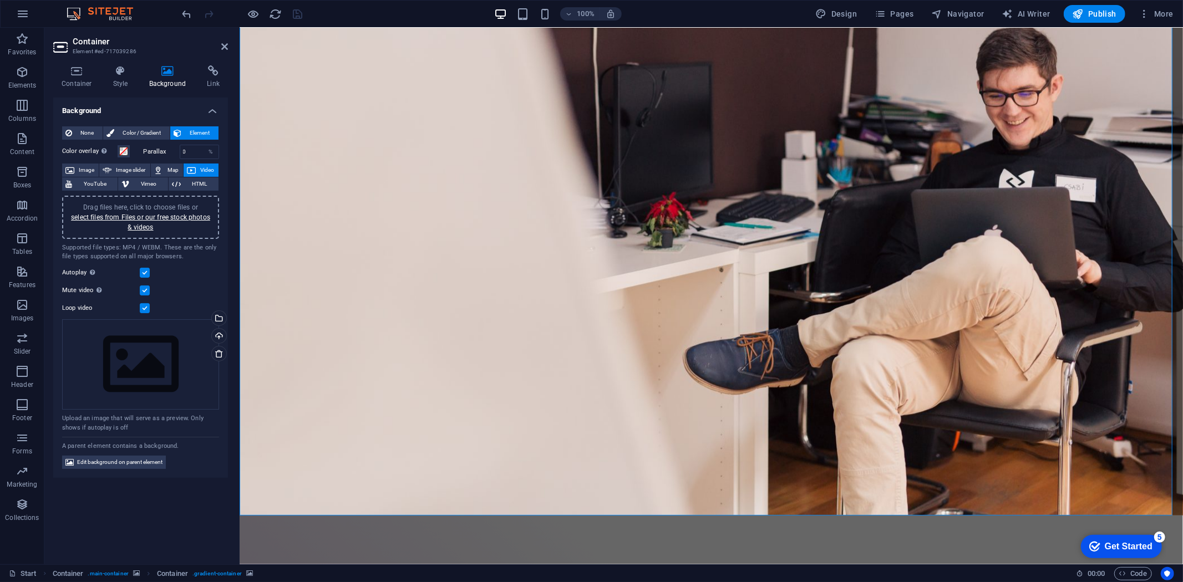
click at [192, 172] on icon at bounding box center [191, 170] width 9 height 13
click at [132, 226] on link "select files from Files or our free stock photos & videos" at bounding box center [140, 223] width 139 height 18
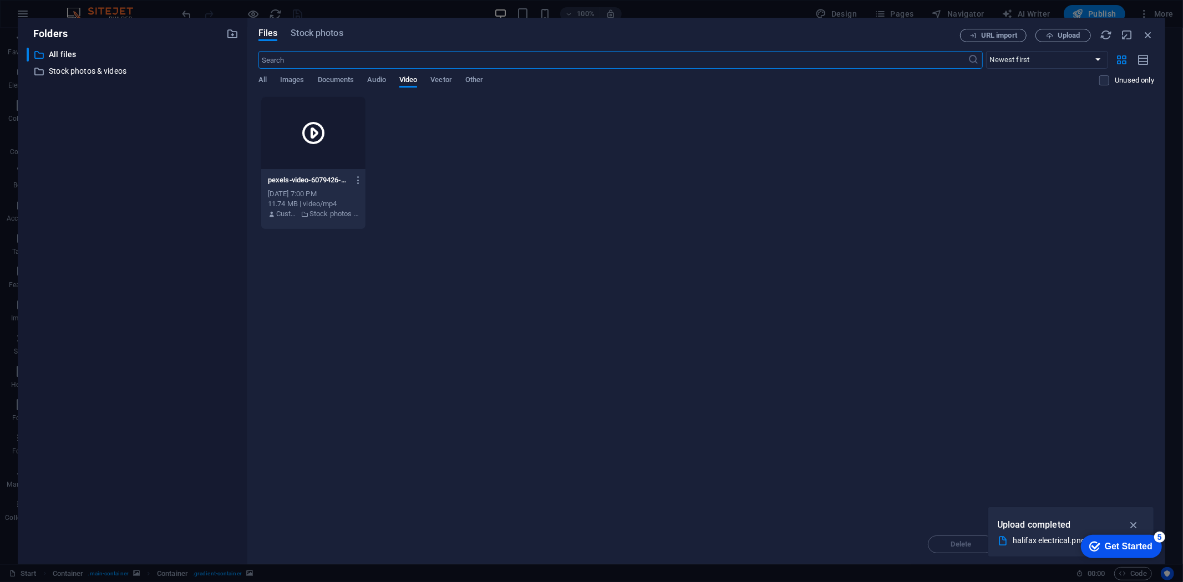
click at [330, 58] on input "text" at bounding box center [613, 60] width 710 height 18
click at [325, 32] on span "Stock photos" at bounding box center [317, 33] width 52 height 13
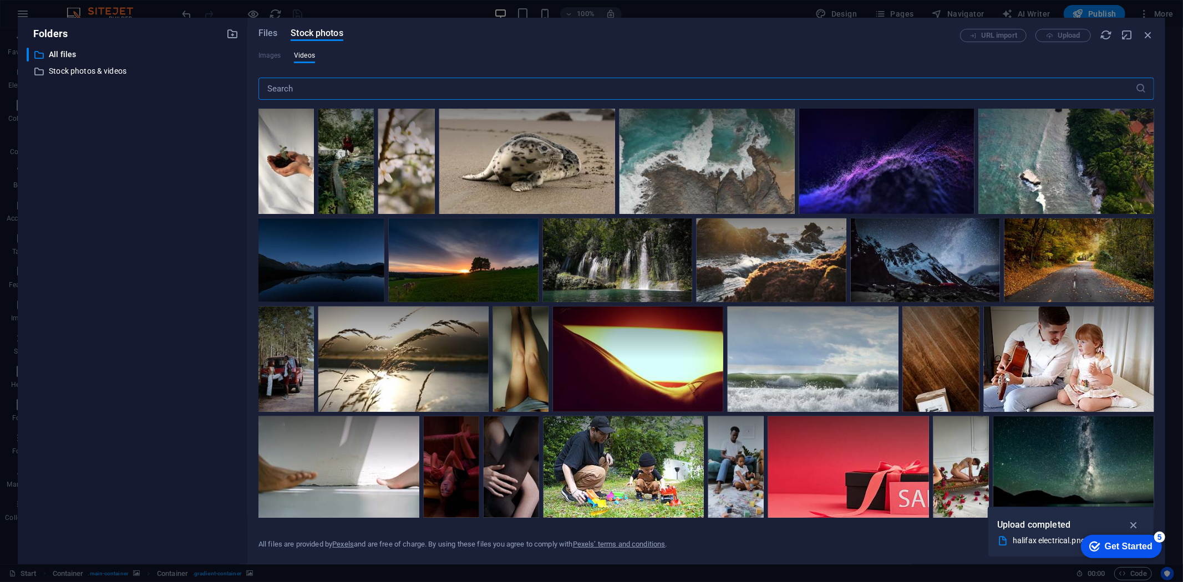
click at [297, 89] on input "text" at bounding box center [696, 89] width 877 height 22
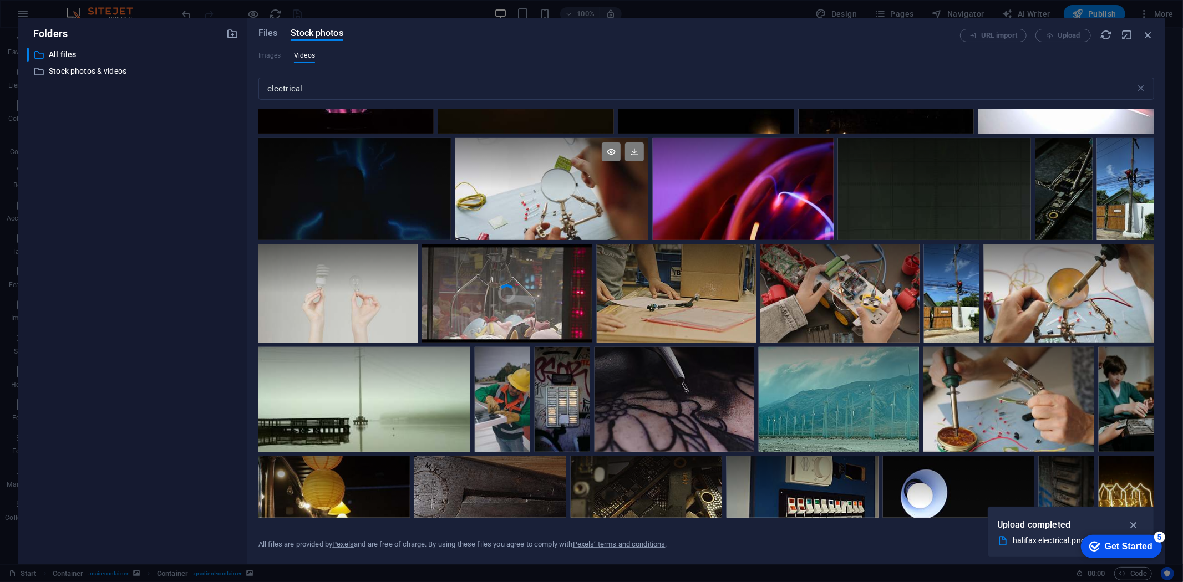
scroll to position [431, 0]
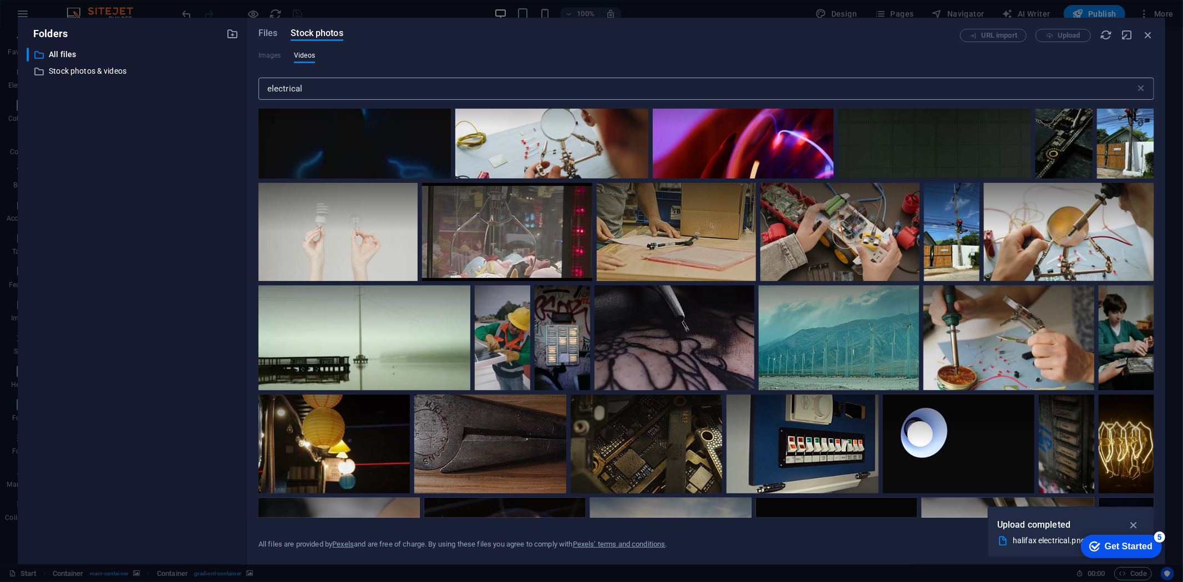
click at [346, 90] on input "electrical" at bounding box center [696, 89] width 877 height 22
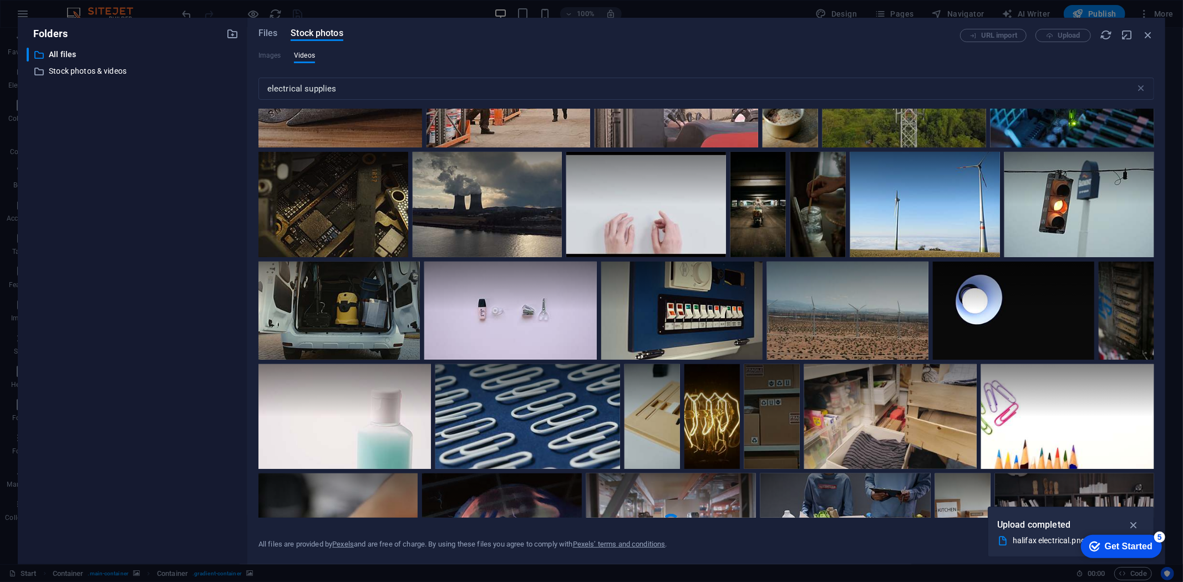
scroll to position [2650, 0]
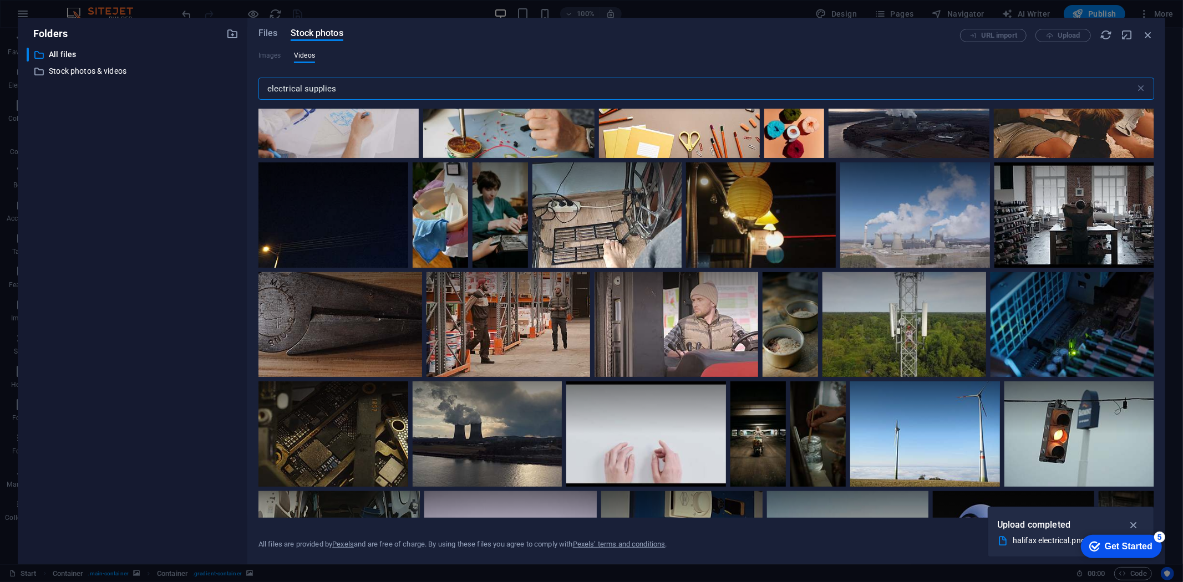
drag, startPoint x: 352, startPoint y: 90, endPoint x: 233, endPoint y: 105, distance: 119.7
click at [233, 105] on div "Folders ​ All files All files ​ Stock photos & videos Stock photos & videos Fil…" at bounding box center [592, 291] width 1148 height 547
type input "wires"
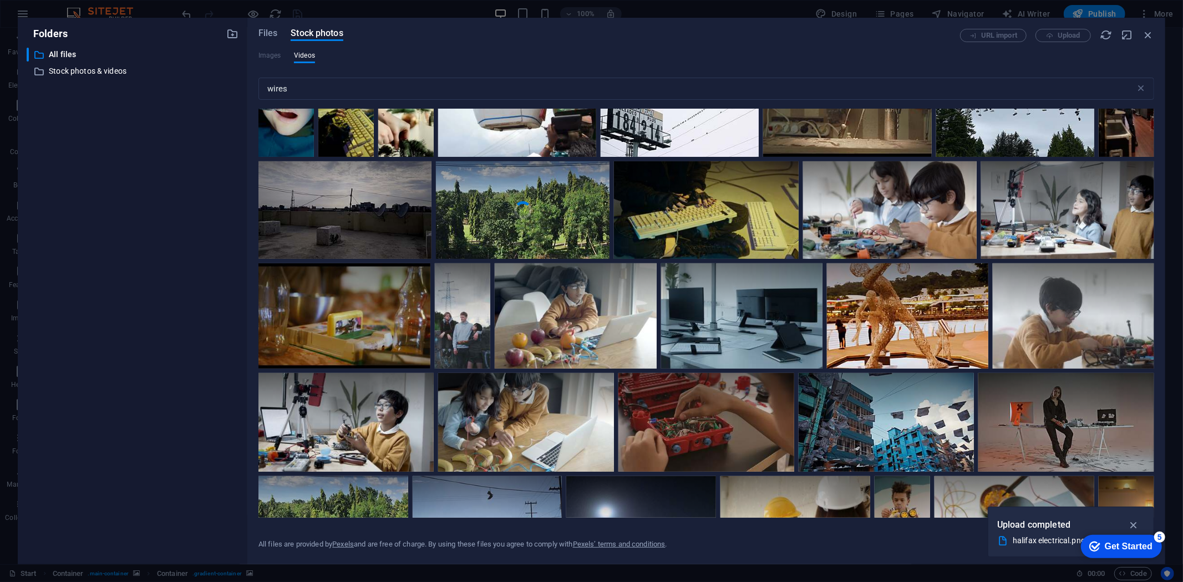
scroll to position [1479, 0]
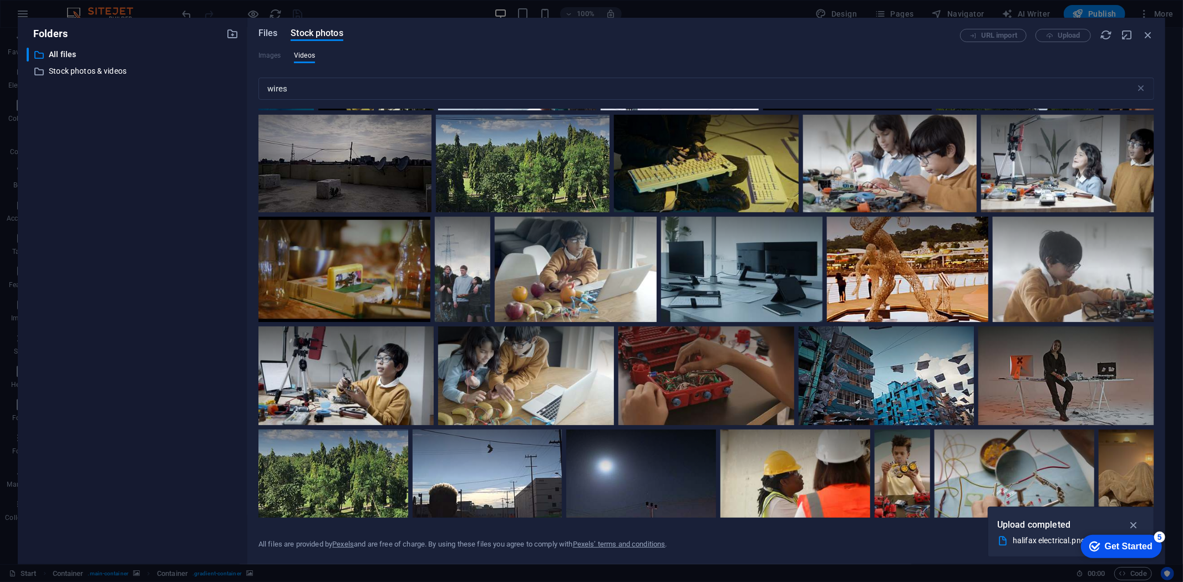
click at [269, 34] on span "Files" at bounding box center [267, 33] width 19 height 13
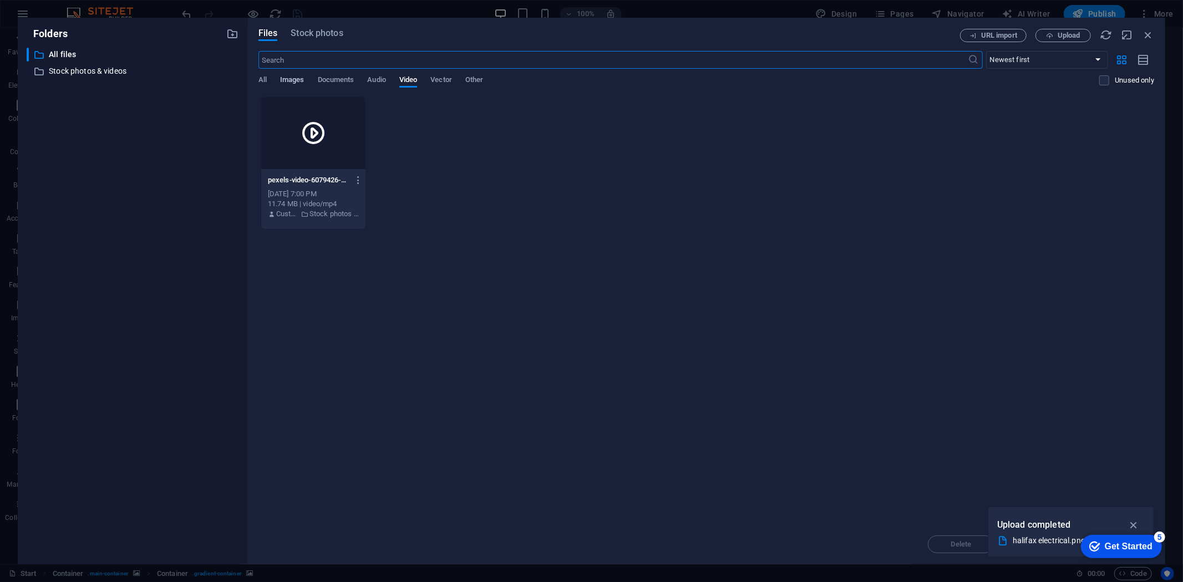
click at [292, 80] on span "Images" at bounding box center [292, 81] width 24 height 16
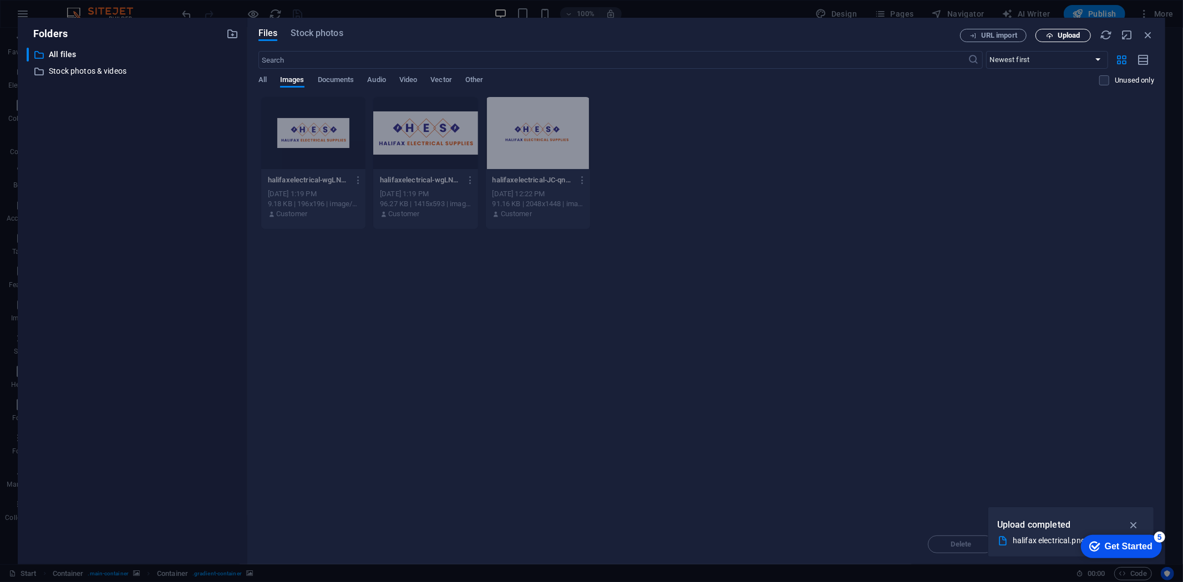
click at [1078, 38] on span "Upload" at bounding box center [1069, 35] width 23 height 7
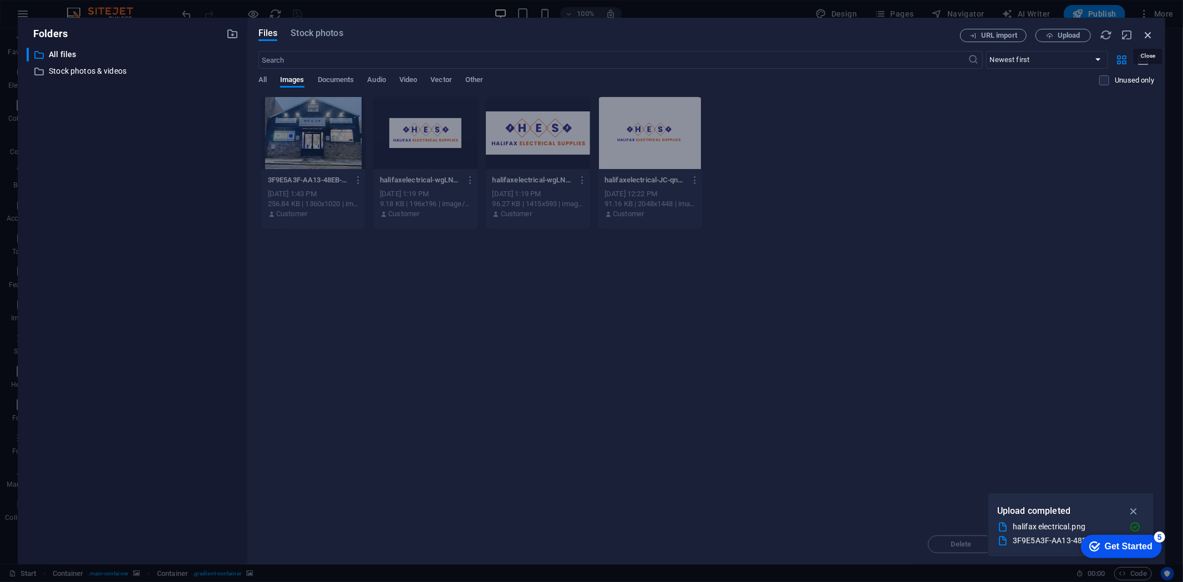
drag, startPoint x: 1147, startPoint y: 37, endPoint x: 685, endPoint y: 192, distance: 487.5
click at [1147, 37] on icon "button" at bounding box center [1148, 35] width 12 height 12
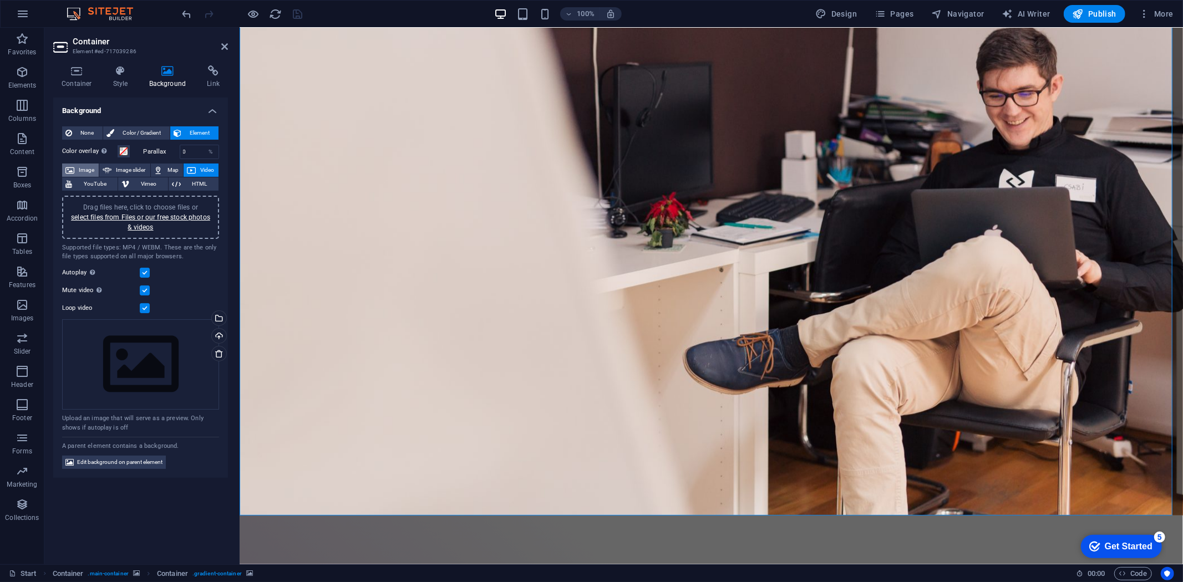
click at [90, 167] on span "Image" at bounding box center [87, 170] width 18 height 13
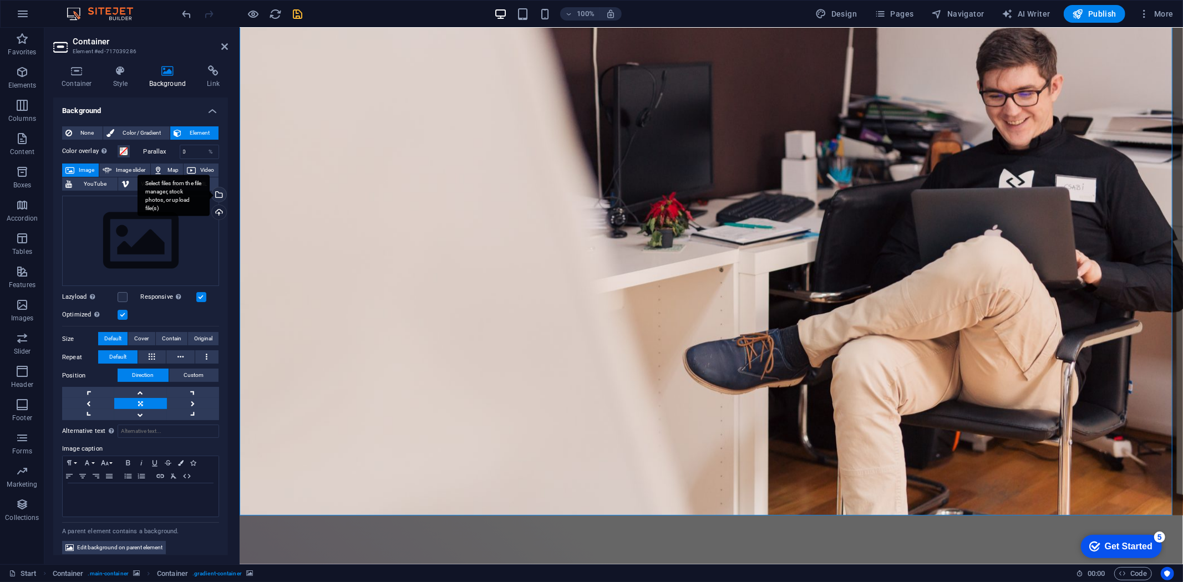
click at [221, 192] on div "Select files from the file manager, stock photos, or upload file(s)" at bounding box center [218, 195] width 17 height 17
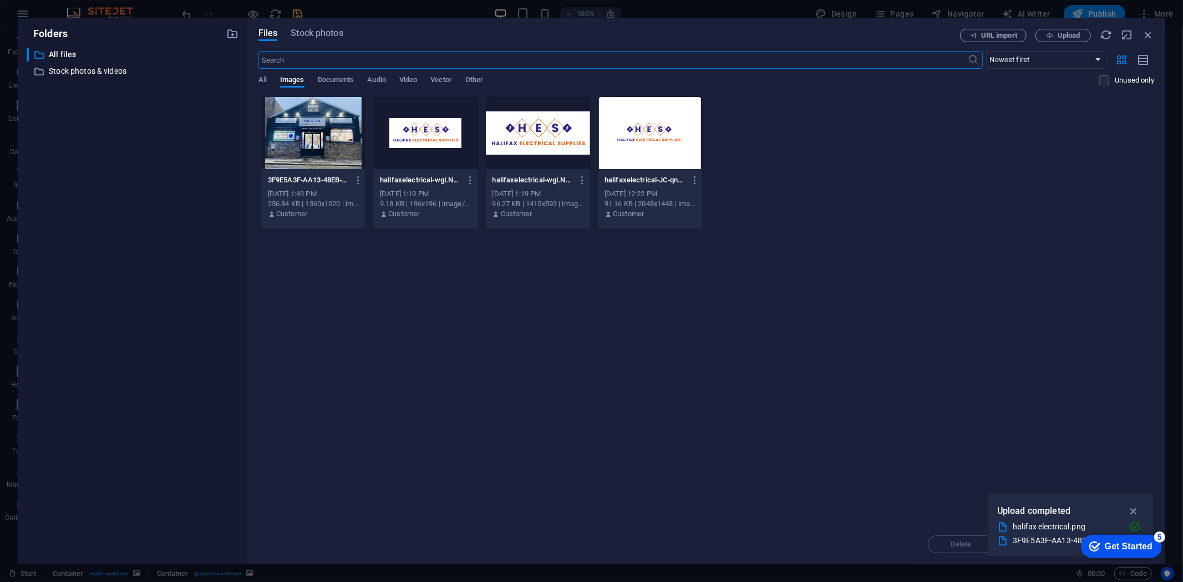
click at [297, 133] on div at bounding box center [313, 133] width 104 height 72
click at [297, 133] on div "1" at bounding box center [313, 133] width 104 height 72
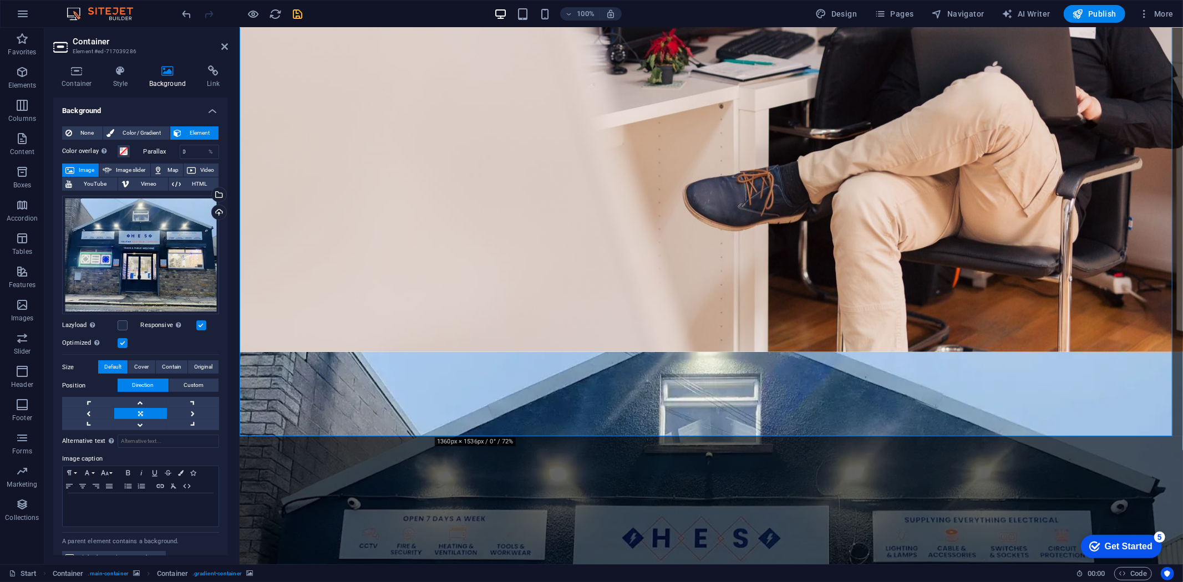
scroll to position [0, 0]
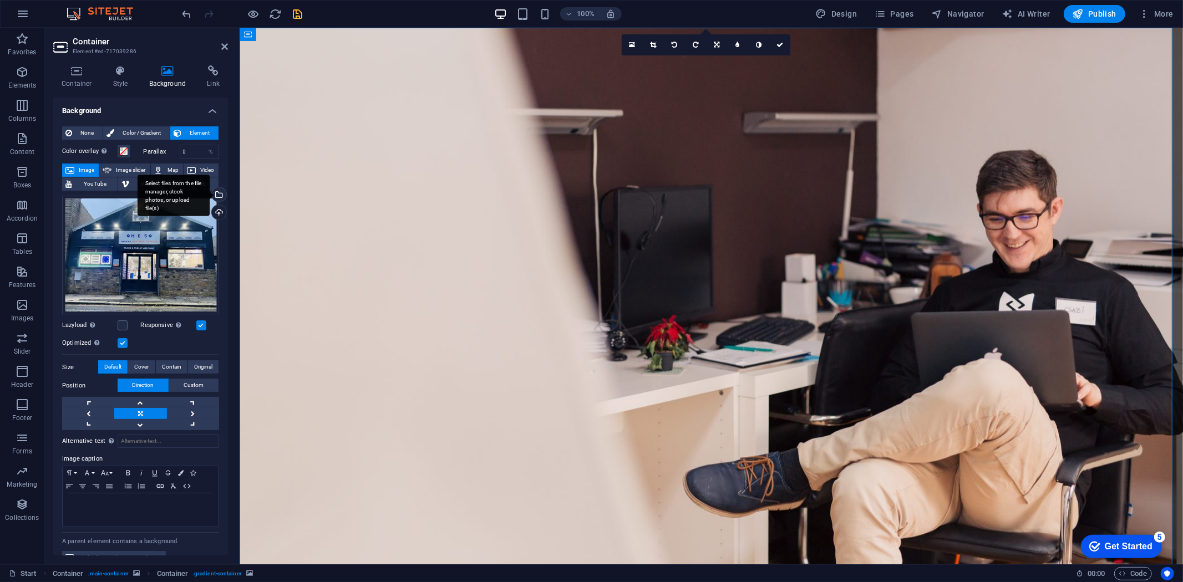
click at [220, 195] on div "Select files from the file manager, stock photos, or upload file(s)" at bounding box center [218, 195] width 17 height 17
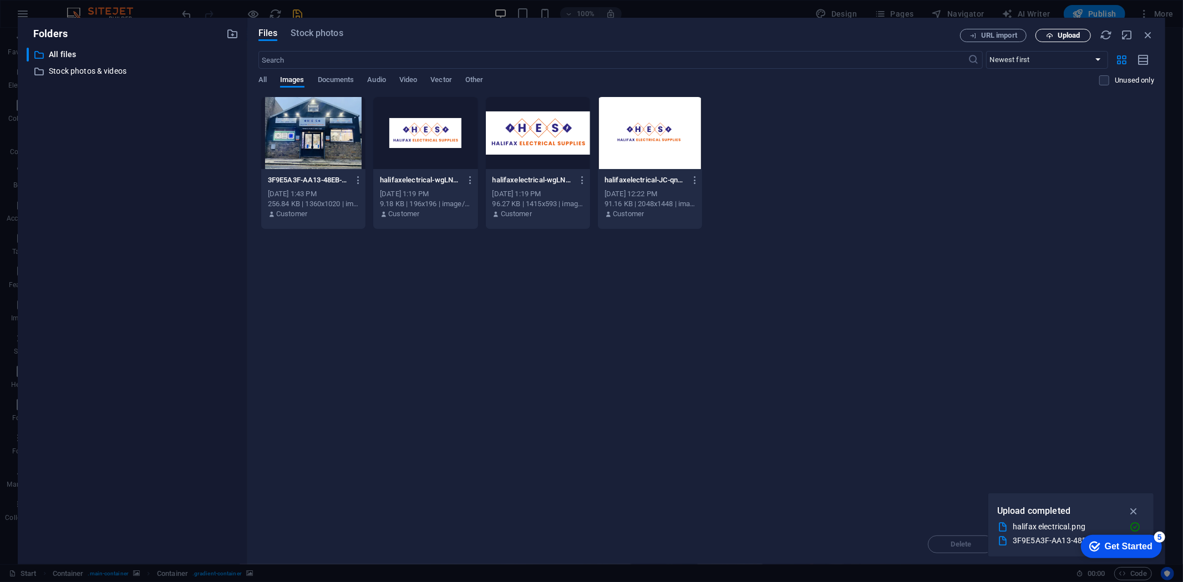
click at [1069, 36] on span "Upload" at bounding box center [1069, 35] width 23 height 7
click at [1056, 36] on span "Upload" at bounding box center [1063, 35] width 45 height 7
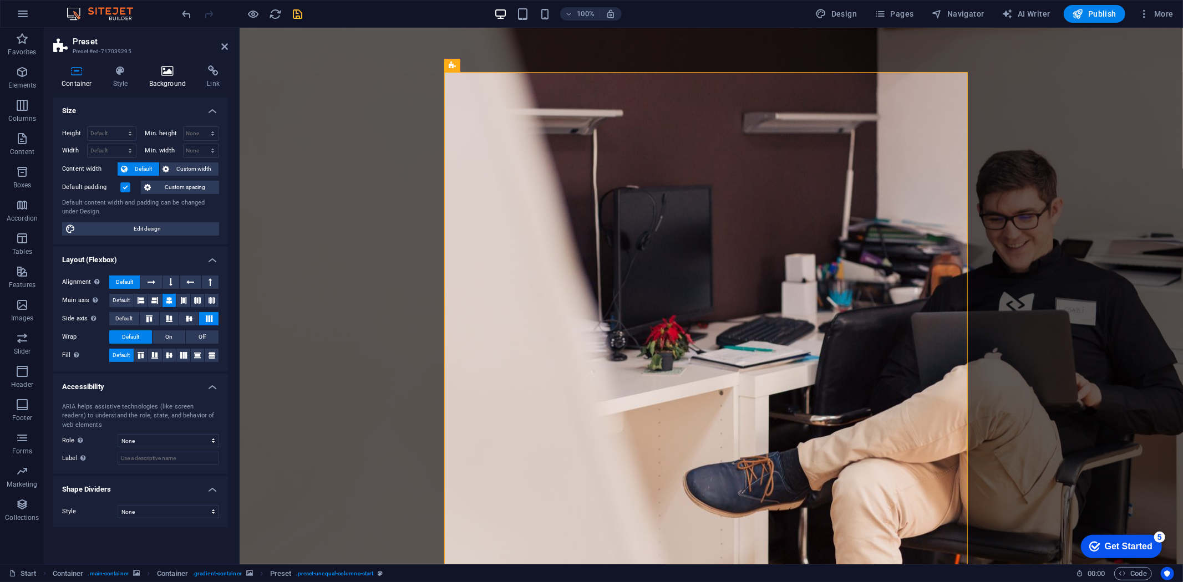
click at [181, 70] on icon at bounding box center [168, 70] width 54 height 11
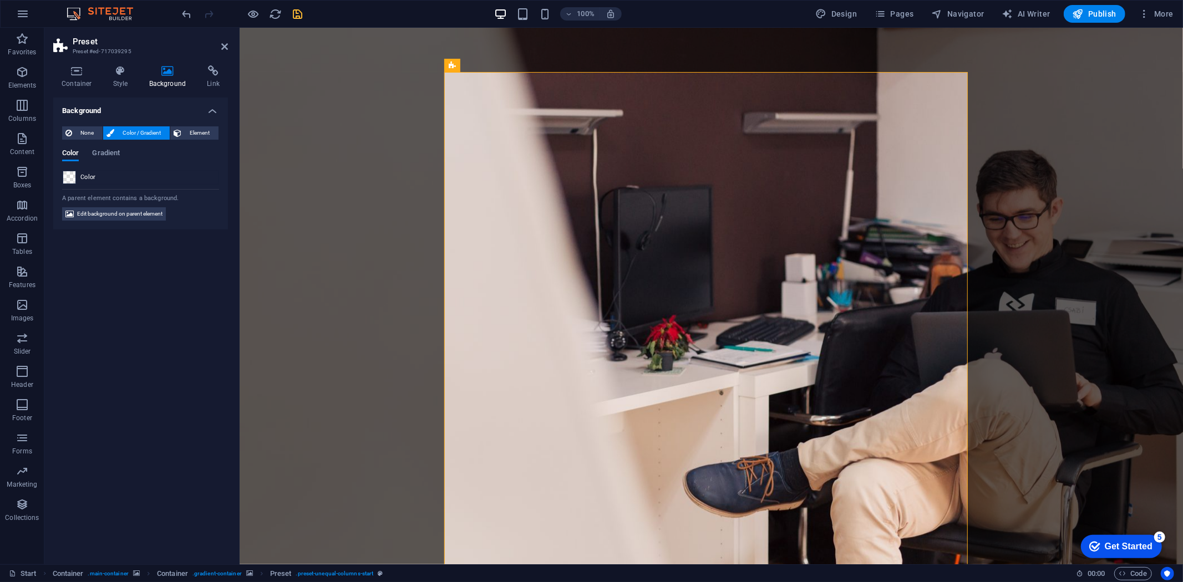
click at [73, 176] on span at bounding box center [69, 177] width 12 height 12
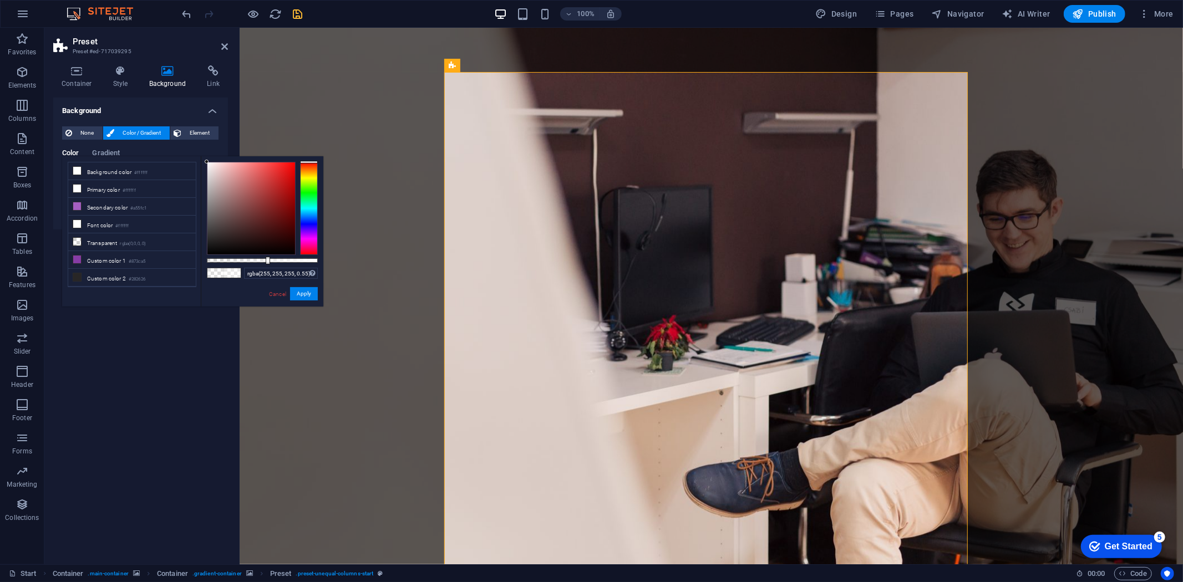
type input "rgba(255, 255, 255, 0.565)"
drag, startPoint x: 241, startPoint y: 259, endPoint x: 270, endPoint y: 258, distance: 28.3
click at [270, 258] on div at bounding box center [270, 261] width 4 height 8
drag, startPoint x: 310, startPoint y: 292, endPoint x: 81, endPoint y: 291, distance: 228.5
click at [310, 292] on button "Apply" at bounding box center [304, 293] width 28 height 13
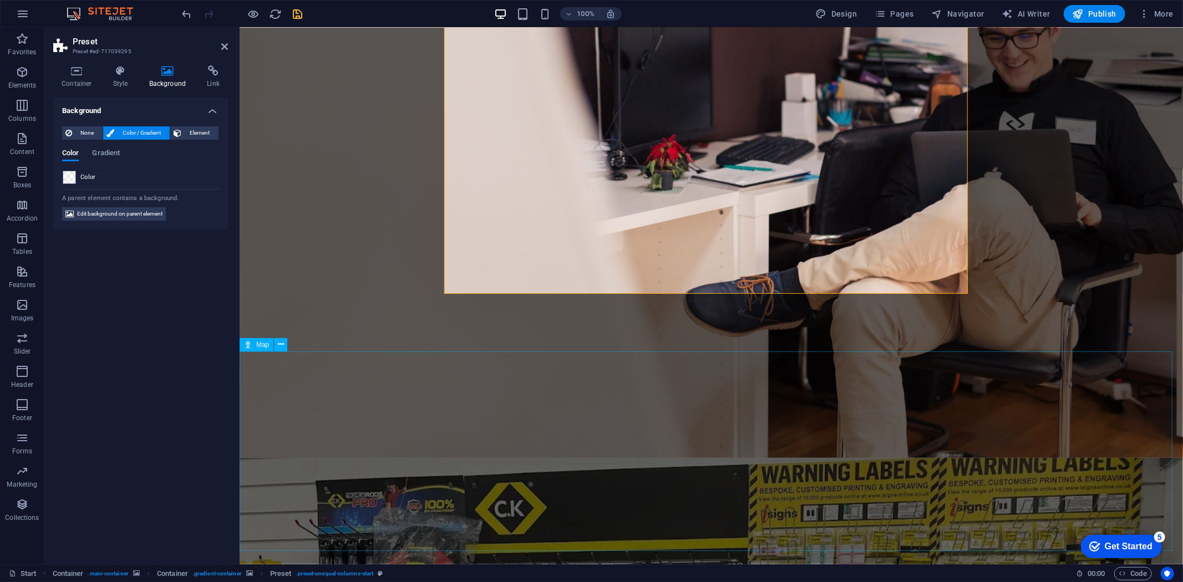
scroll to position [287, 0]
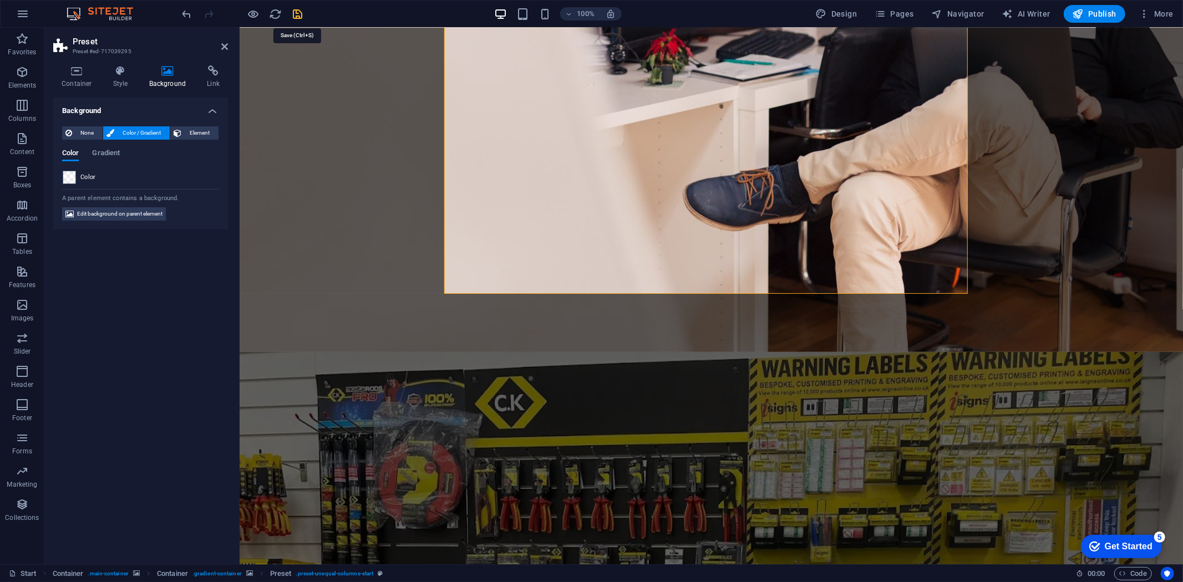
click at [298, 13] on icon "save" at bounding box center [298, 14] width 13 height 13
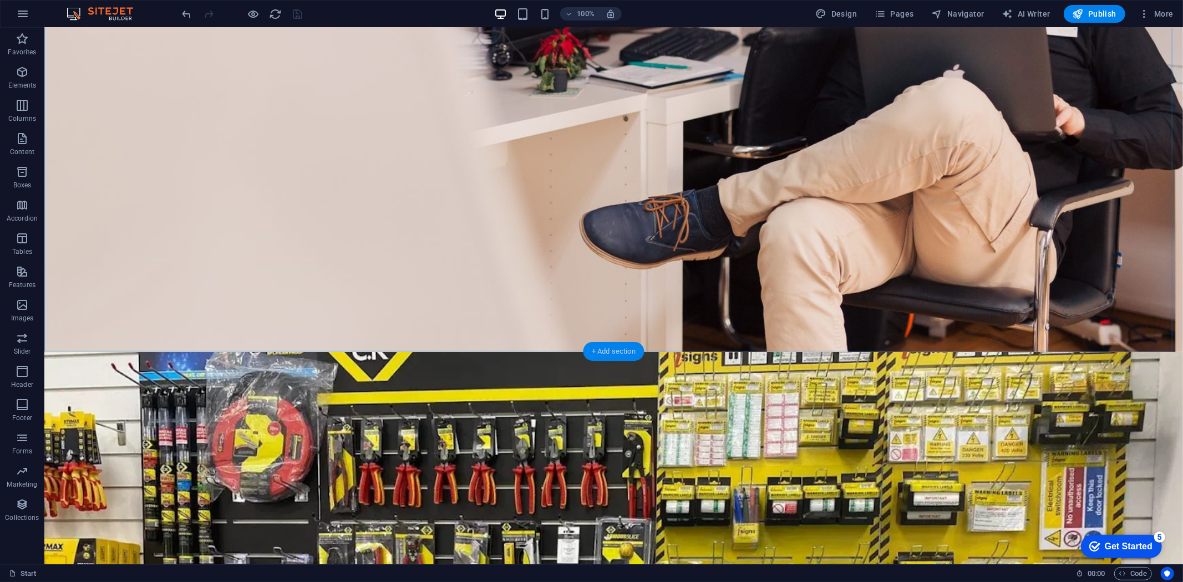
click at [598, 348] on div "+ Add section" at bounding box center [614, 351] width 62 height 19
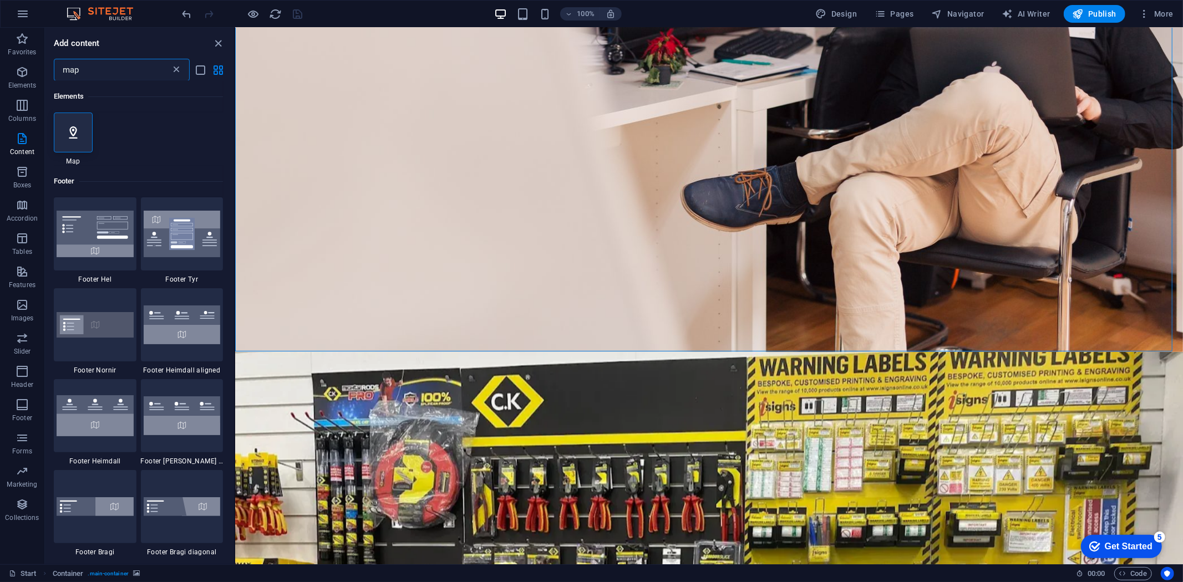
click at [179, 70] on icon at bounding box center [176, 69] width 11 height 11
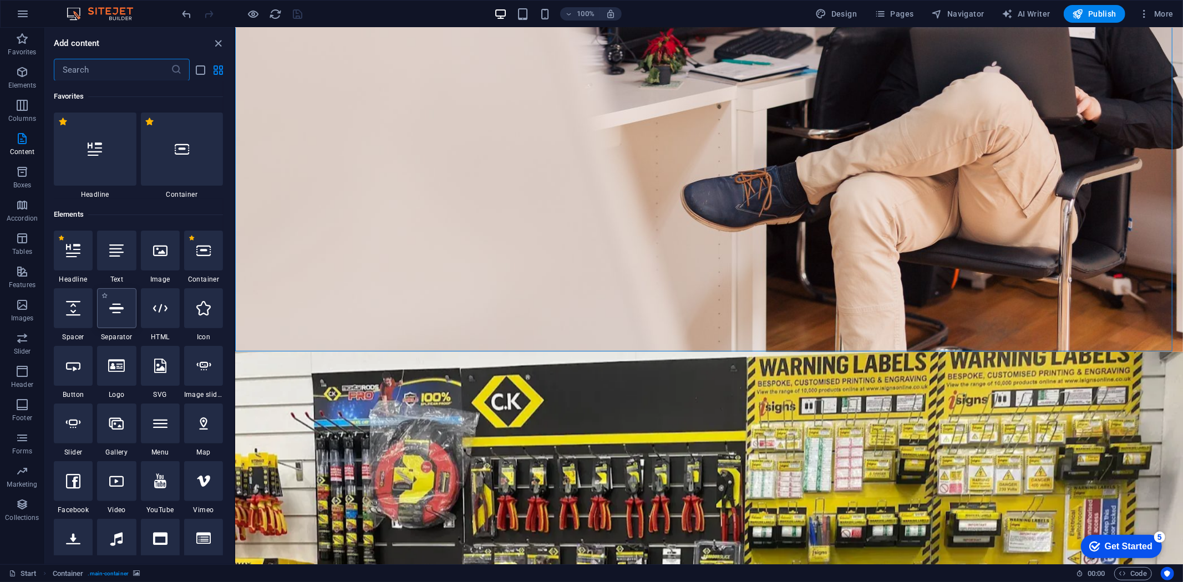
click at [104, 311] on div at bounding box center [116, 308] width 39 height 40
select select "%"
select select "px"
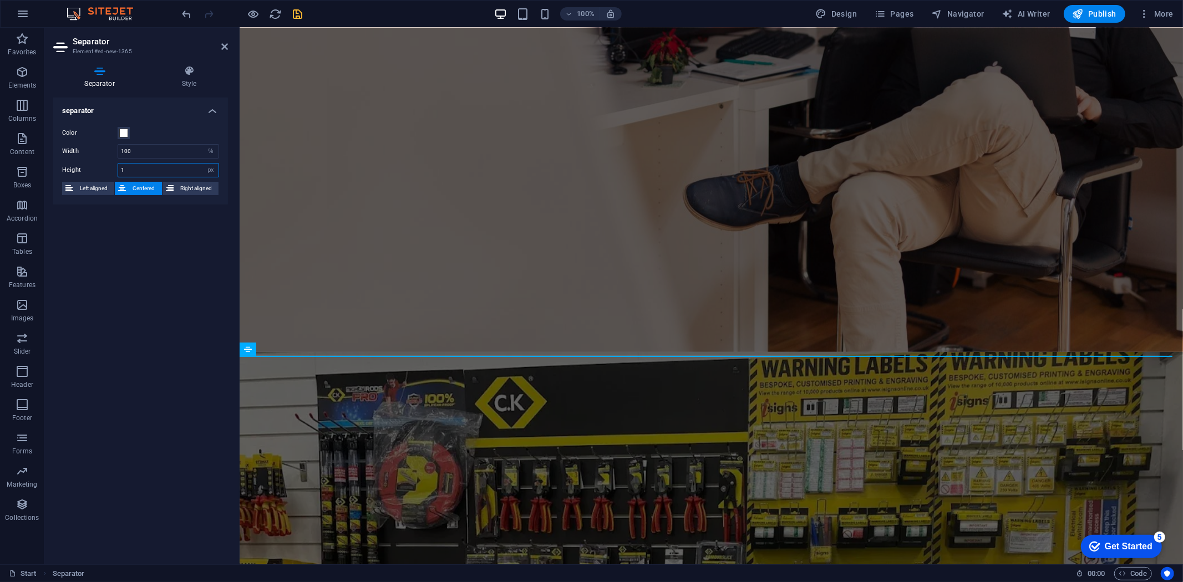
drag, startPoint x: 139, startPoint y: 172, endPoint x: 114, endPoint y: 172, distance: 25.5
click at [114, 172] on div "Height 1 px rem vh vw" at bounding box center [140, 170] width 157 height 14
drag, startPoint x: 126, startPoint y: 170, endPoint x: 117, endPoint y: 169, distance: 9.4
click at [118, 169] on div "5 px rem vh vw" at bounding box center [169, 170] width 102 height 14
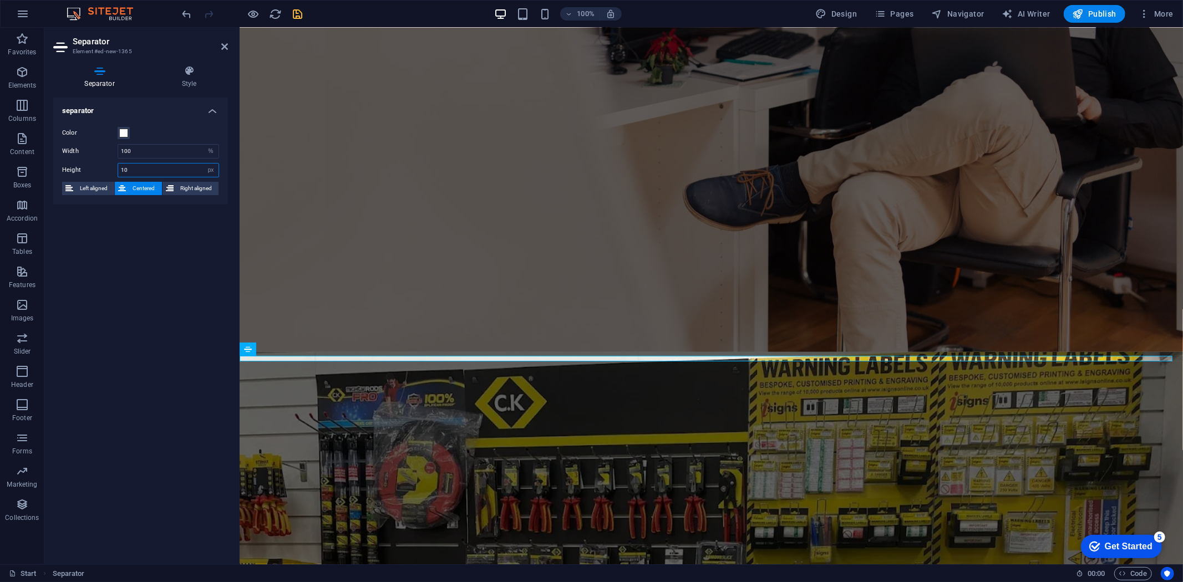
type input "10"
click at [124, 131] on span at bounding box center [123, 133] width 9 height 9
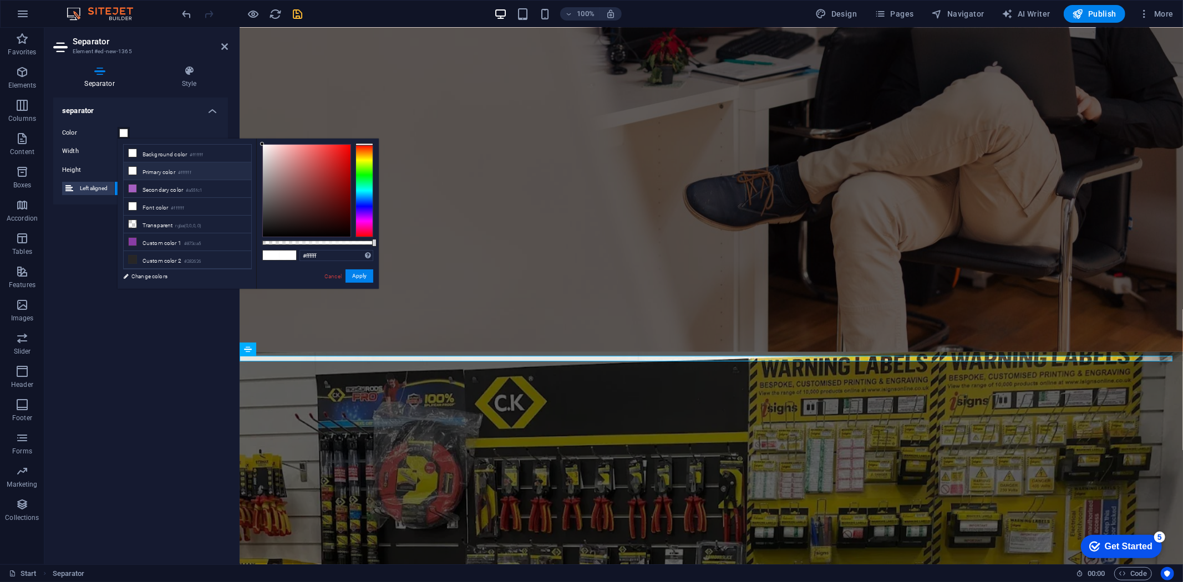
click at [364, 153] on div at bounding box center [365, 190] width 18 height 93
click at [364, 149] on div at bounding box center [365, 190] width 18 height 93
type input "#f84c0b"
click at [346, 147] on div at bounding box center [307, 191] width 88 height 92
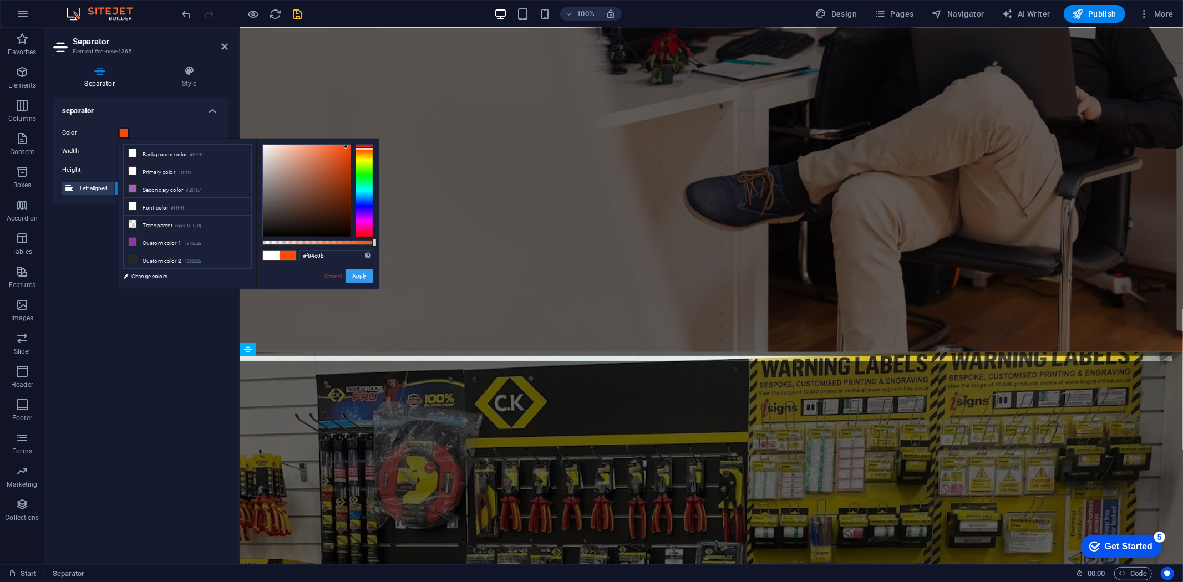
click at [358, 271] on button "Apply" at bounding box center [360, 276] width 28 height 13
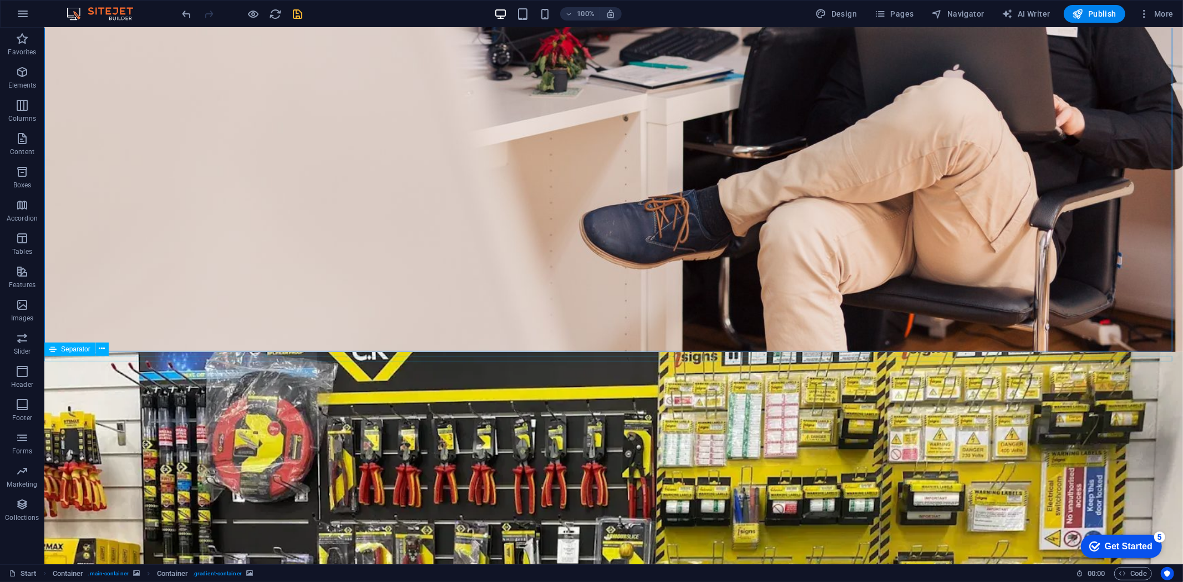
click at [19, 70] on icon "button" at bounding box center [22, 71] width 13 height 13
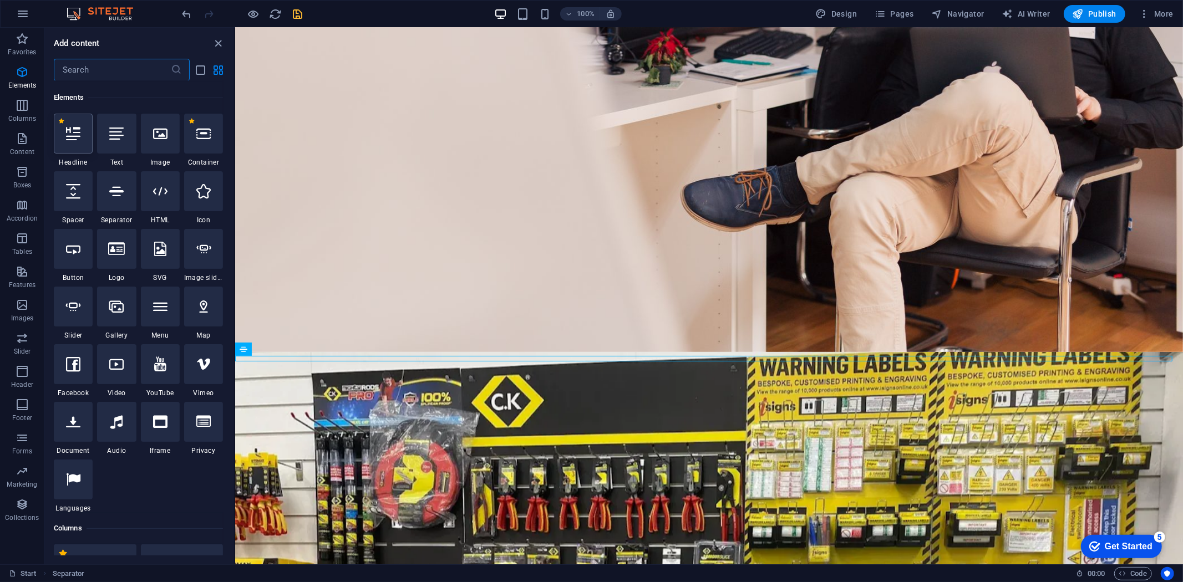
scroll to position [118, 0]
click at [69, 137] on icon at bounding box center [73, 133] width 14 height 14
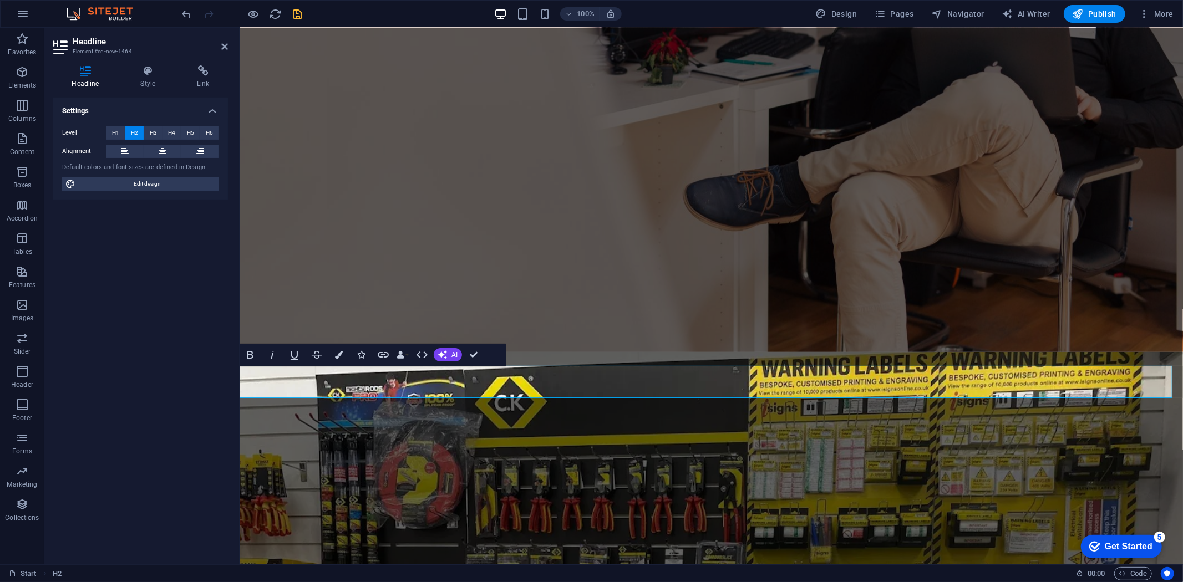
drag, startPoint x: 394, startPoint y: 391, endPoint x: 446, endPoint y: 412, distance: 55.9
click at [344, 350] on button "Colors" at bounding box center [338, 355] width 21 height 22
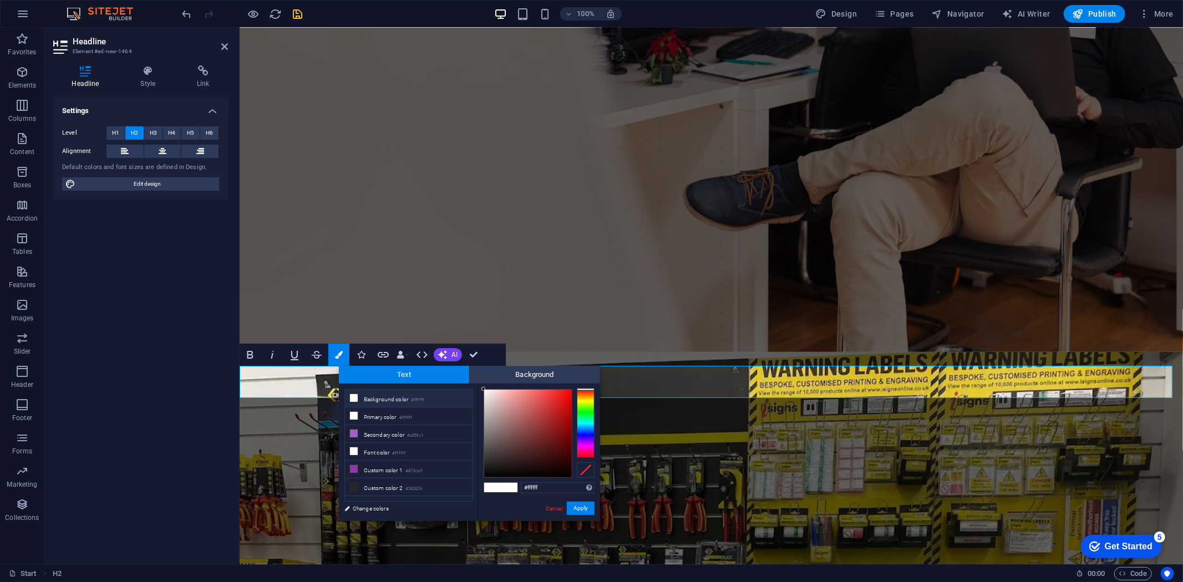
type input "#040404"
click at [484, 475] on div at bounding box center [528, 433] width 89 height 89
click at [570, 508] on button "Apply" at bounding box center [581, 508] width 28 height 13
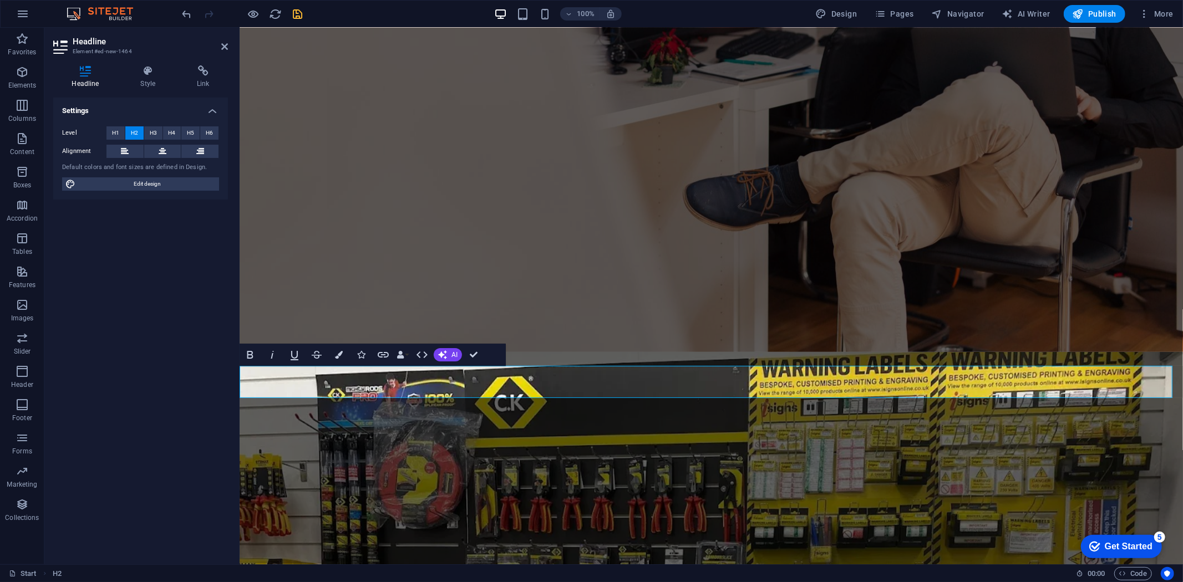
drag, startPoint x: 500, startPoint y: 383, endPoint x: 209, endPoint y: 379, distance: 290.7
click at [168, 146] on button at bounding box center [162, 151] width 37 height 13
click at [154, 132] on span "H3" at bounding box center [153, 132] width 7 height 13
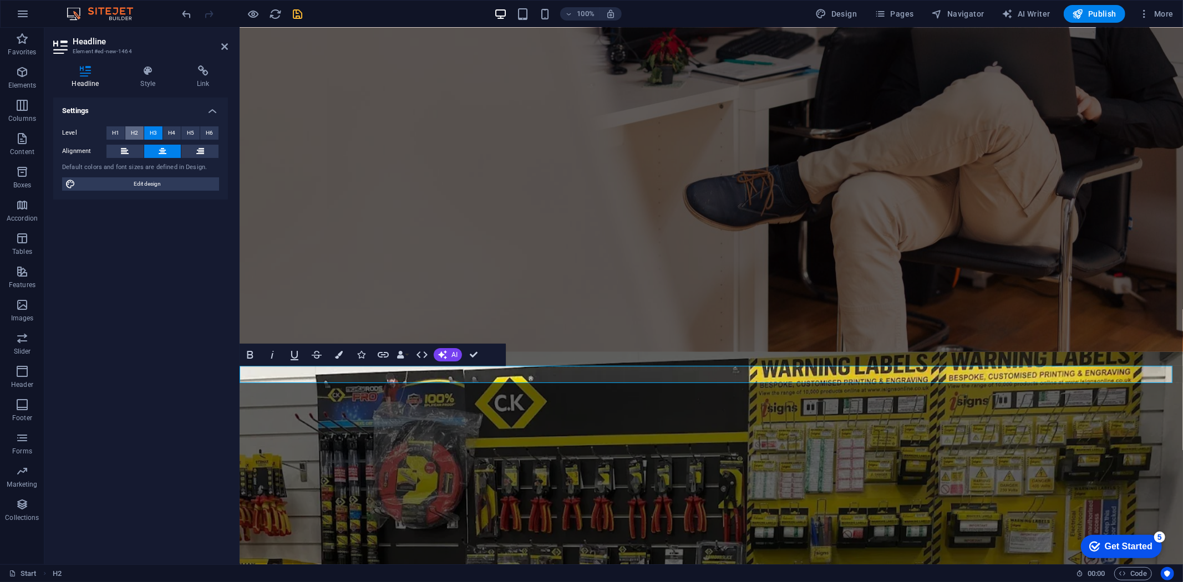
click at [139, 132] on button "H2" at bounding box center [134, 132] width 18 height 13
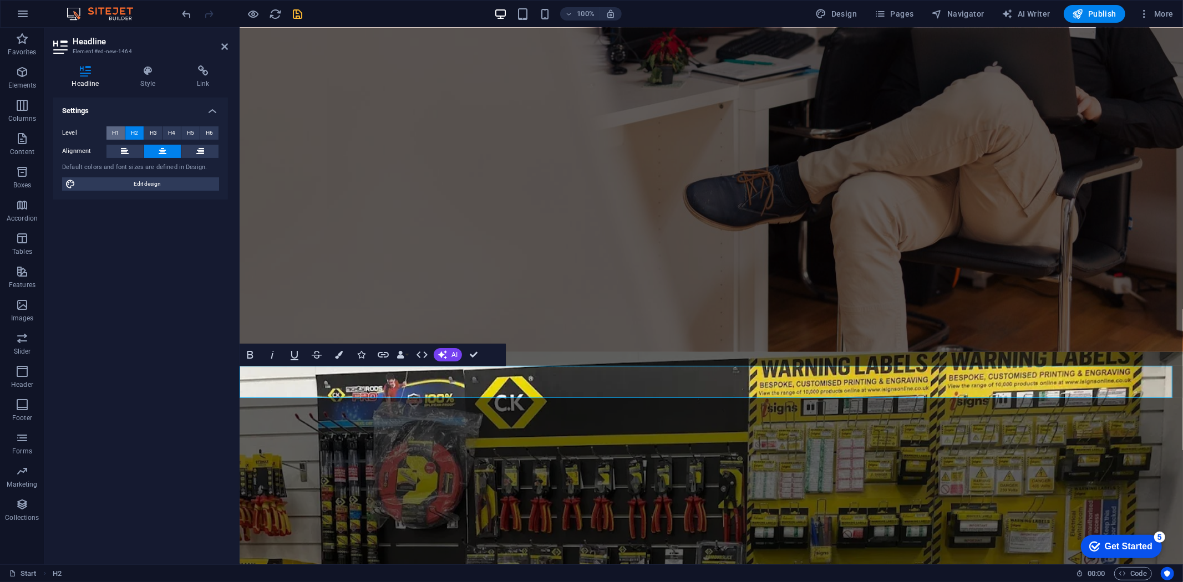
click at [119, 131] on button "H1" at bounding box center [116, 132] width 18 height 13
click at [145, 134] on button "H3" at bounding box center [153, 132] width 18 height 13
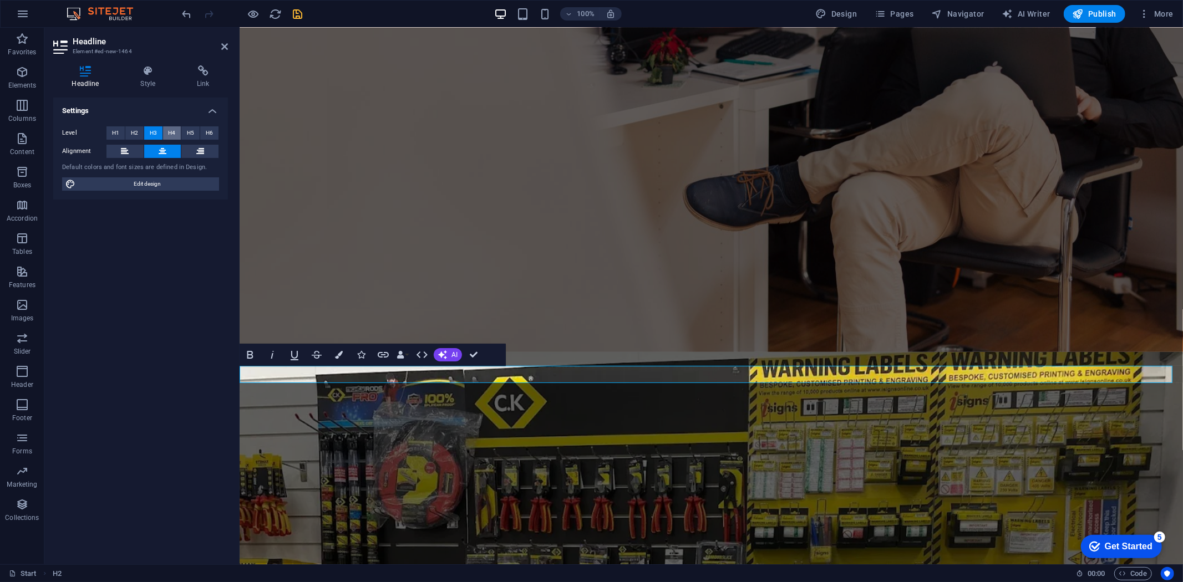
click at [172, 136] on span "H4" at bounding box center [171, 132] width 7 height 13
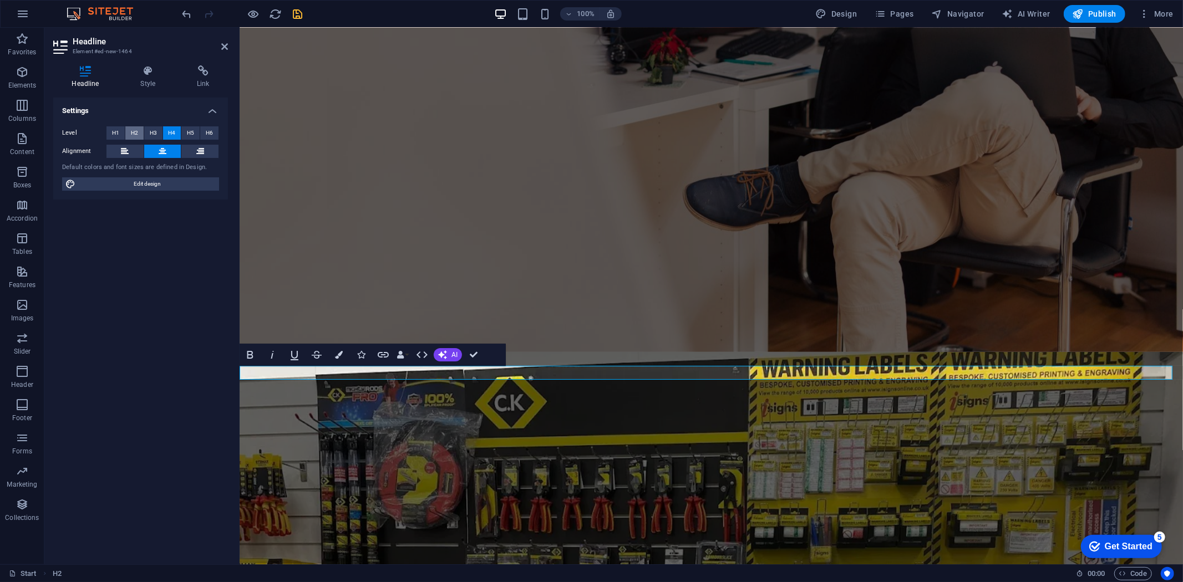
click at [135, 136] on span "H2" at bounding box center [134, 132] width 7 height 13
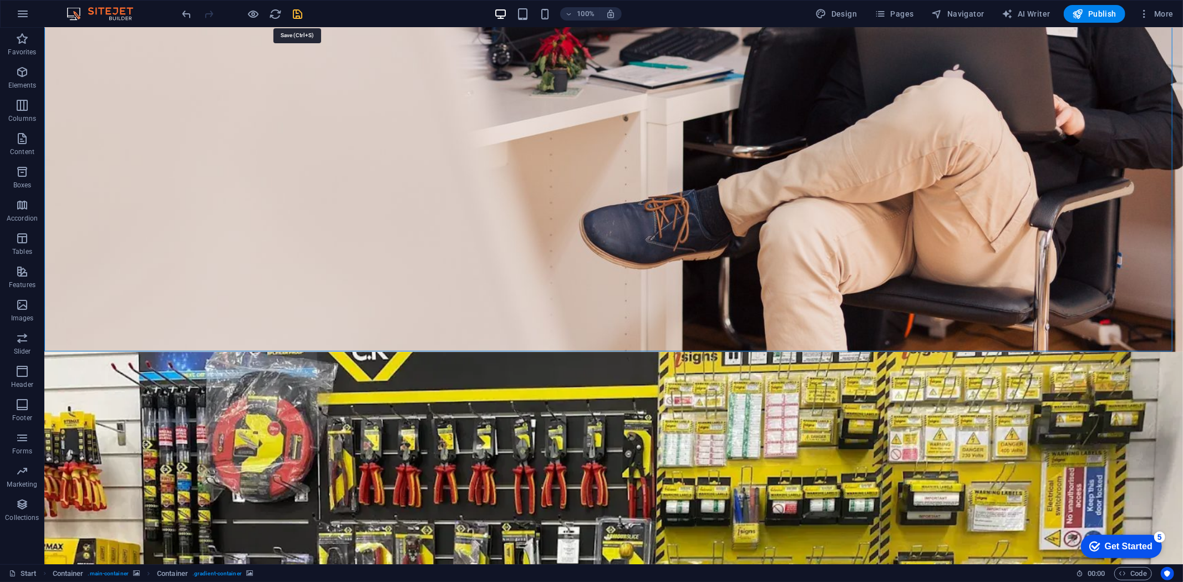
click at [300, 14] on icon "save" at bounding box center [298, 14] width 13 height 13
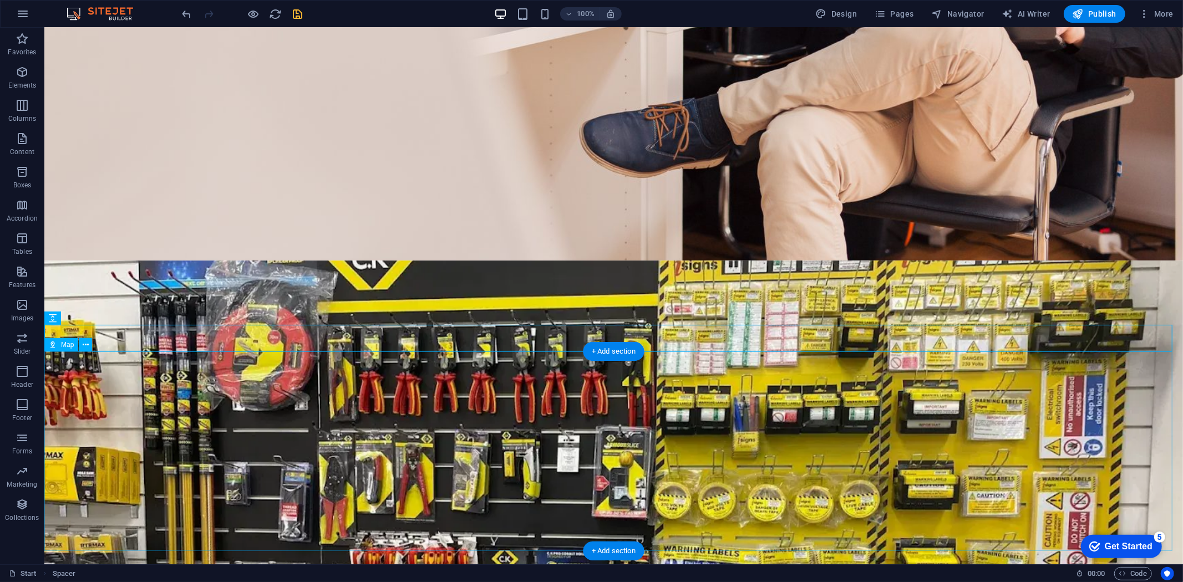
scroll to position [387, 0]
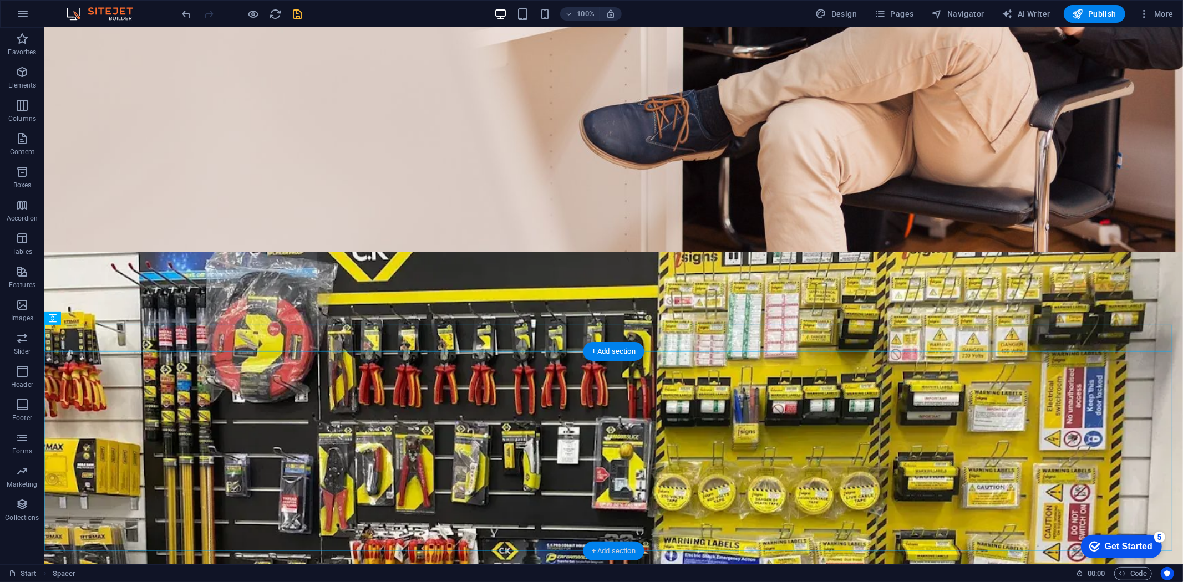
click at [590, 555] on div "+ Add section" at bounding box center [614, 551] width 62 height 19
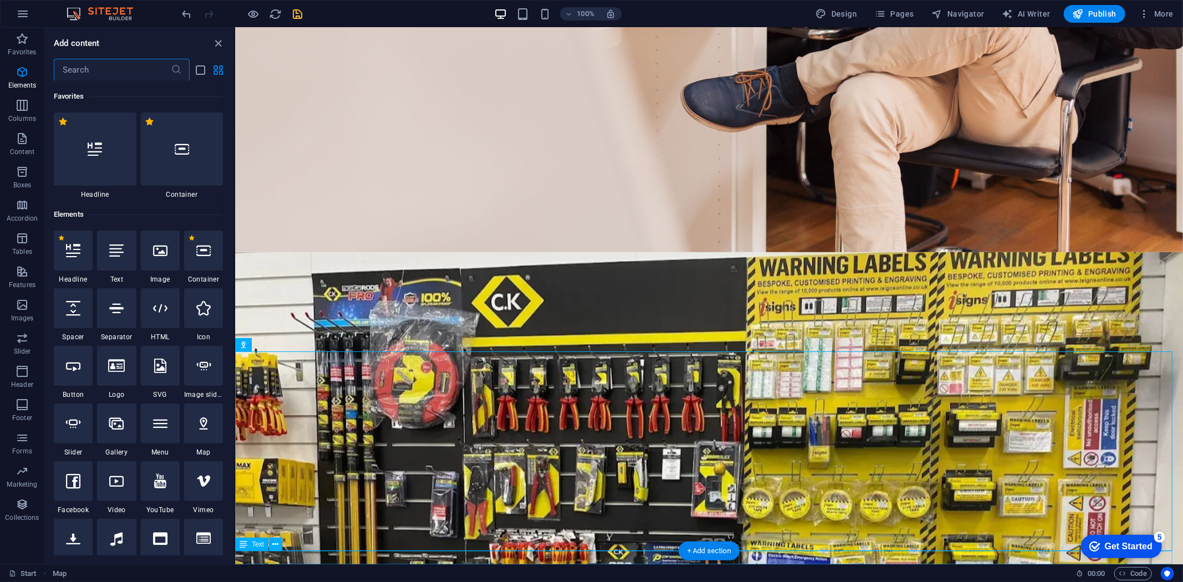
scroll to position [1940, 0]
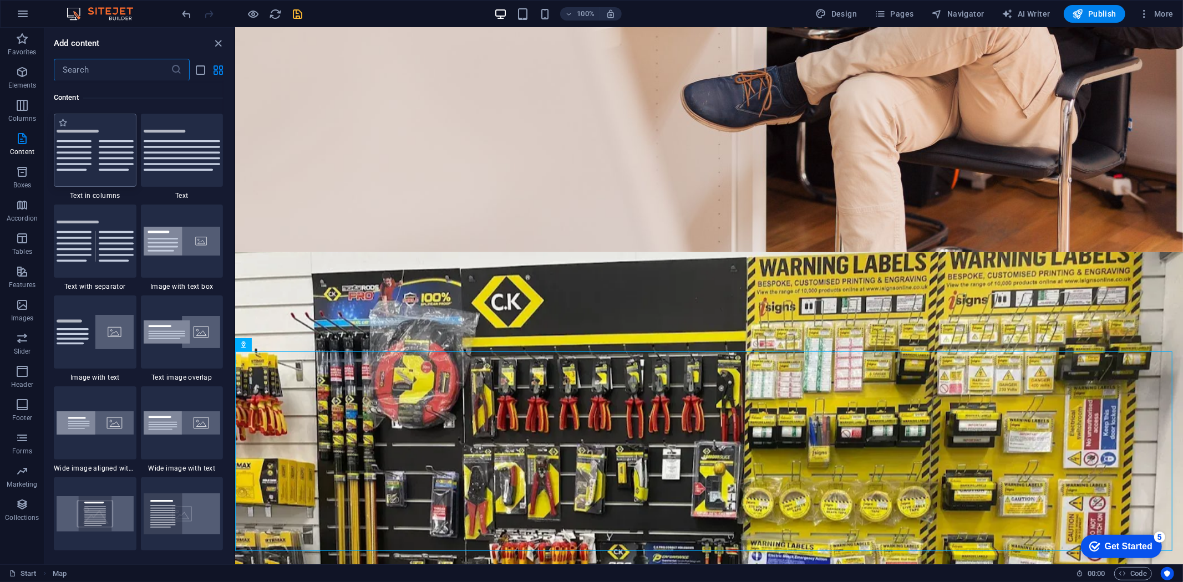
click at [92, 161] on img at bounding box center [95, 150] width 77 height 41
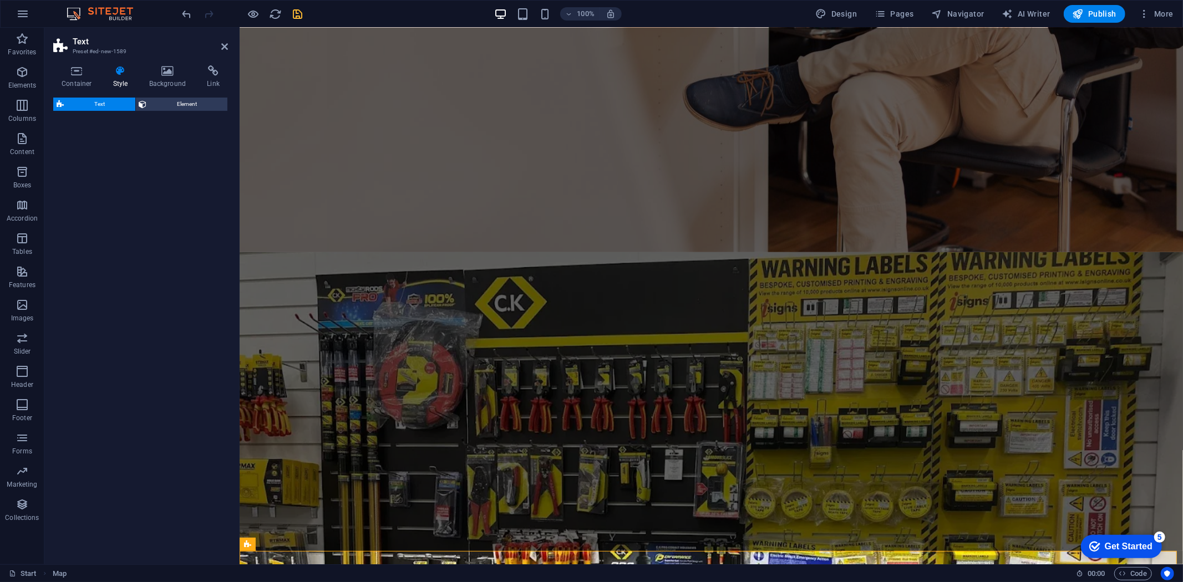
select select "rem"
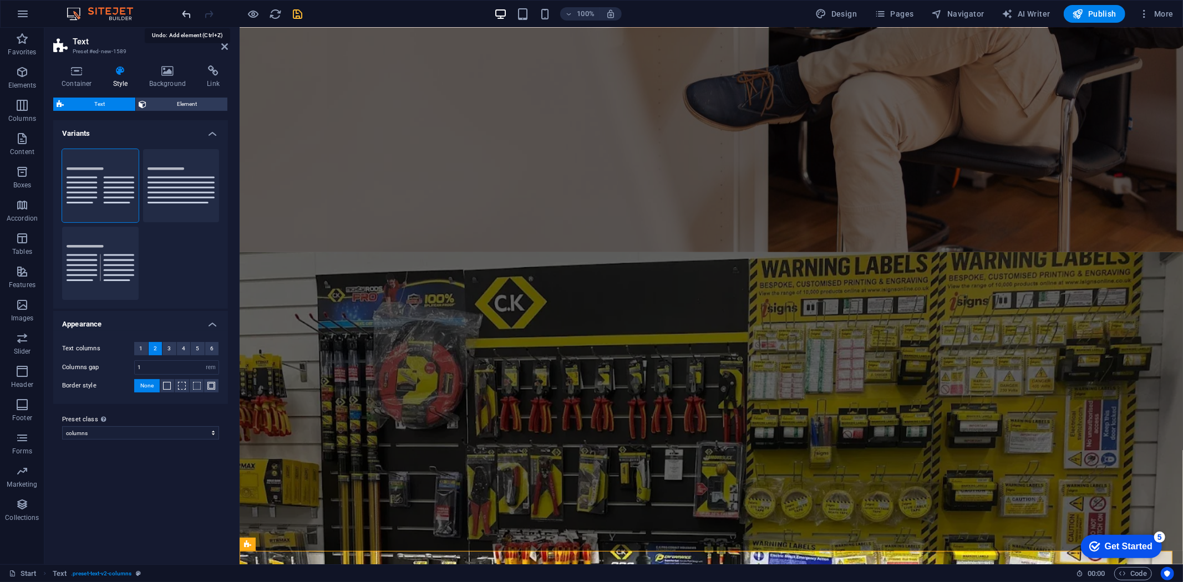
click at [187, 11] on icon "undo" at bounding box center [187, 14] width 13 height 13
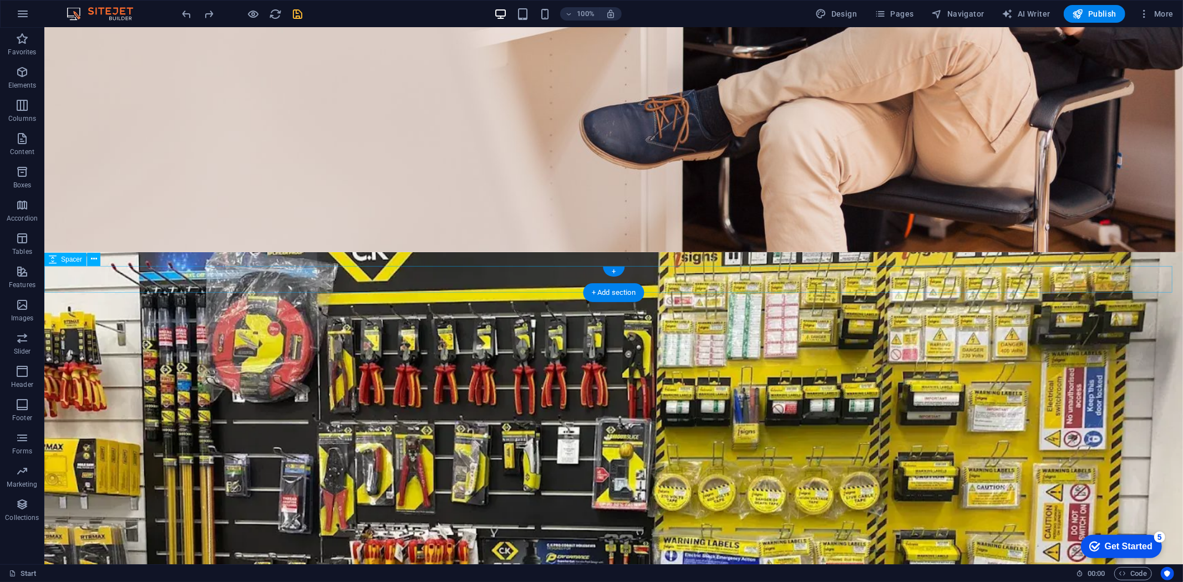
click at [597, 549] on div "+ Add section" at bounding box center [614, 551] width 62 height 19
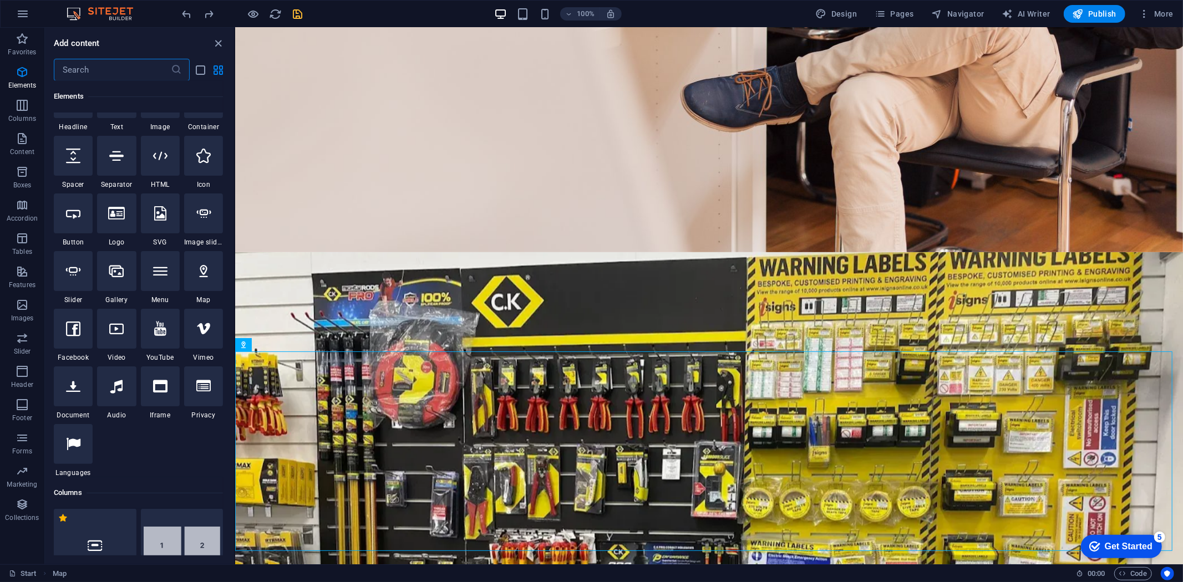
scroll to position [0, 0]
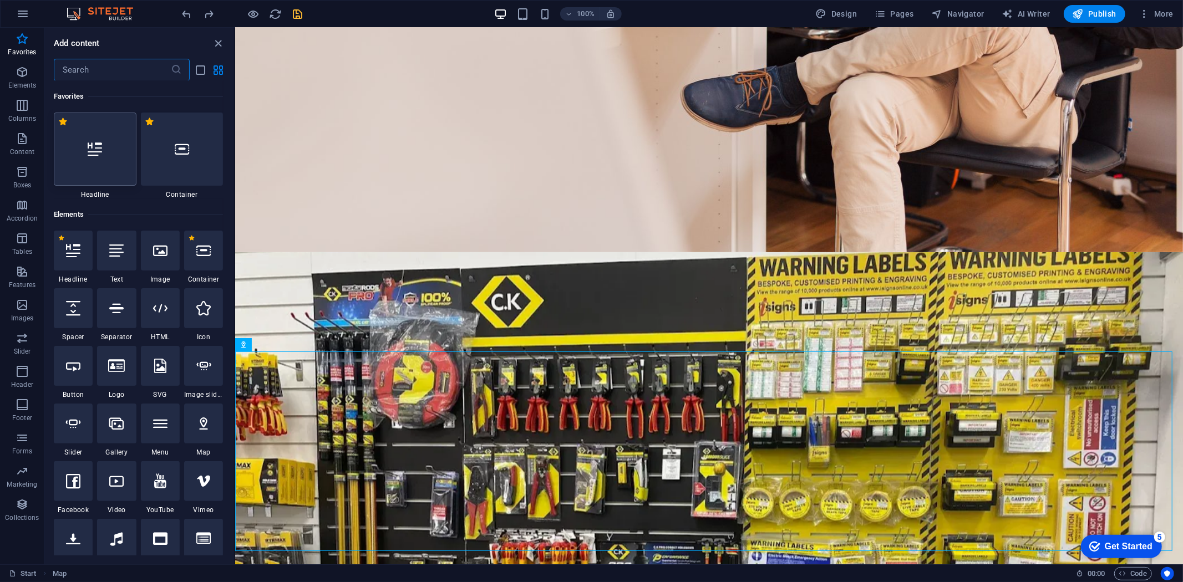
click at [76, 149] on div at bounding box center [95, 149] width 83 height 73
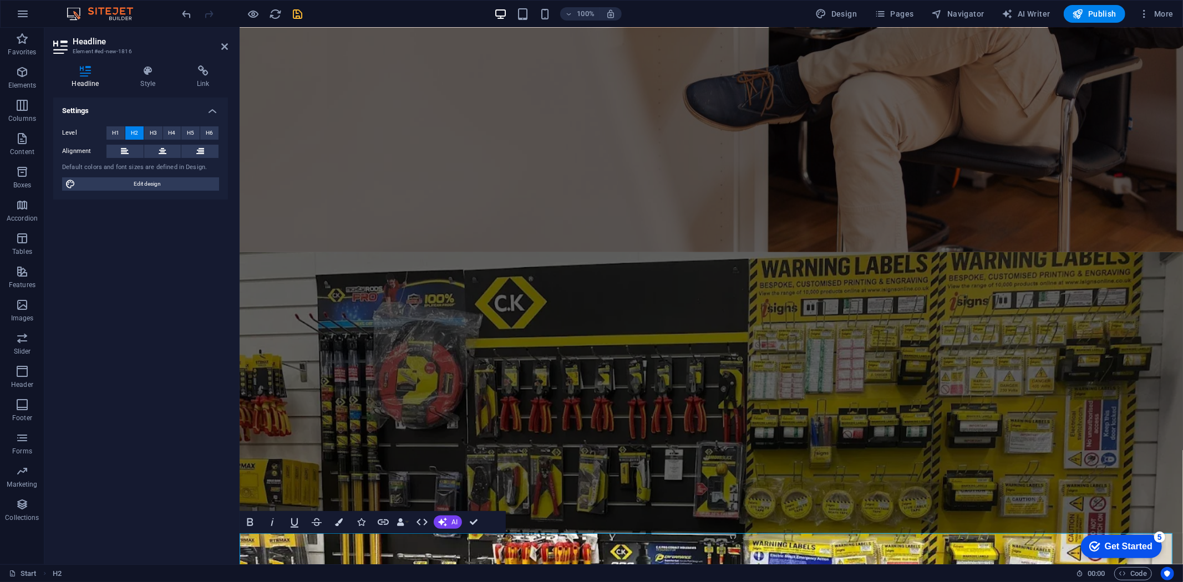
scroll to position [405, 0]
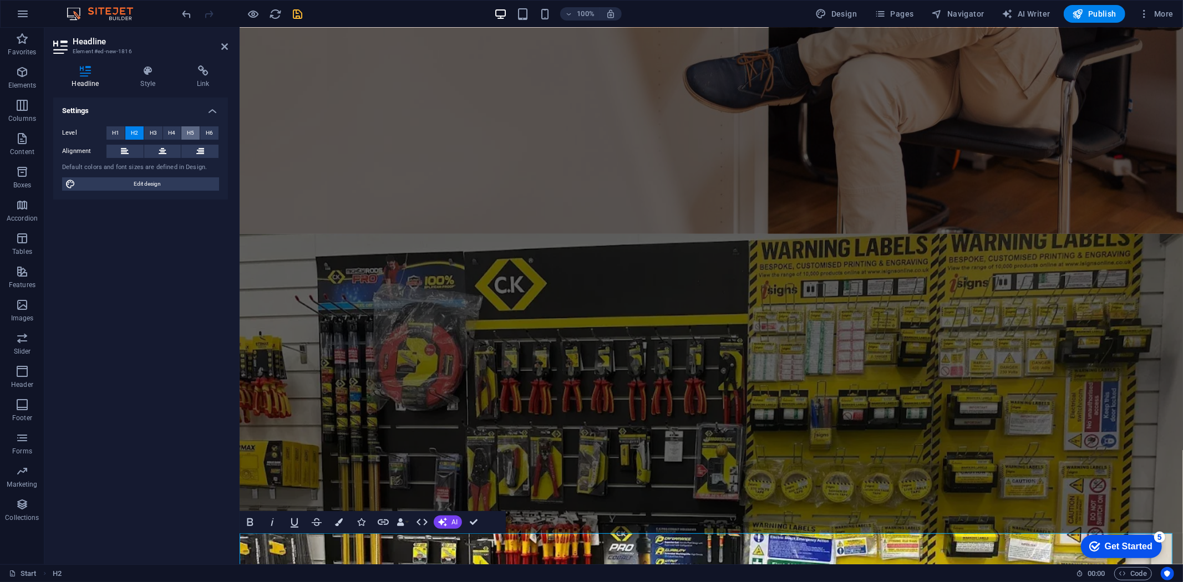
click at [183, 128] on button "H5" at bounding box center [190, 132] width 18 height 13
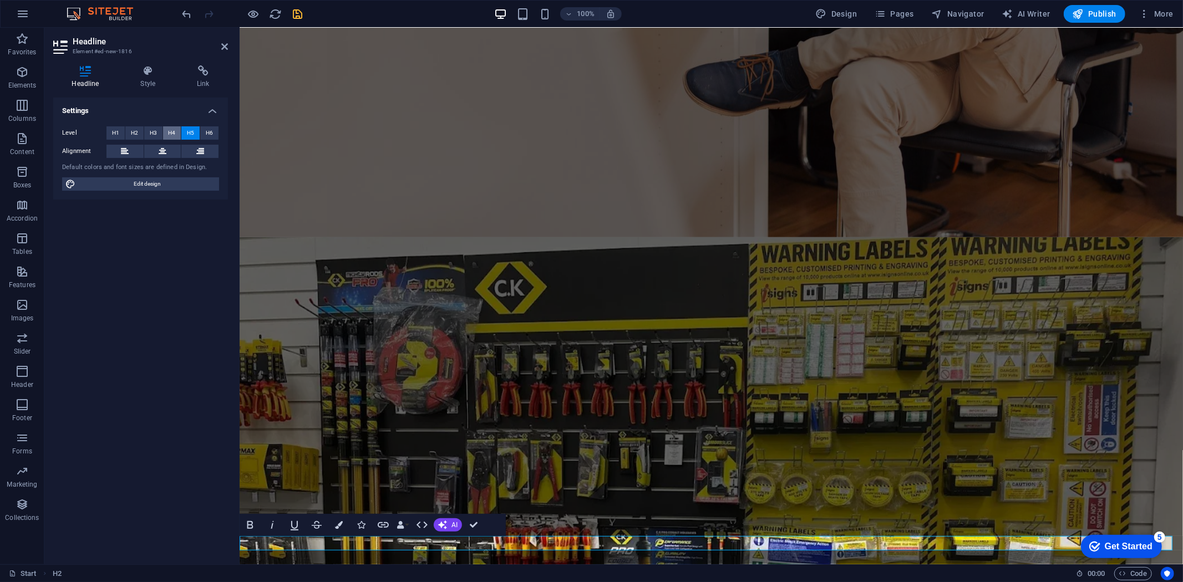
click at [168, 133] on span "H4" at bounding box center [171, 132] width 7 height 13
click at [144, 134] on button "H3" at bounding box center [153, 132] width 18 height 13
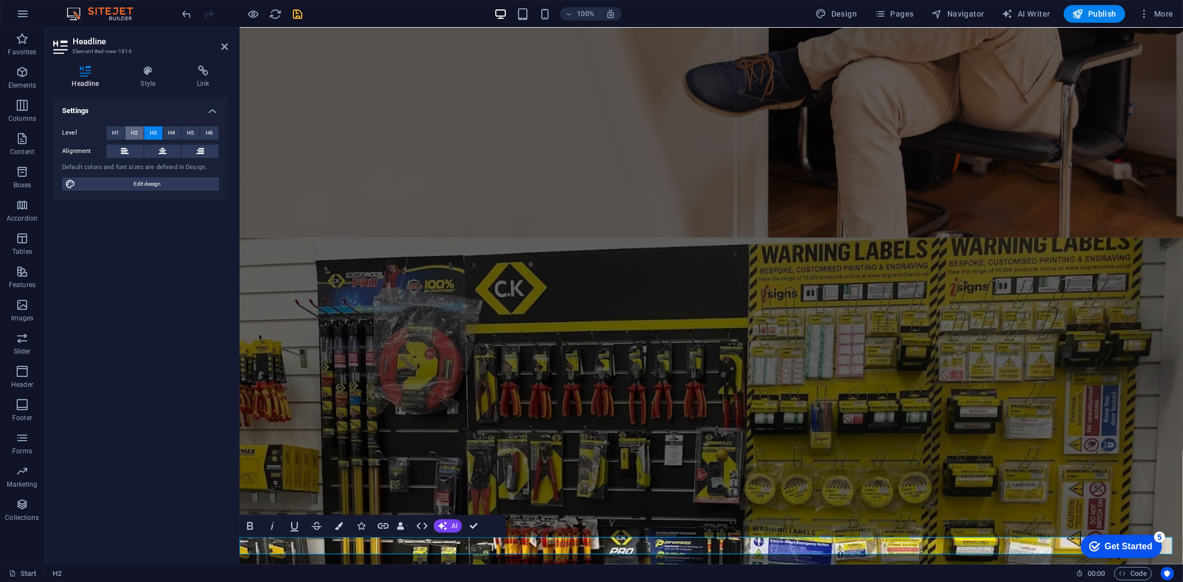
click at [133, 132] on span "H2" at bounding box center [134, 132] width 7 height 13
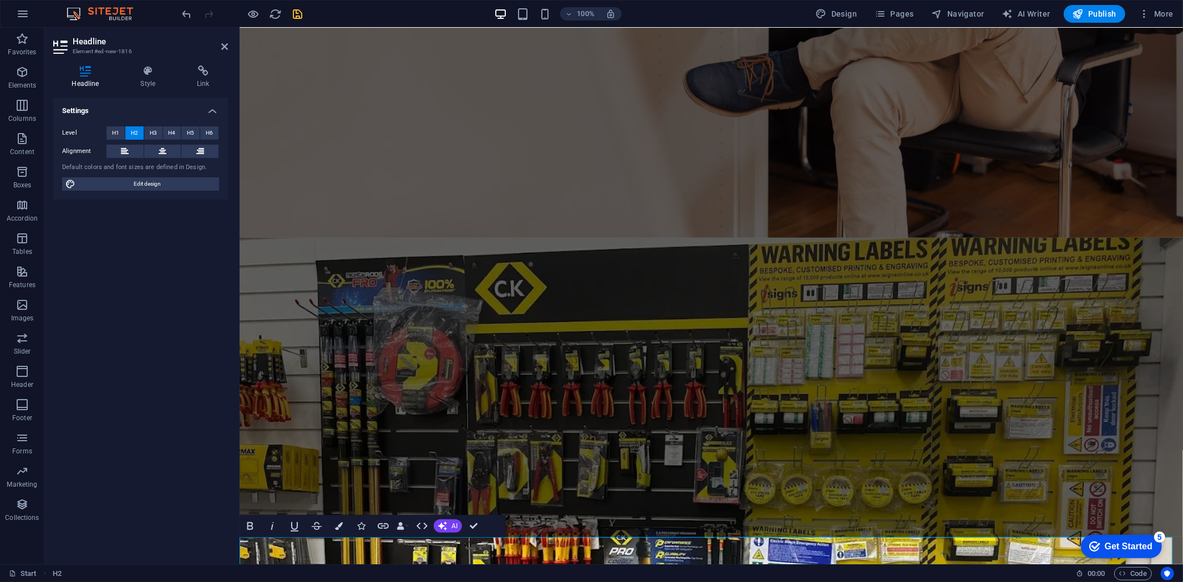
drag, startPoint x: 656, startPoint y: 552, endPoint x: 222, endPoint y: 550, distance: 434.3
click at [341, 528] on icon "button" at bounding box center [339, 527] width 8 height 8
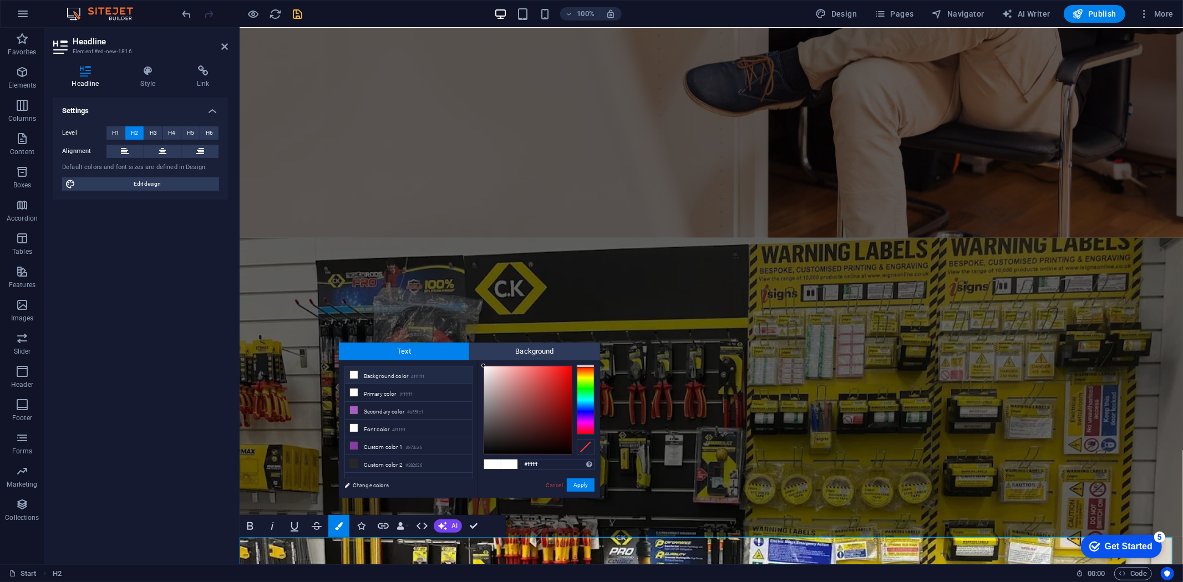
type input "#050505"
click at [486, 452] on div at bounding box center [528, 411] width 88 height 88
click at [575, 486] on button "Apply" at bounding box center [581, 485] width 28 height 13
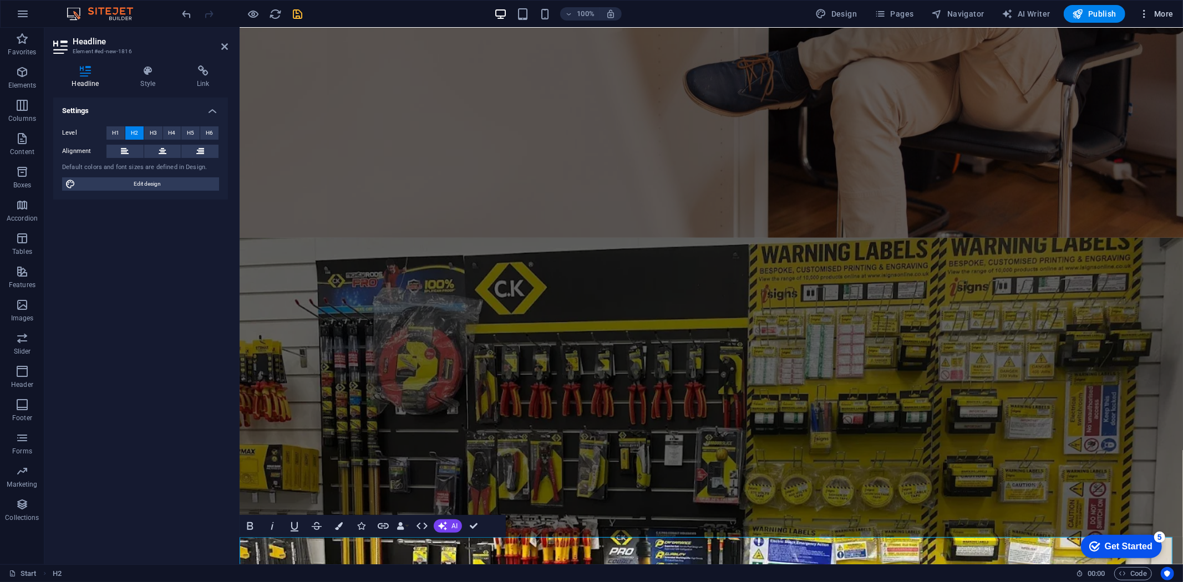
click at [1154, 12] on span "More" at bounding box center [1156, 13] width 35 height 11
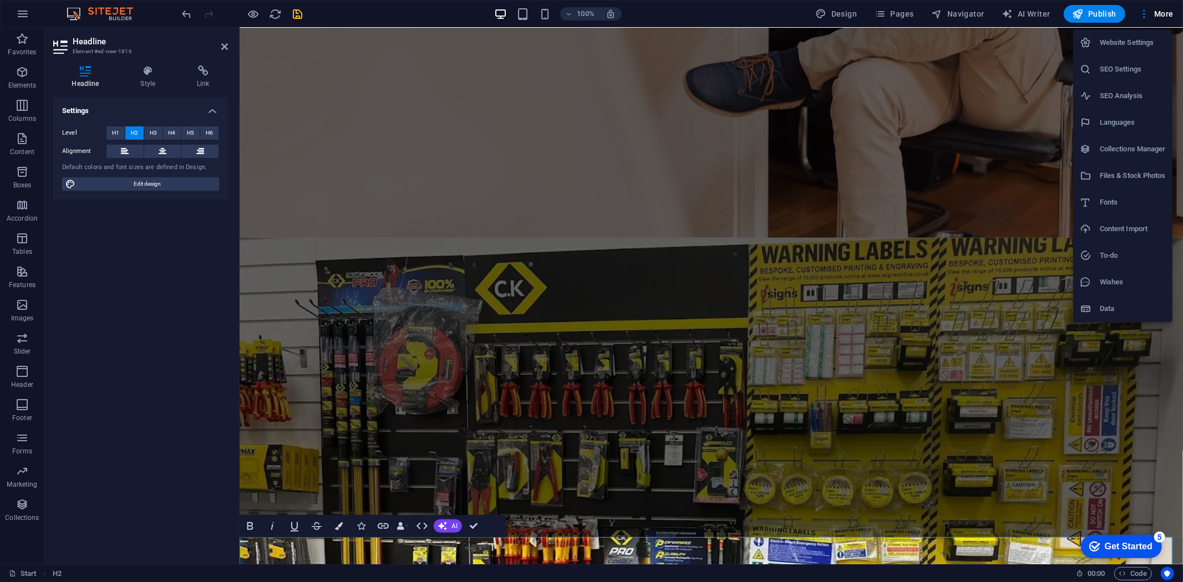
click at [1119, 63] on h6 "SEO Settings" at bounding box center [1133, 69] width 66 height 13
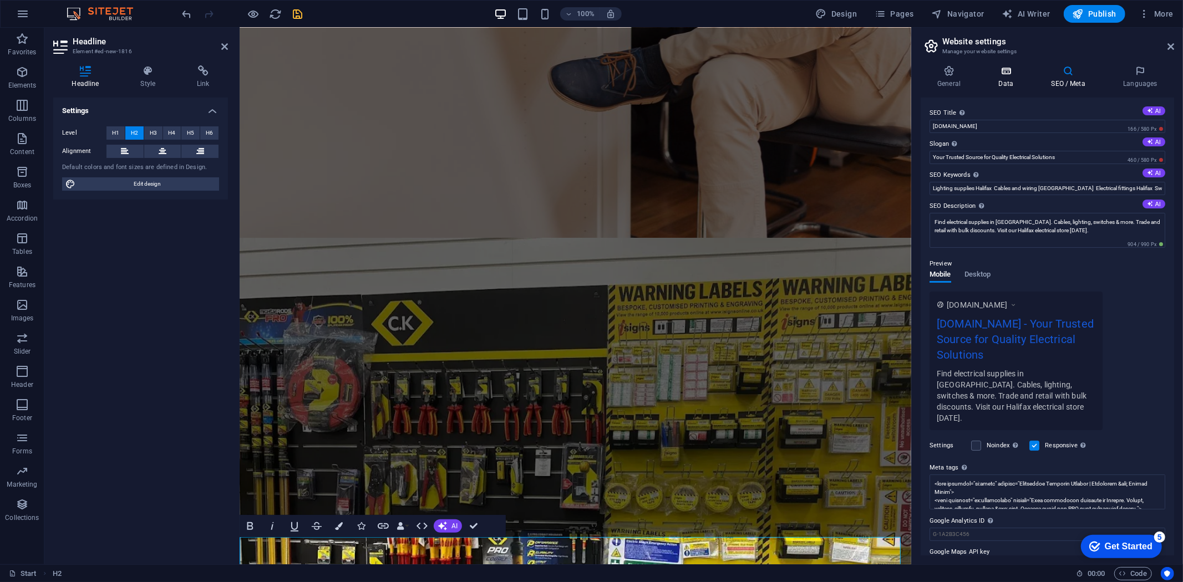
click at [1000, 73] on icon at bounding box center [1006, 70] width 48 height 11
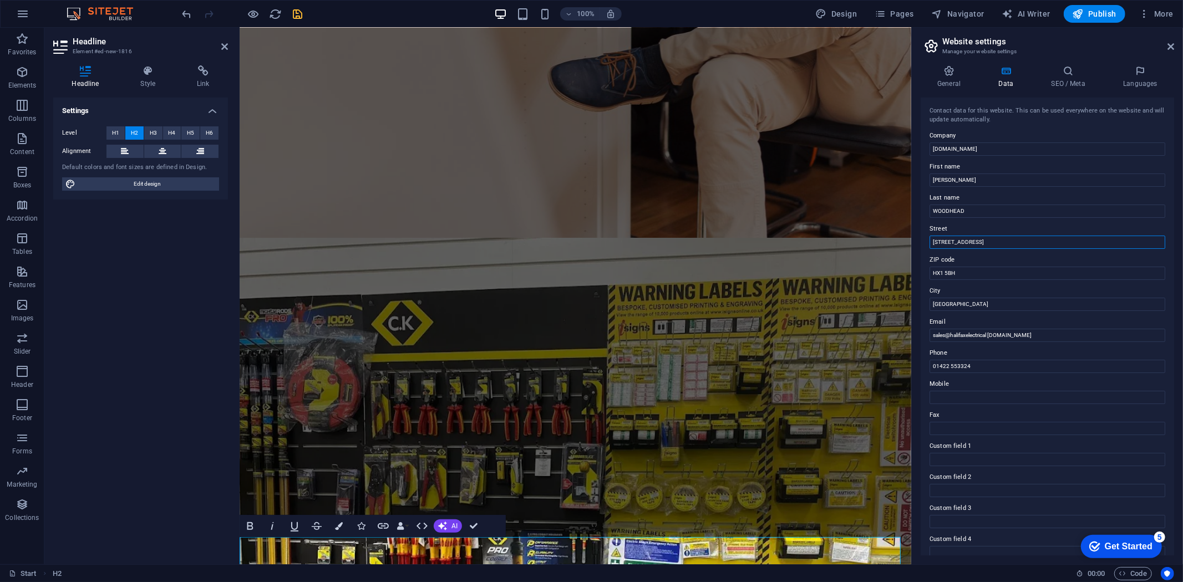
drag, startPoint x: 980, startPoint y: 239, endPoint x: 914, endPoint y: 241, distance: 66.1
click at [914, 241] on div "General Data SEO / Meta Languages Website name halifaxelectrical.uk Logo Drag f…" at bounding box center [1047, 311] width 271 height 508
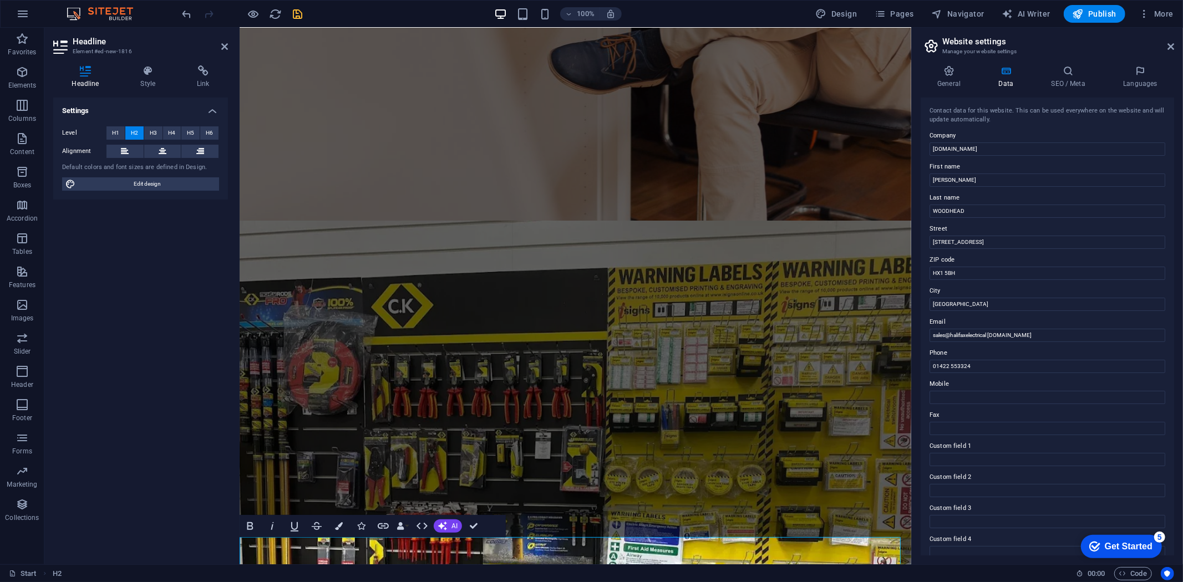
scroll to position [419, 0]
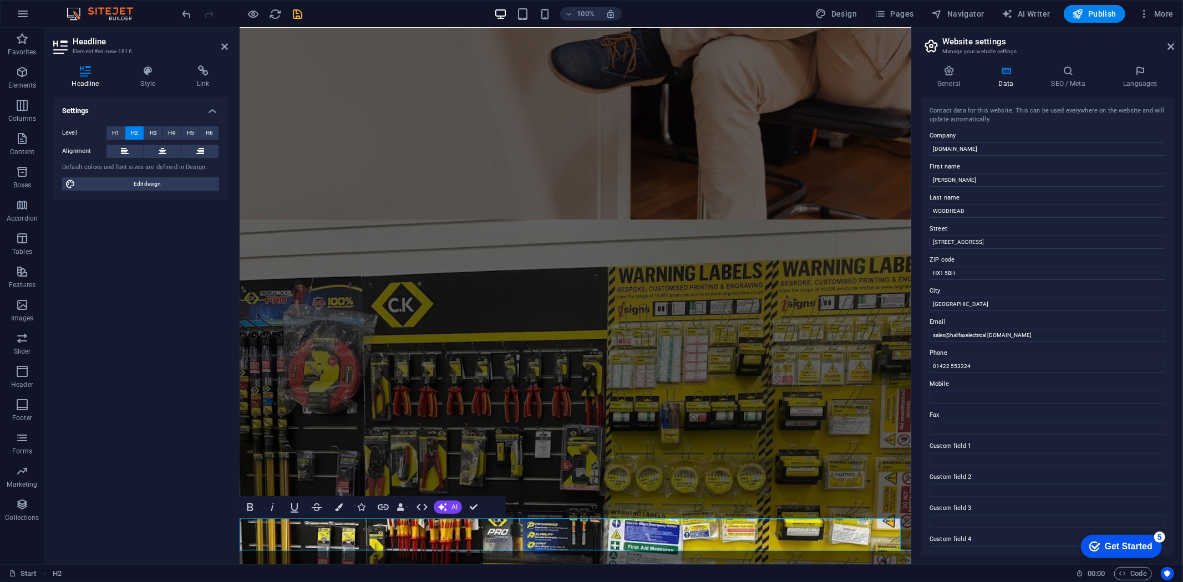
drag, startPoint x: 398, startPoint y: 549, endPoint x: 443, endPoint y: 582, distance: 55.9
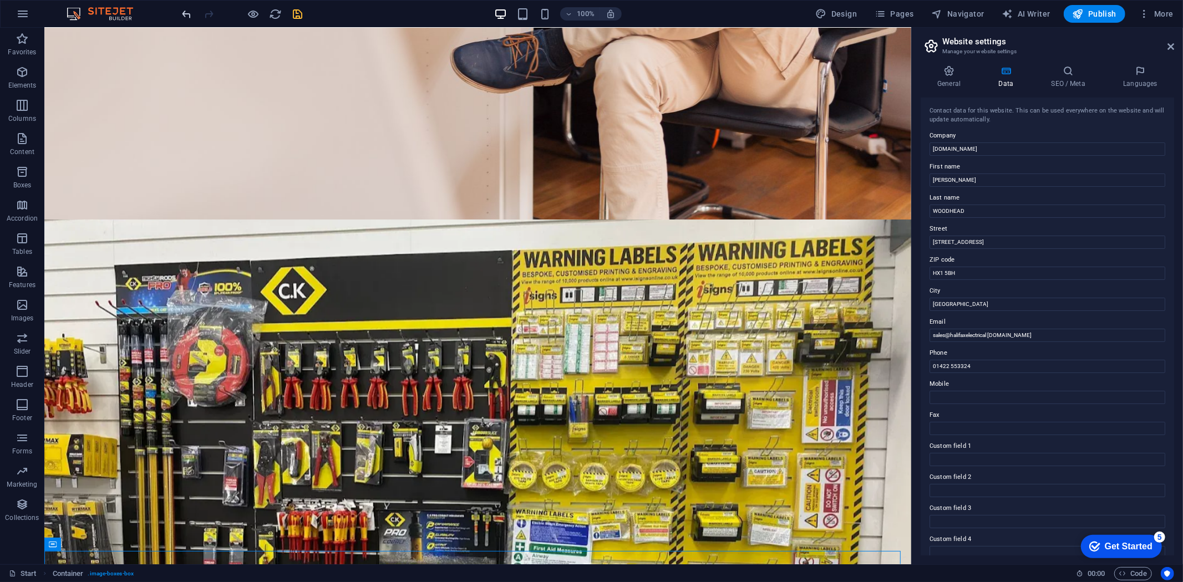
click at [181, 11] on icon "undo" at bounding box center [187, 14] width 13 height 13
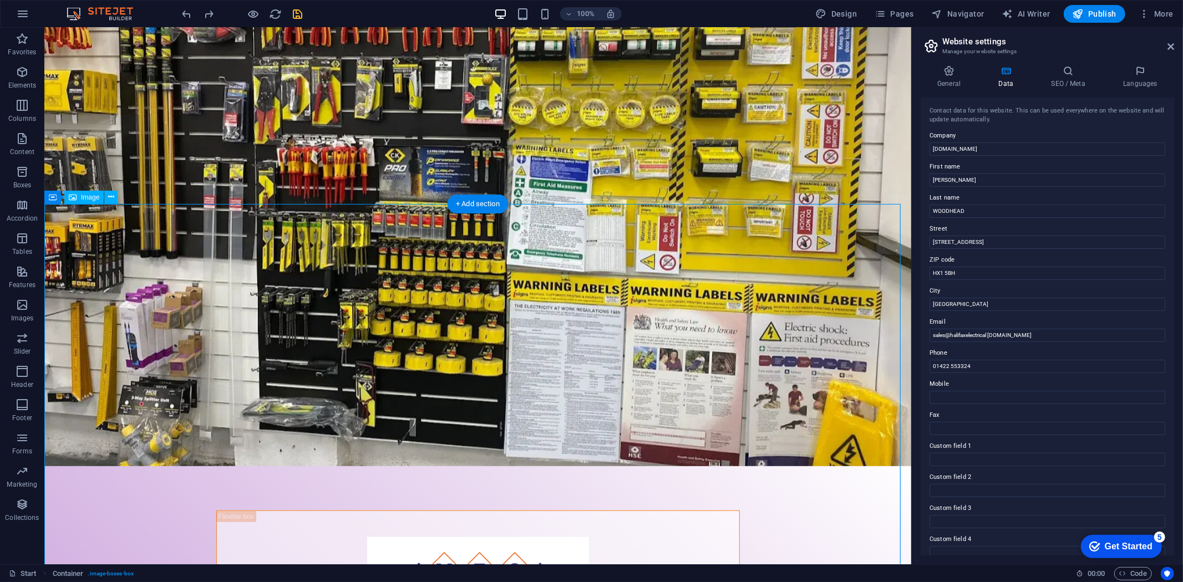
scroll to position [789, 0]
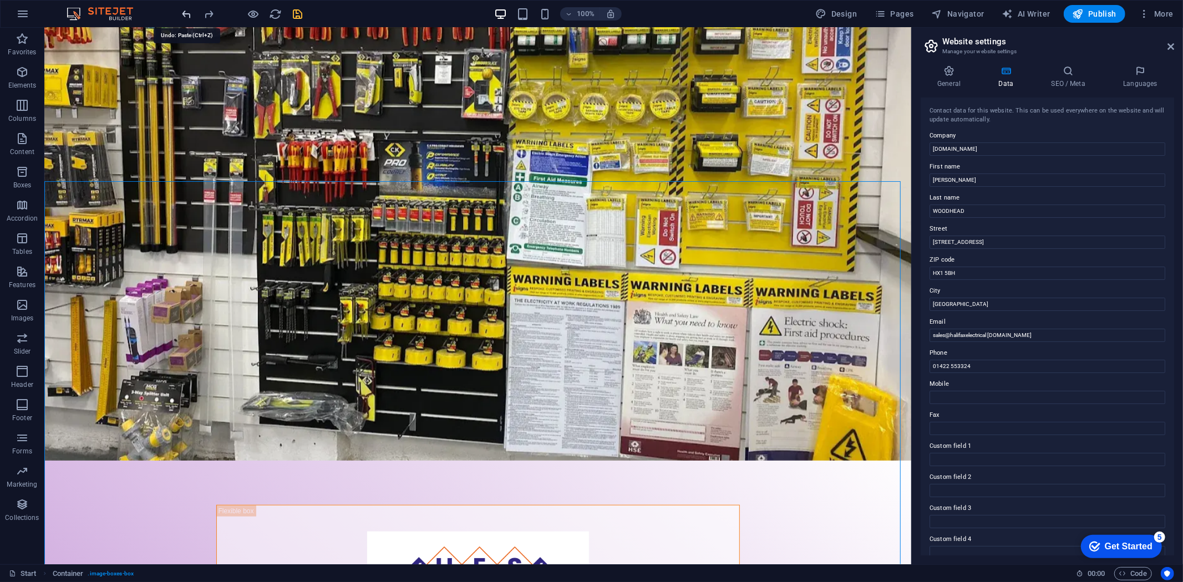
click at [190, 11] on icon "undo" at bounding box center [187, 14] width 13 height 13
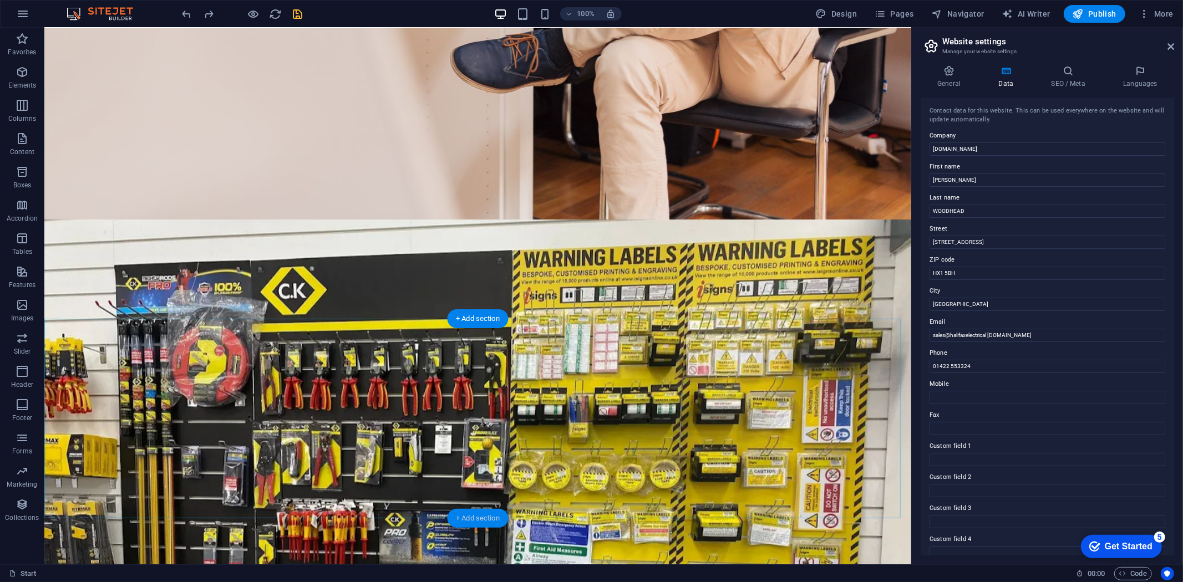
click at [480, 524] on div "+ Add section" at bounding box center [478, 518] width 62 height 19
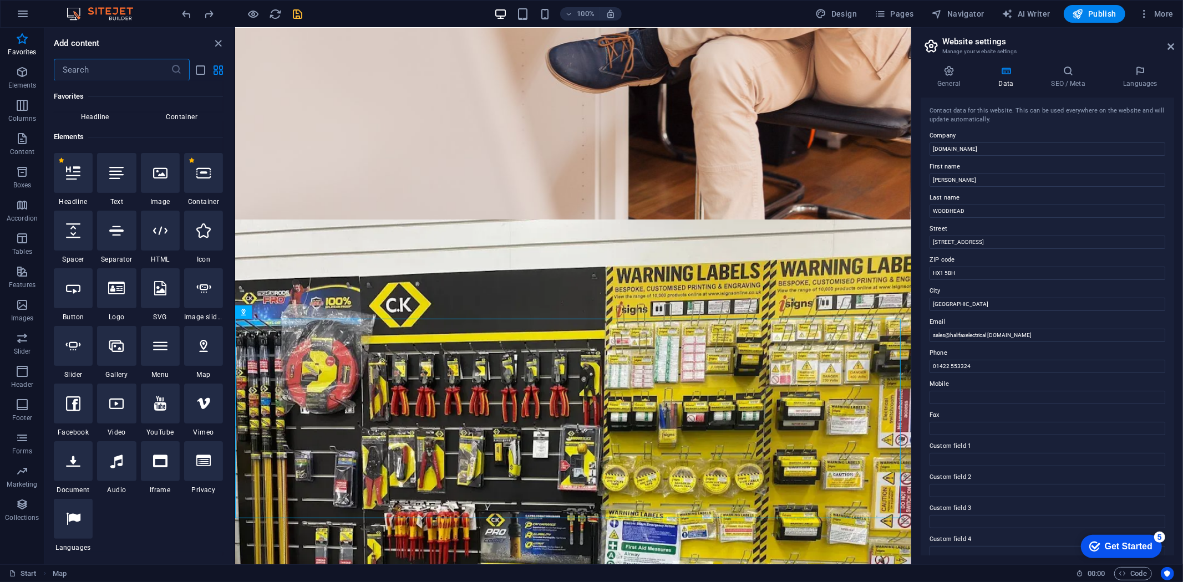
scroll to position [0, 0]
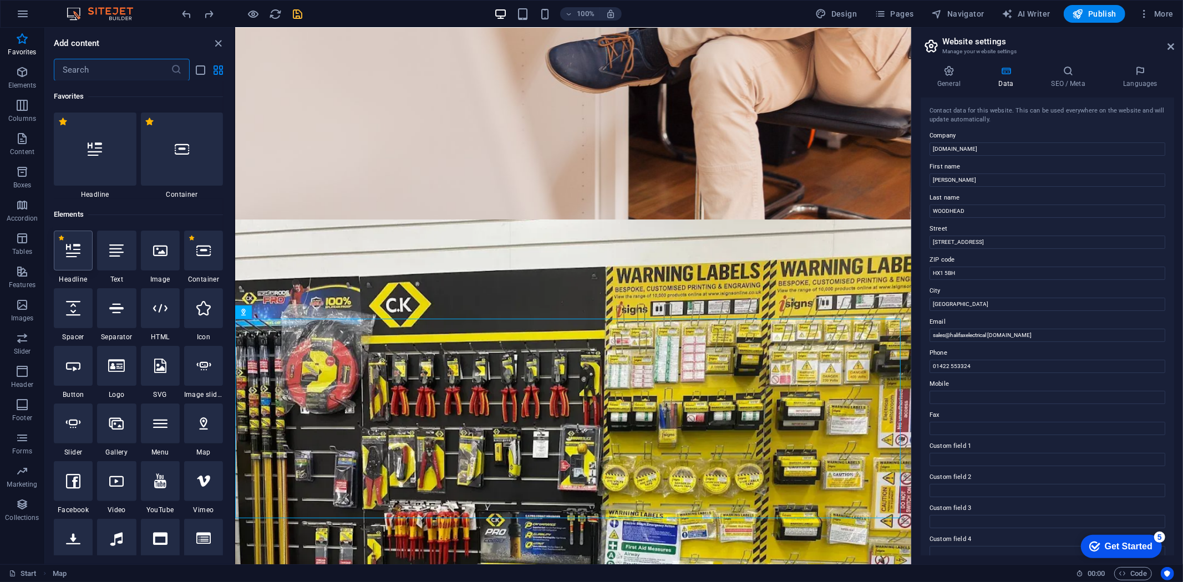
click at [64, 250] on div at bounding box center [73, 251] width 39 height 40
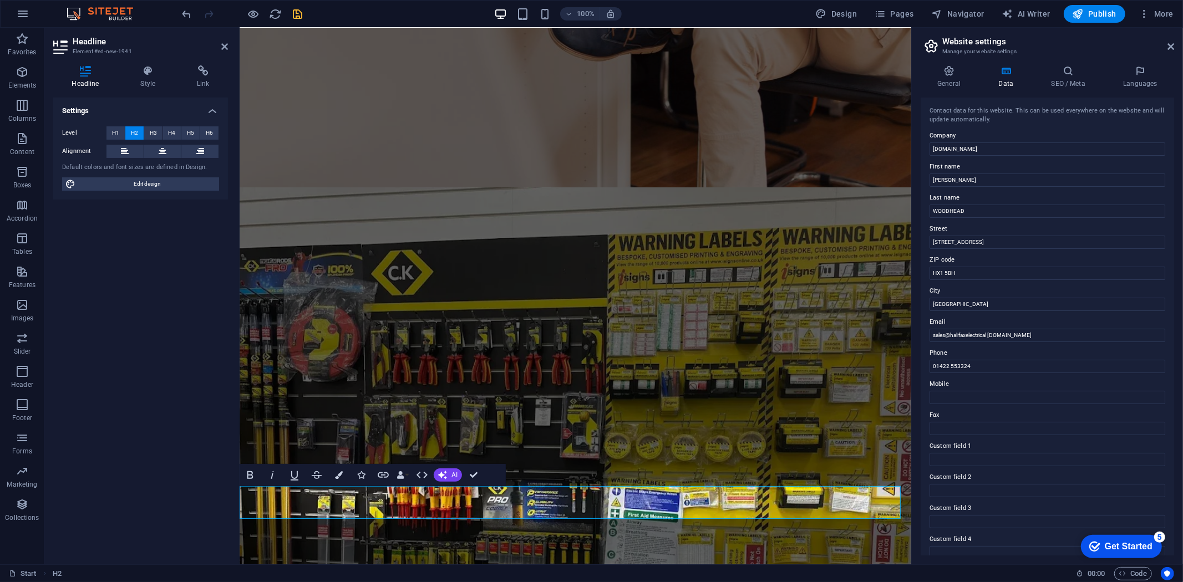
scroll to position [0, 4]
drag, startPoint x: 708, startPoint y: 513, endPoint x: 224, endPoint y: 496, distance: 484.6
click at [336, 474] on icon "button" at bounding box center [339, 476] width 8 height 8
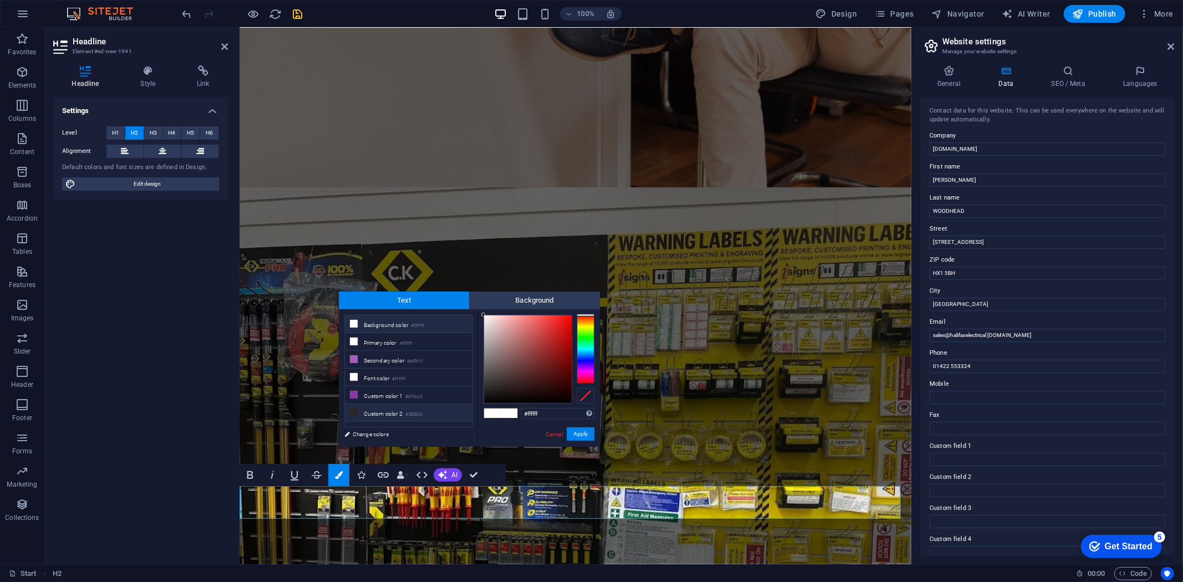
click at [353, 417] on icon at bounding box center [354, 413] width 8 height 8
type input "#040303"
click at [486, 402] on div at bounding box center [528, 360] width 88 height 88
click at [575, 438] on button "Apply" at bounding box center [581, 434] width 28 height 13
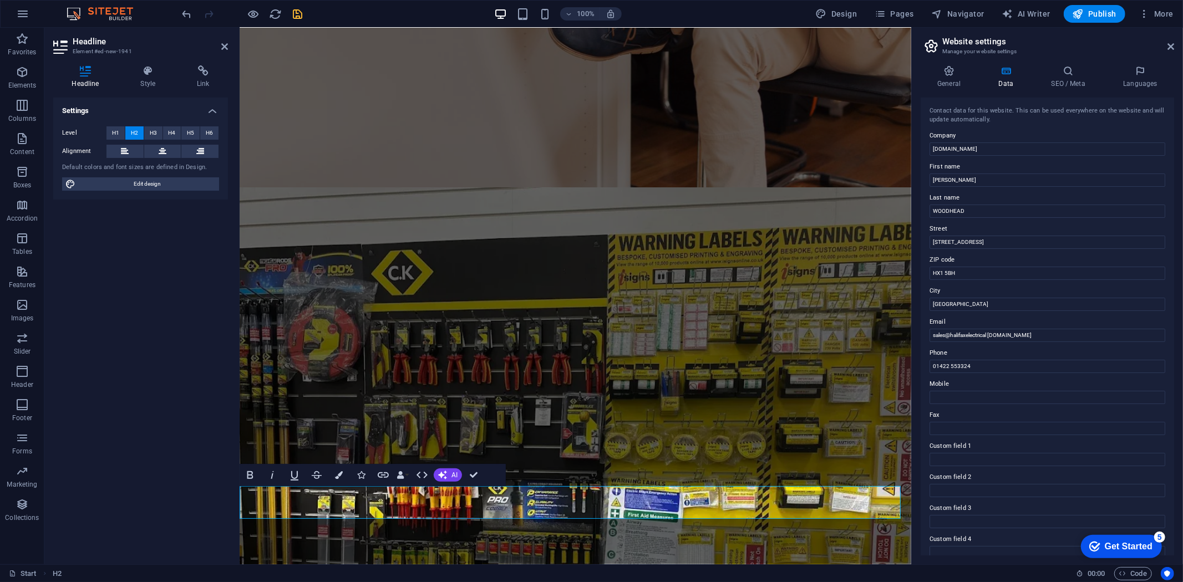
click at [159, 148] on icon at bounding box center [163, 151] width 8 height 13
click at [158, 132] on button "H3" at bounding box center [153, 132] width 18 height 13
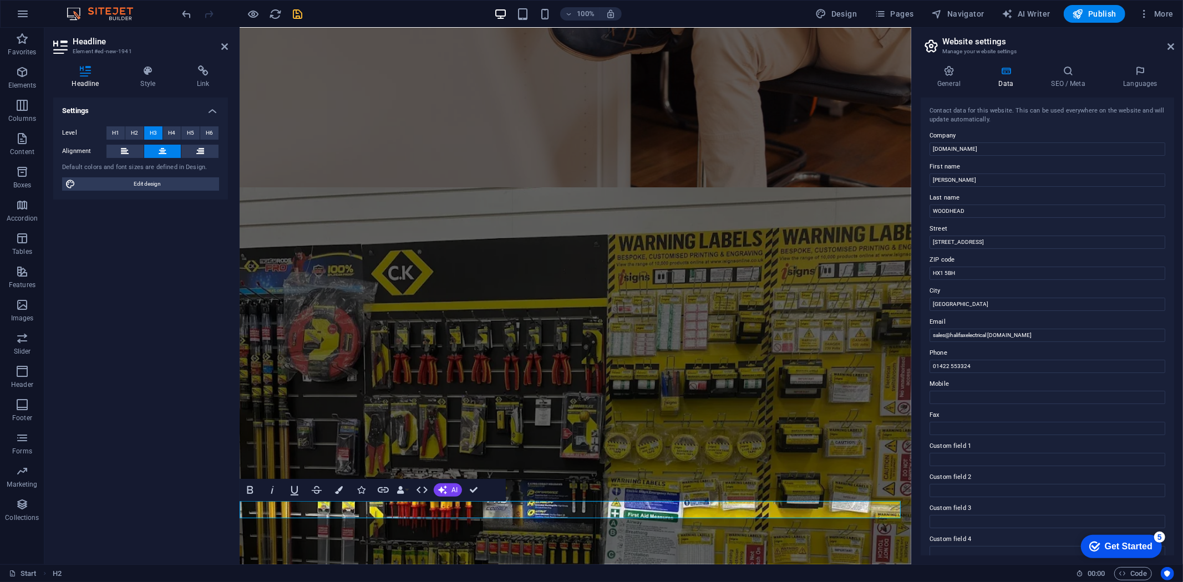
scroll to position [437, 0]
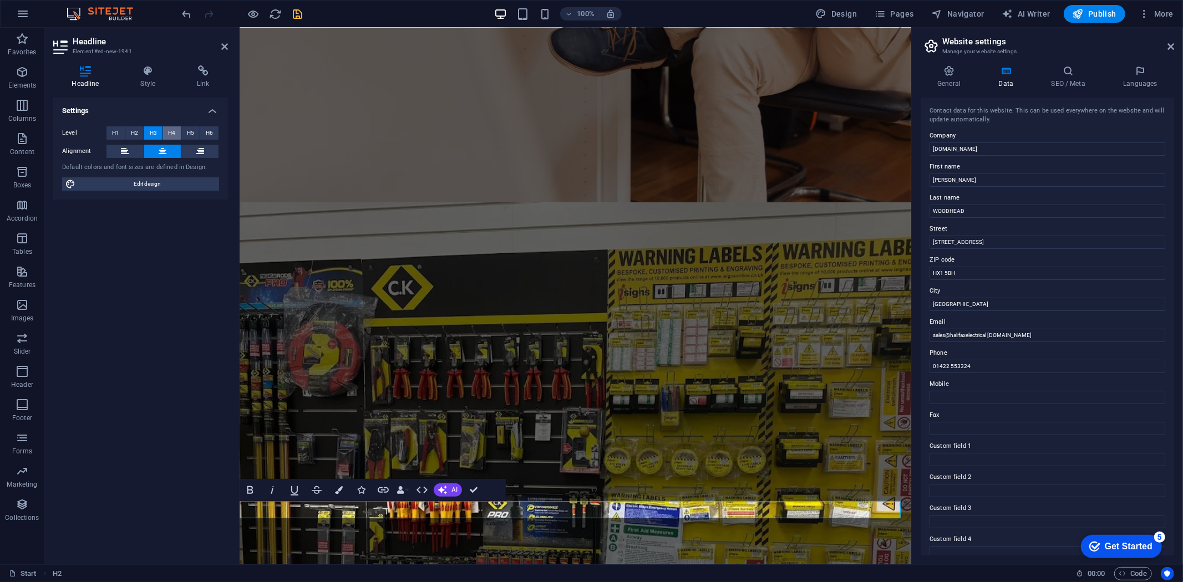
click at [174, 132] on span "H4" at bounding box center [171, 132] width 7 height 13
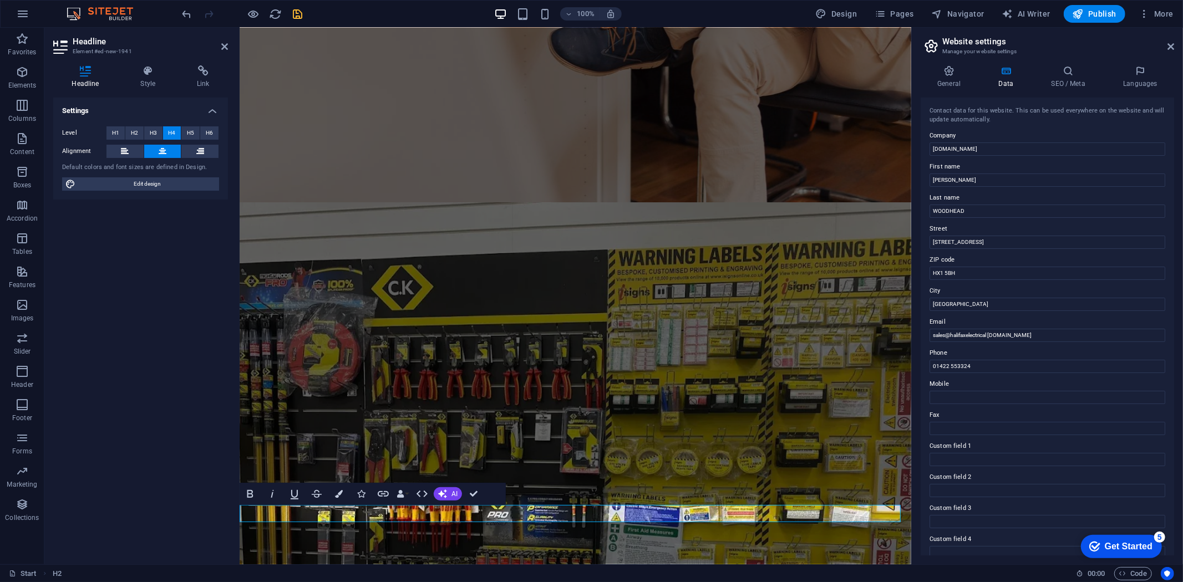
scroll to position [433, 0]
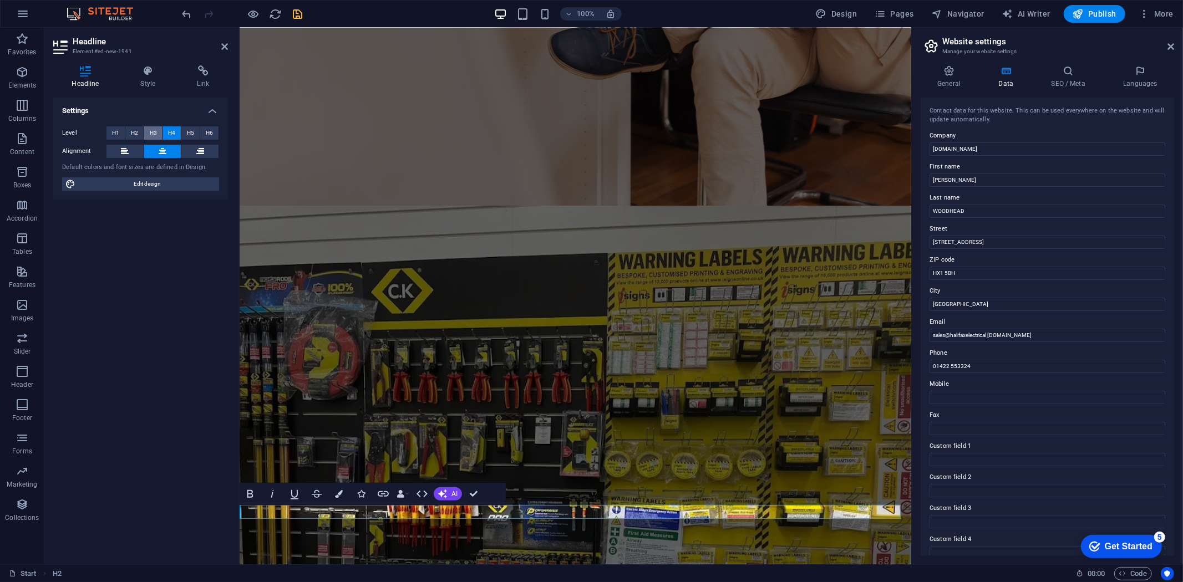
click at [148, 132] on button "H3" at bounding box center [153, 132] width 18 height 13
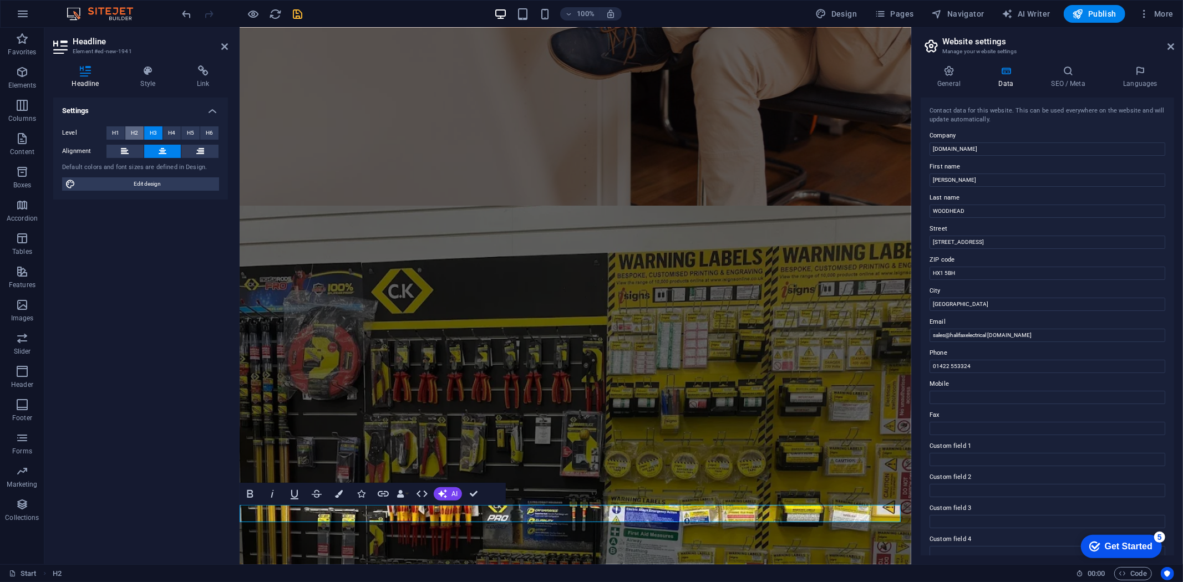
click at [133, 131] on span "H2" at bounding box center [134, 132] width 7 height 13
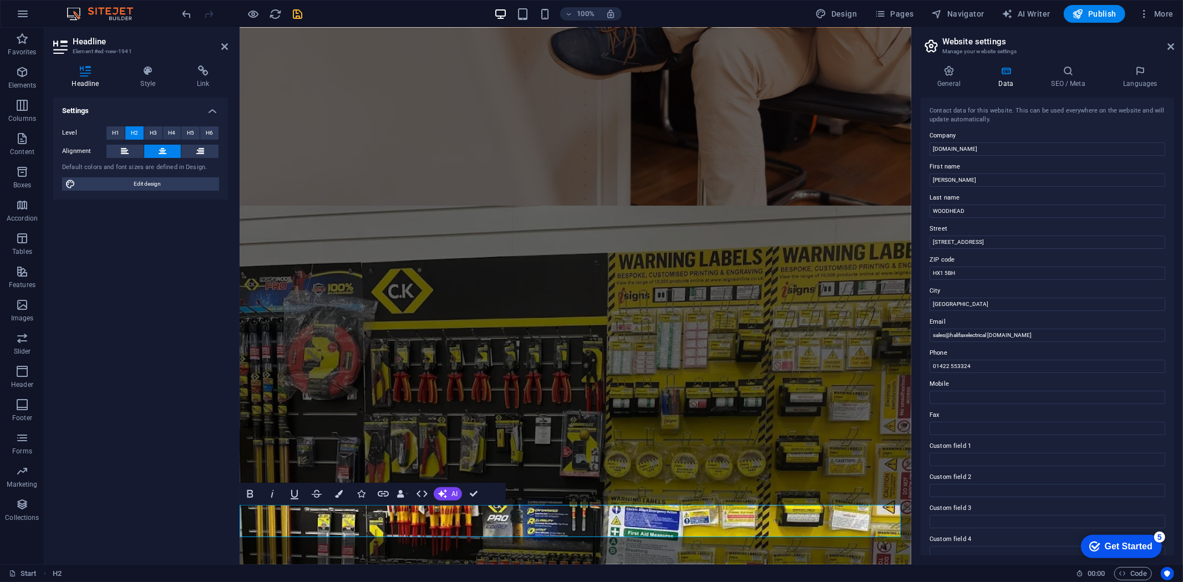
click at [97, 134] on label "Level" at bounding box center [84, 132] width 44 height 13
click at [114, 132] on span "H1" at bounding box center [115, 132] width 7 height 13
click at [133, 134] on span "H2" at bounding box center [134, 132] width 7 height 13
click at [1167, 44] on h2 "Website settings" at bounding box center [1058, 42] width 232 height 10
click at [1169, 43] on icon at bounding box center [1171, 46] width 7 height 9
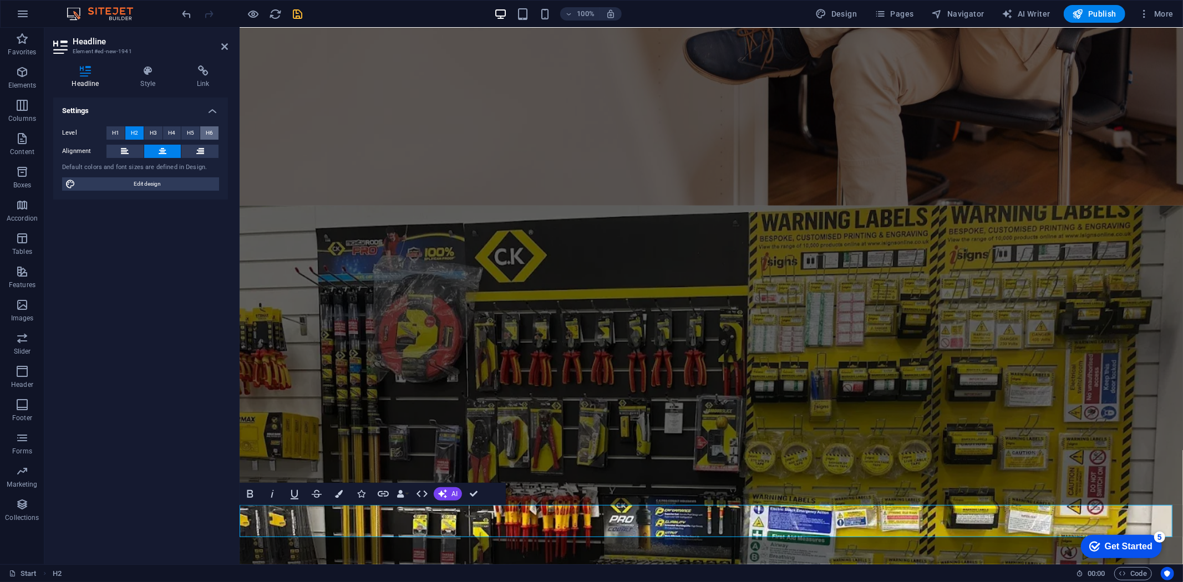
click at [204, 131] on button "H6" at bounding box center [209, 132] width 18 height 13
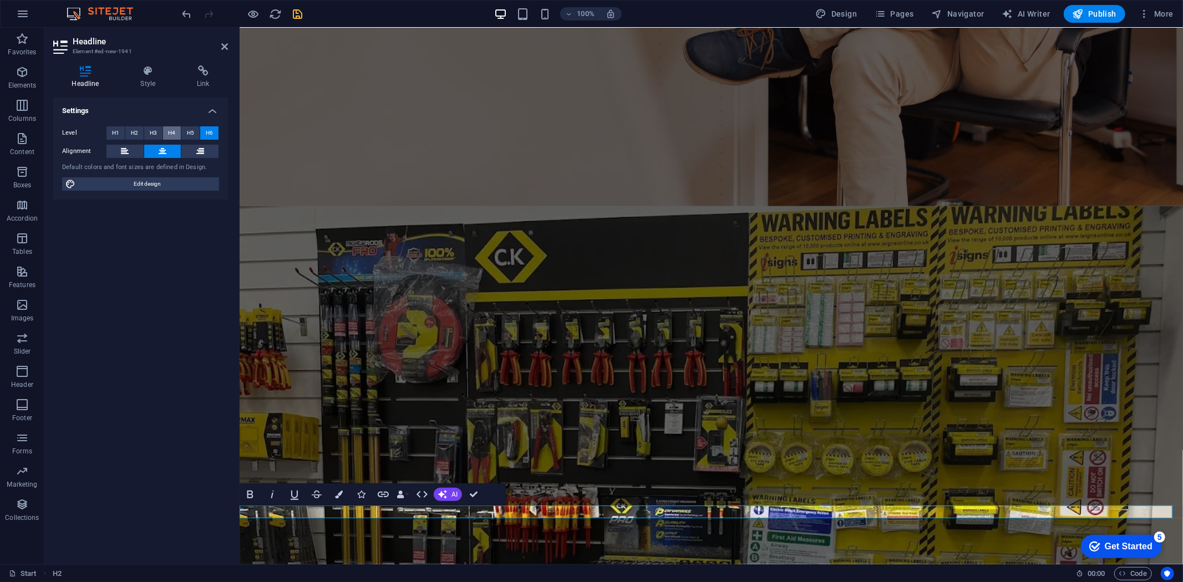
click at [180, 134] on button "H4" at bounding box center [172, 132] width 18 height 13
click at [162, 130] on button "H3" at bounding box center [153, 132] width 18 height 13
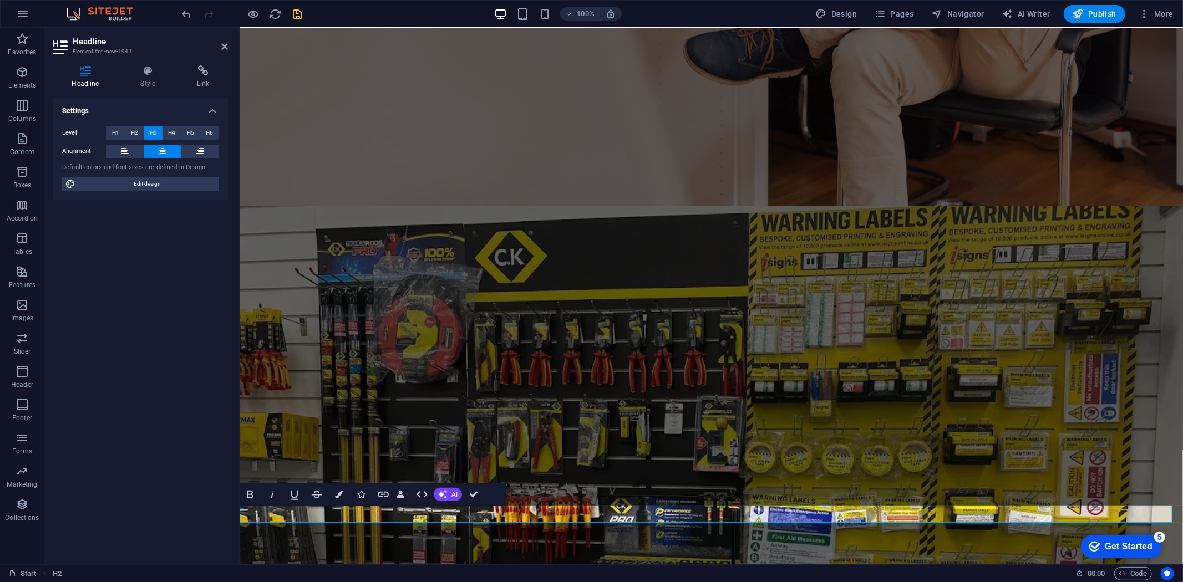
click at [156, 130] on span "H3" at bounding box center [153, 132] width 7 height 13
drag, startPoint x: 878, startPoint y: 514, endPoint x: 420, endPoint y: 505, distance: 457.7
click at [251, 492] on icon "button" at bounding box center [250, 494] width 13 height 13
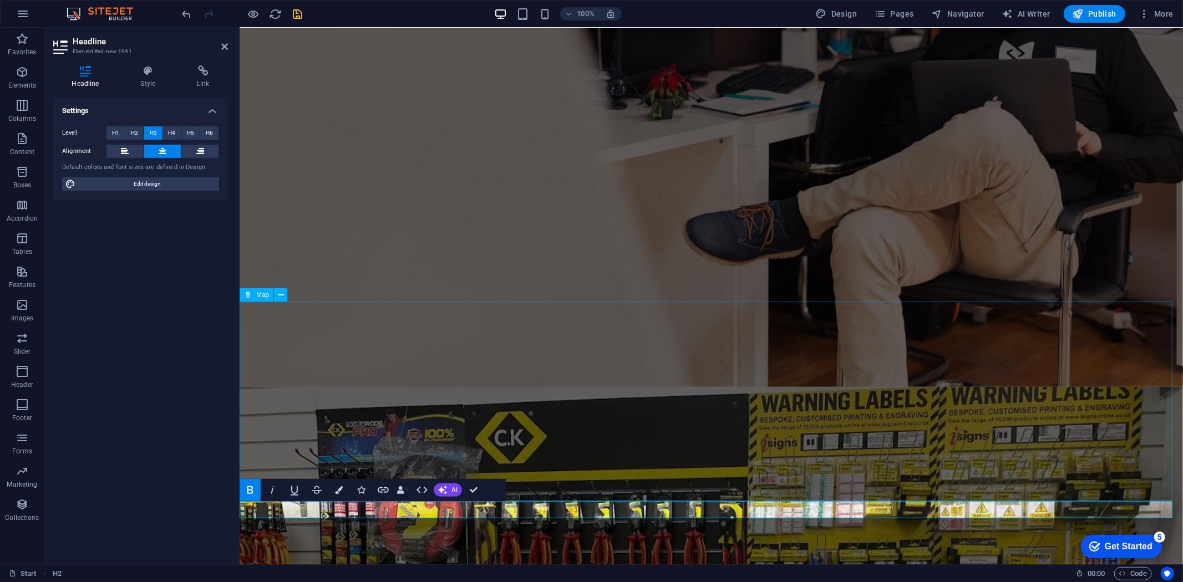
scroll to position [437, 0]
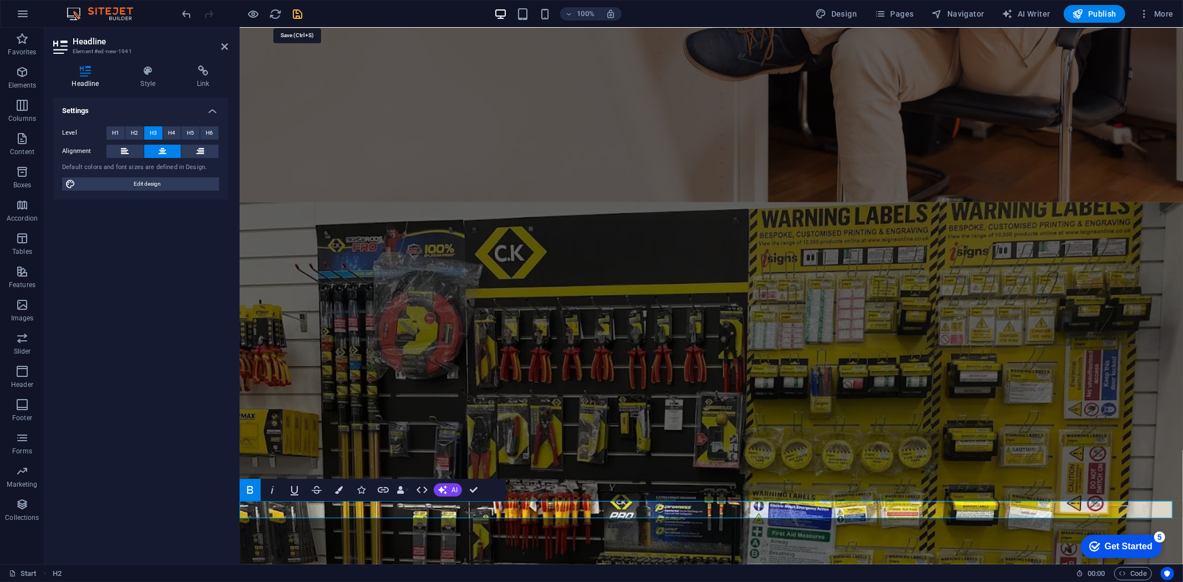
drag, startPoint x: 297, startPoint y: 12, endPoint x: 348, endPoint y: 54, distance: 65.8
click at [297, 12] on icon "save" at bounding box center [298, 14] width 13 height 13
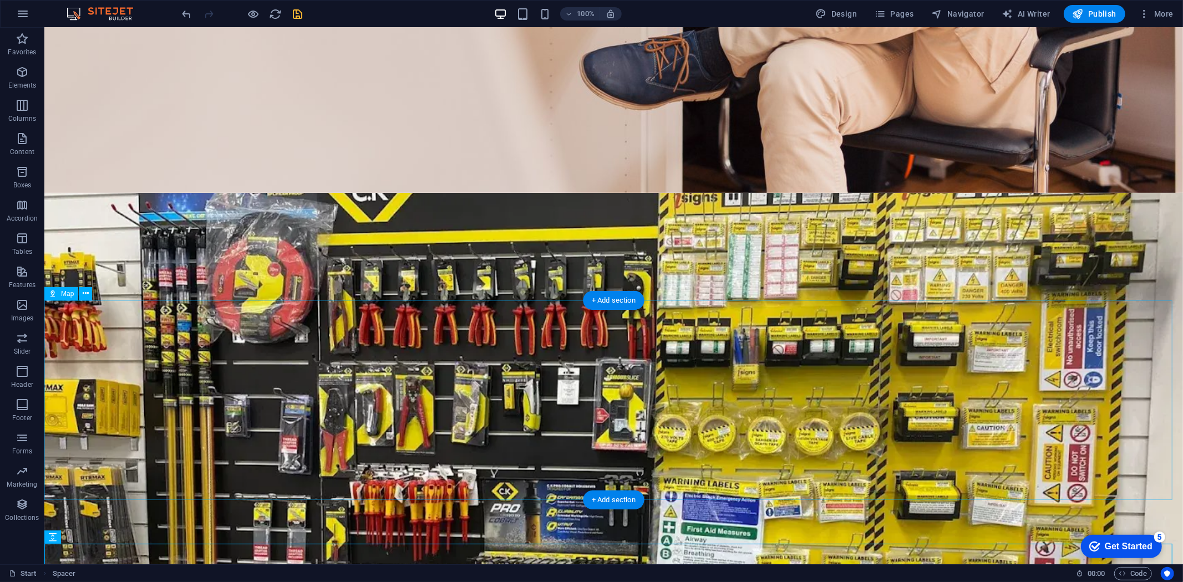
scroll to position [458, 0]
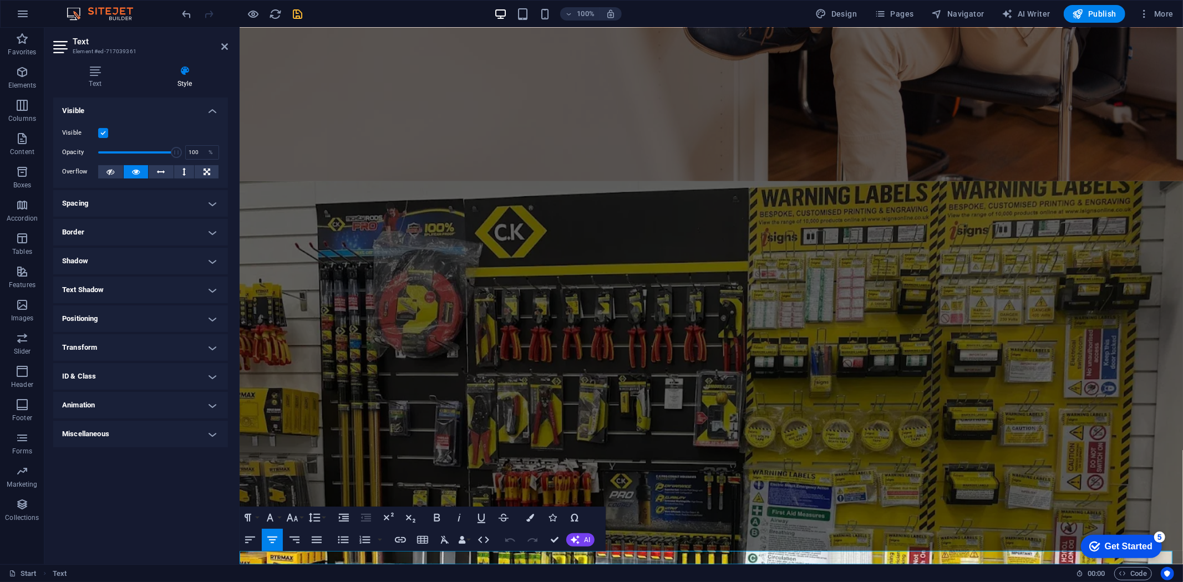
drag, startPoint x: 736, startPoint y: 561, endPoint x: 596, endPoint y: 561, distance: 140.3
click at [528, 517] on icon "button" at bounding box center [530, 518] width 8 height 8
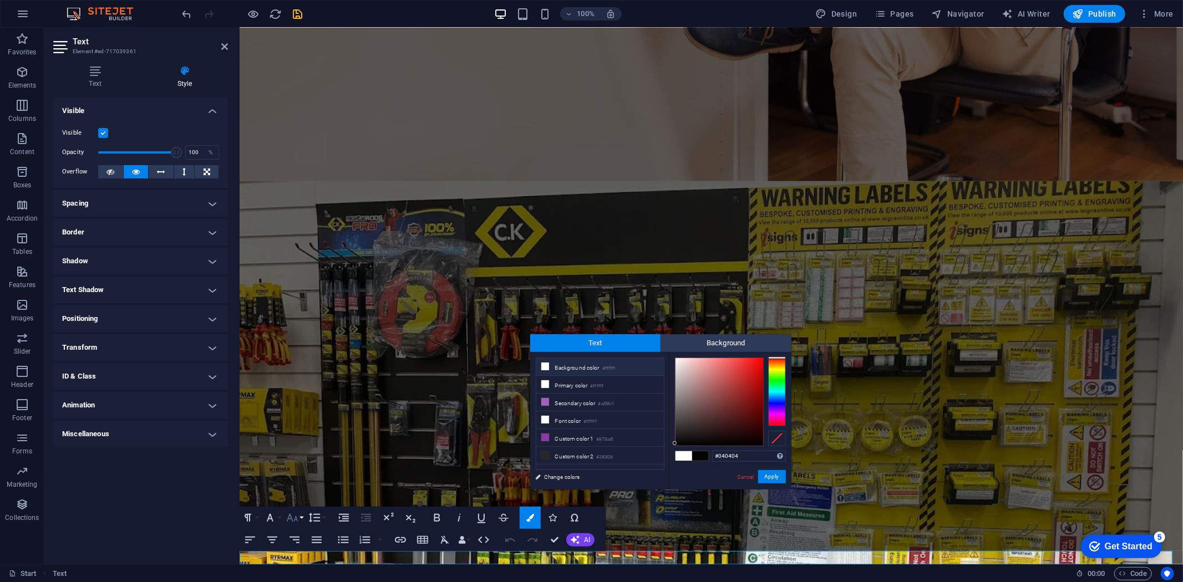
click at [300, 516] on button "Font Size" at bounding box center [294, 518] width 21 height 22
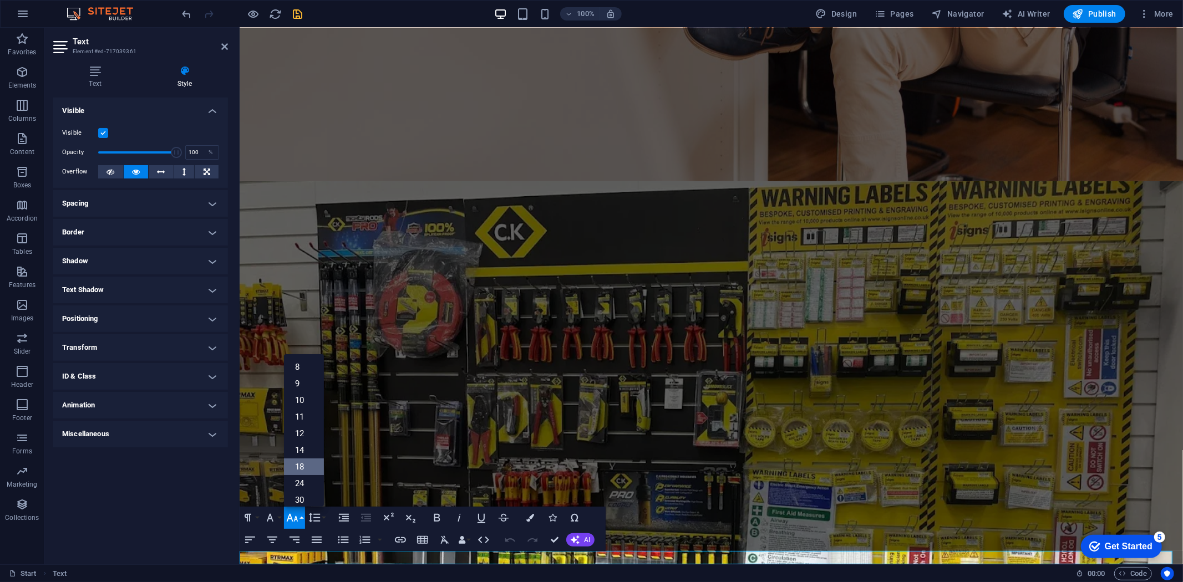
click at [305, 459] on link "18" at bounding box center [304, 467] width 40 height 17
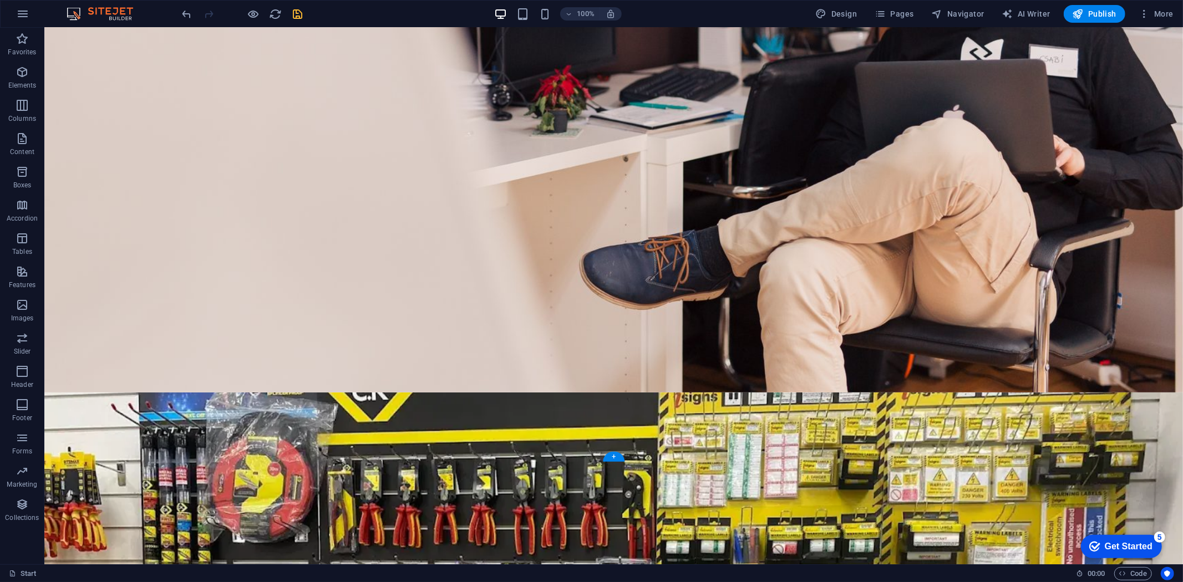
scroll to position [0, 0]
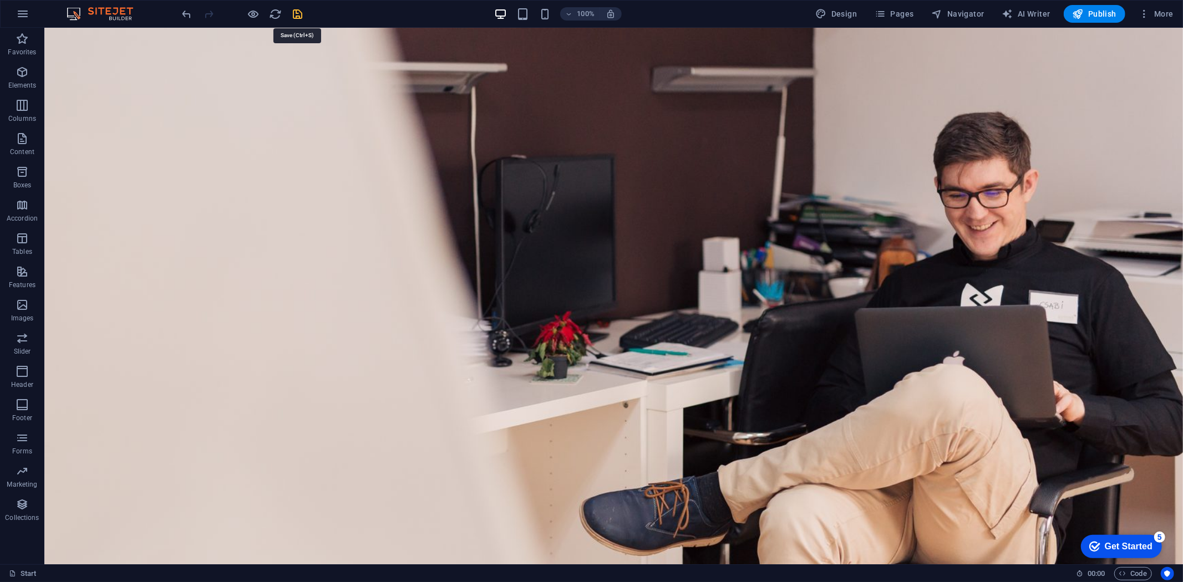
click at [300, 15] on icon "save" at bounding box center [298, 14] width 13 height 13
click at [1082, 7] on button "Publish" at bounding box center [1095, 14] width 62 height 18
